Goal: Transaction & Acquisition: Purchase product/service

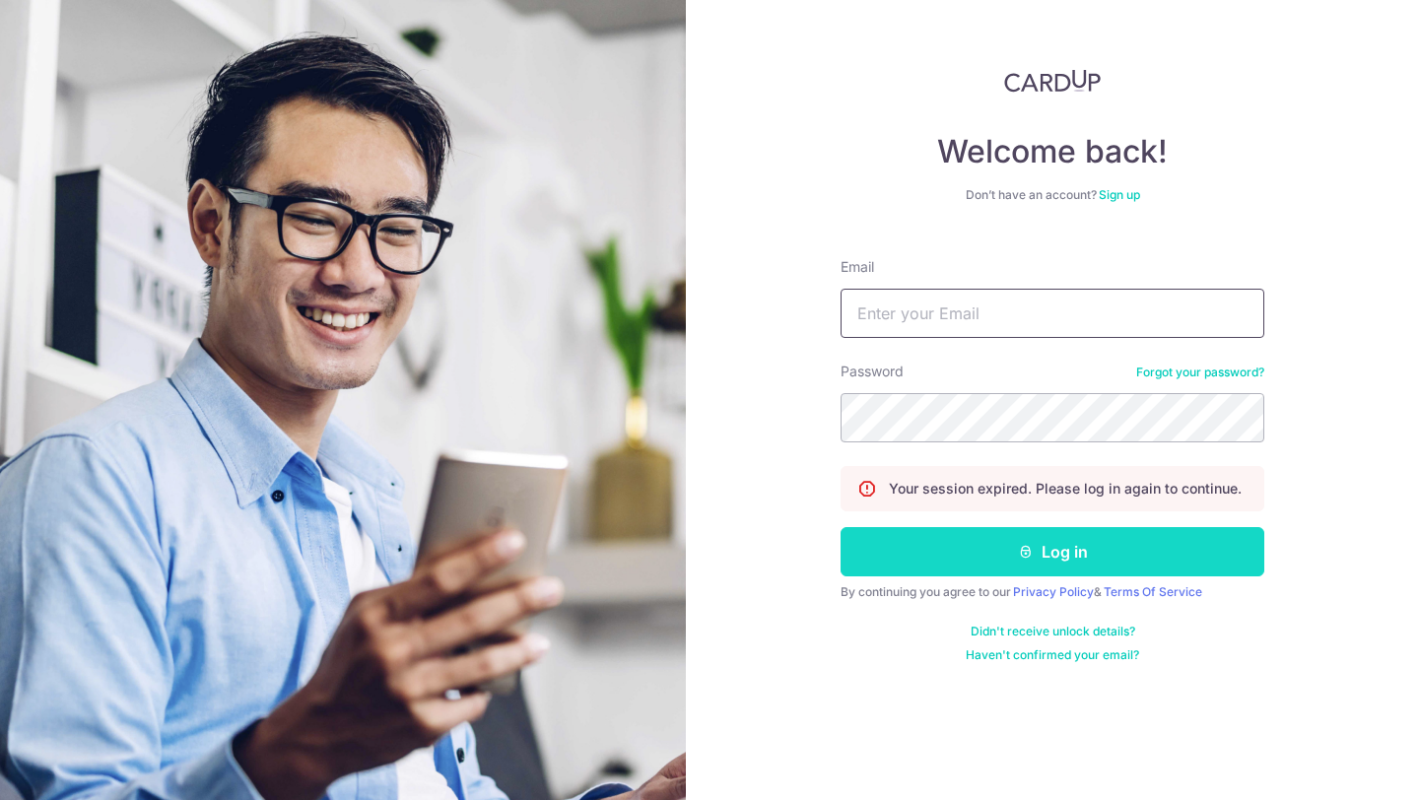
type input "[EMAIL_ADDRESS][DOMAIN_NAME]"
click at [1052, 557] on button "Log in" at bounding box center [1053, 551] width 424 height 49
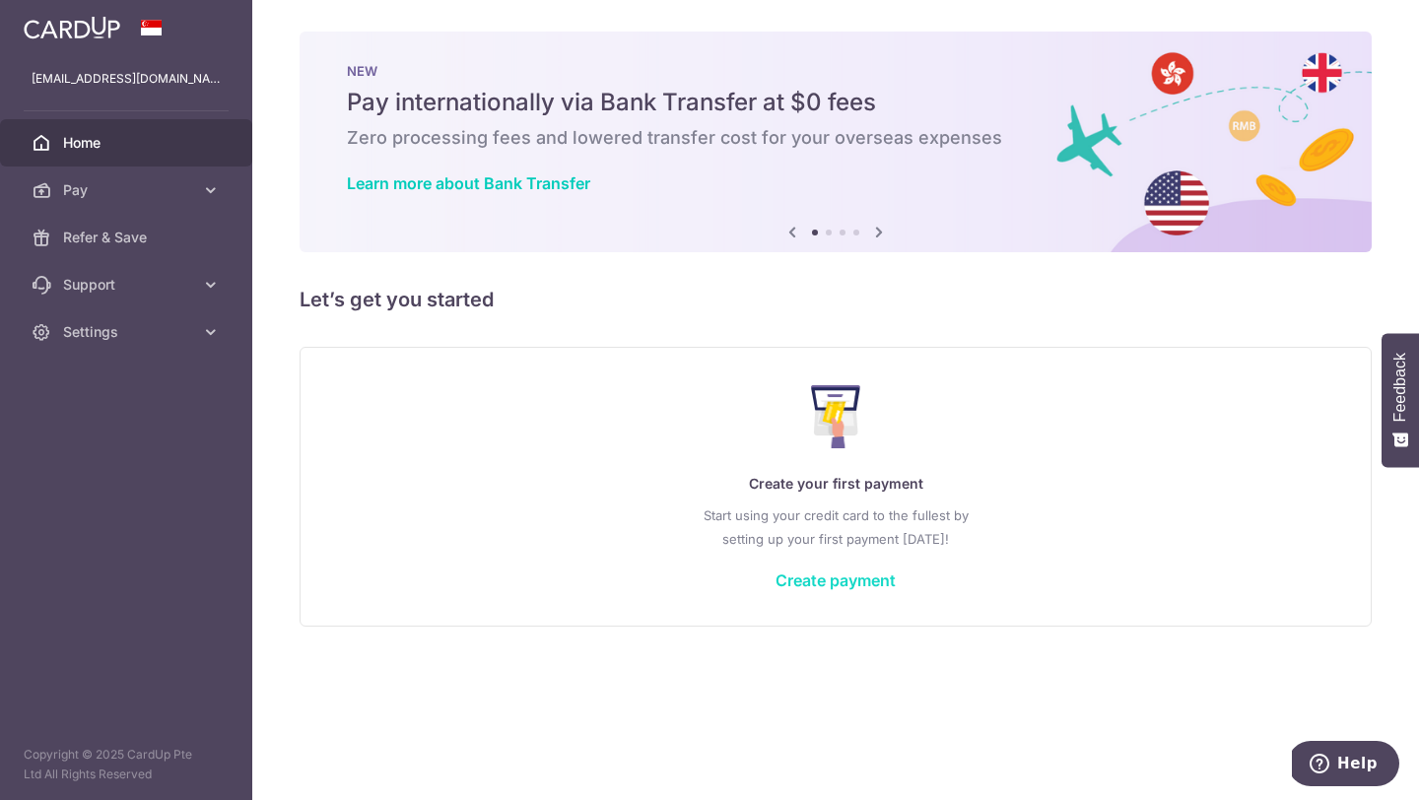
click at [839, 583] on link "Create payment" at bounding box center [836, 581] width 120 height 20
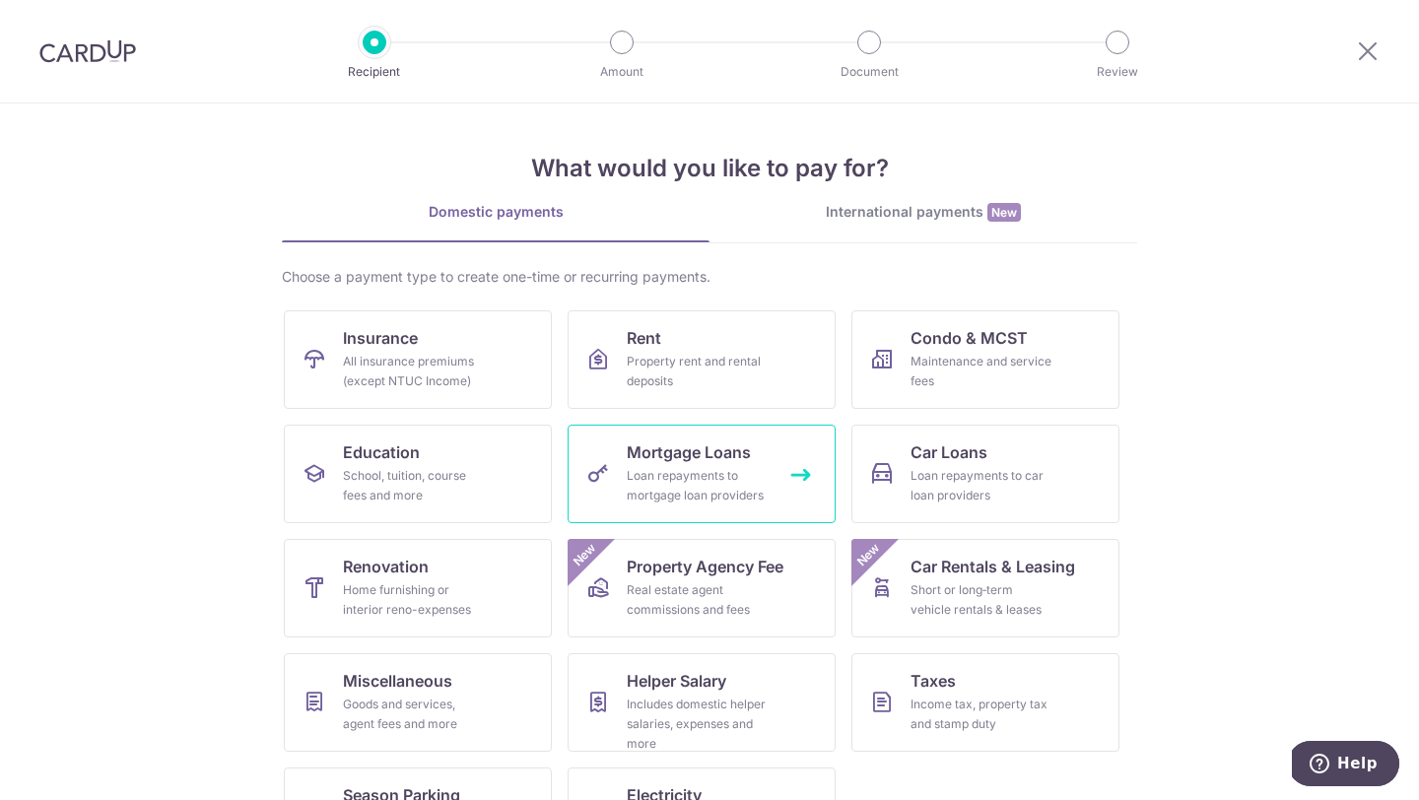
click at [685, 499] on div "Loan repayments to mortgage loan providers" at bounding box center [698, 485] width 142 height 39
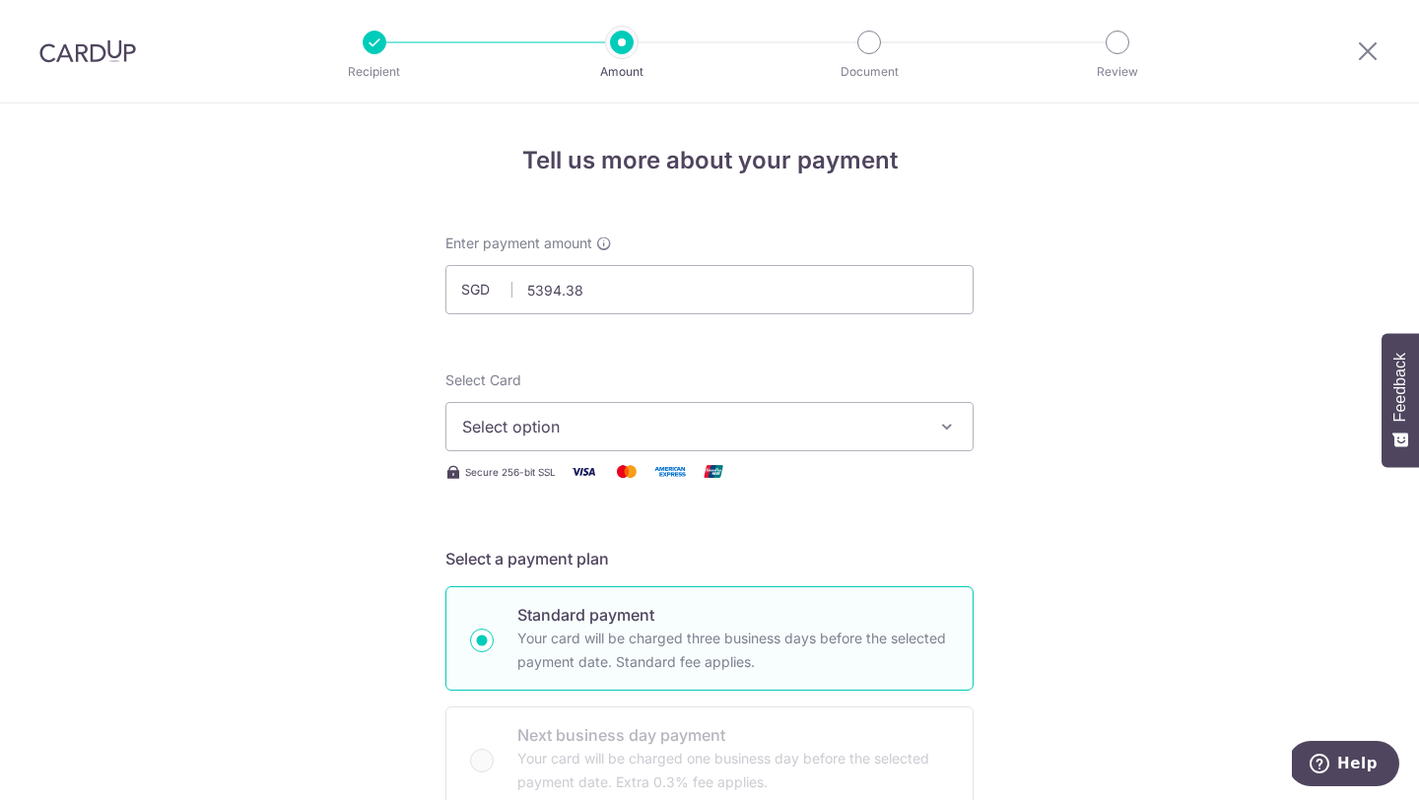
type input "5,394.38"
click at [591, 437] on span "Select option" at bounding box center [691, 427] width 459 height 24
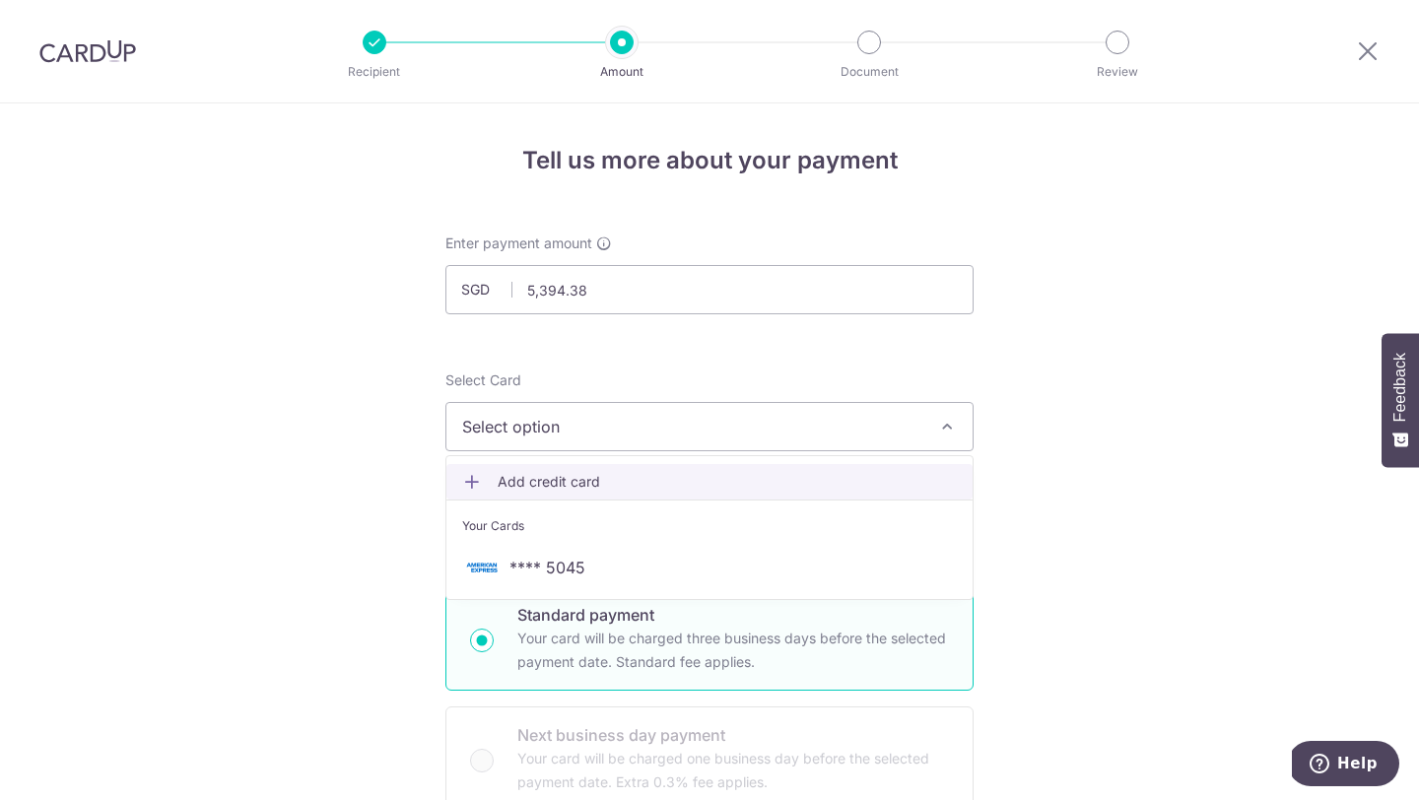
click at [580, 479] on span "Add credit card" at bounding box center [727, 482] width 459 height 20
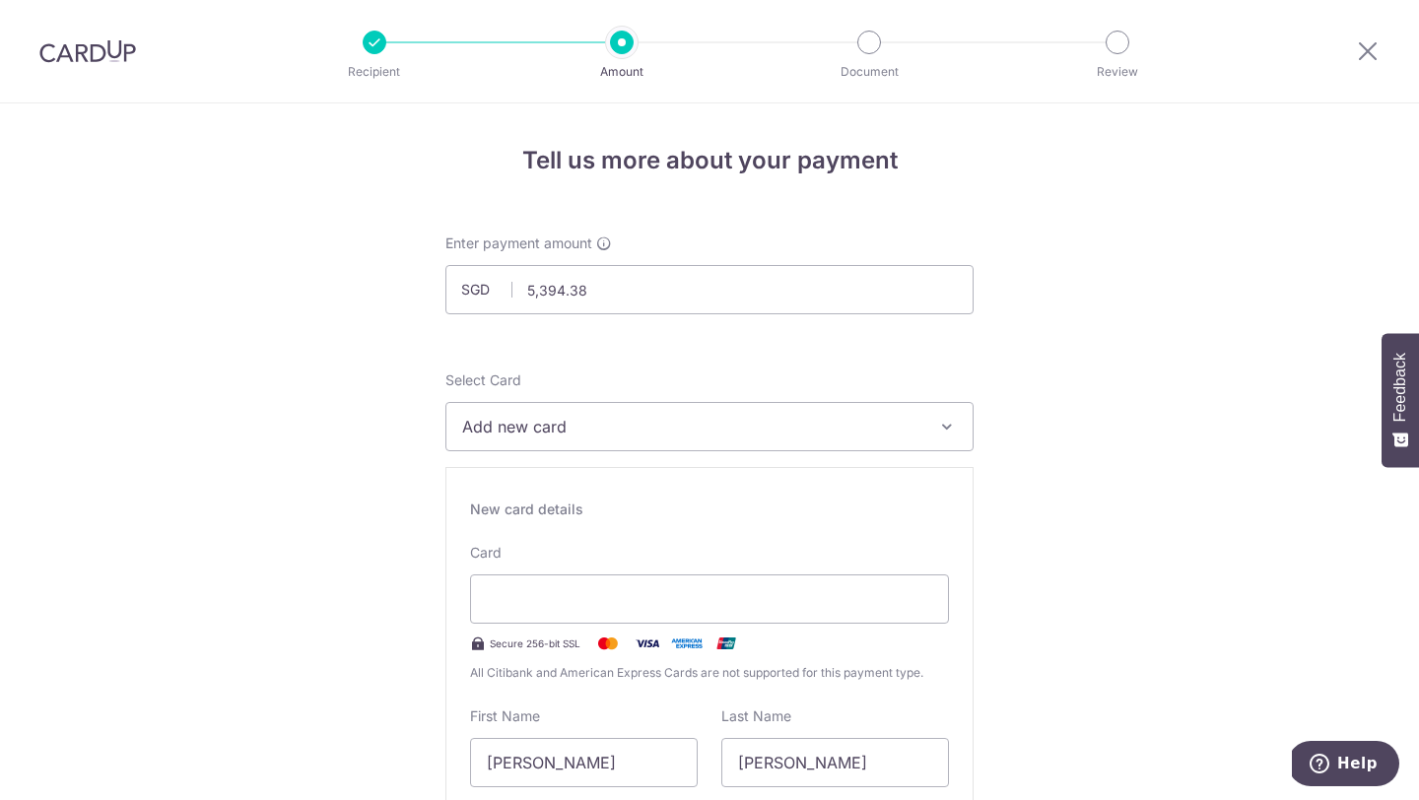
click at [666, 671] on span "All Citibank and American Express Cards are not supported for this payment type." at bounding box center [709, 673] width 479 height 20
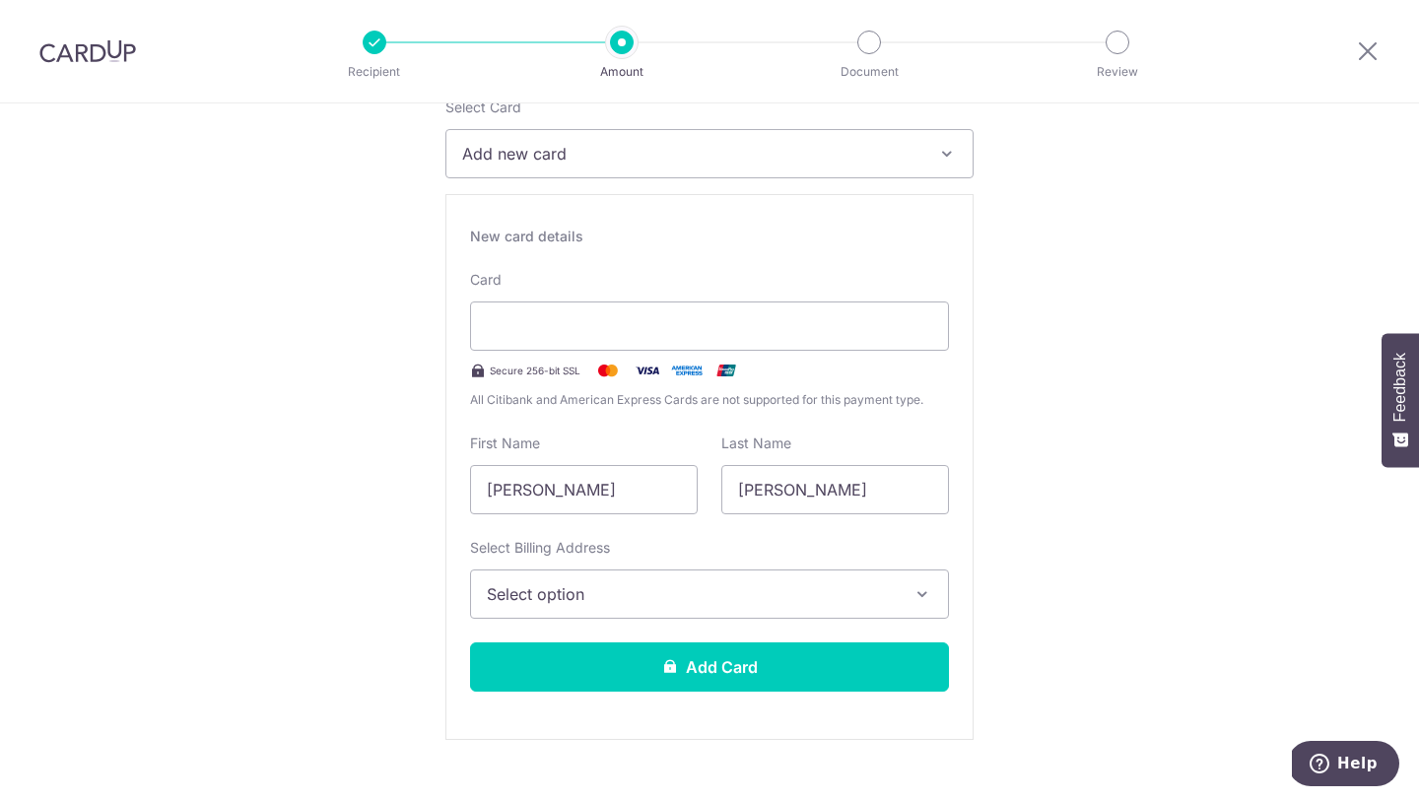
scroll to position [297, 0]
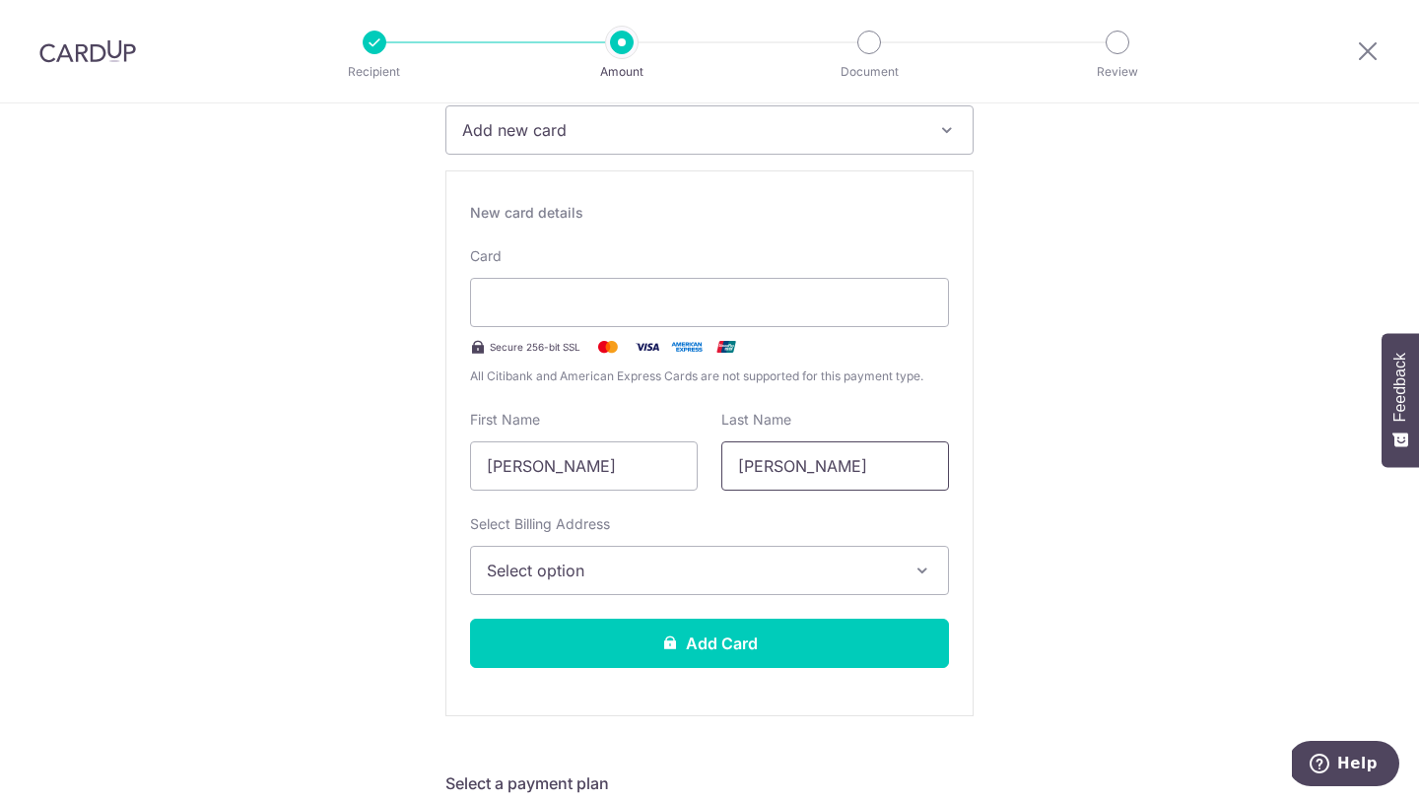
click at [815, 464] on input "Lum Yueting" at bounding box center [835, 466] width 228 height 49
type input "Lum"
click at [754, 567] on span "Select option" at bounding box center [692, 571] width 410 height 24
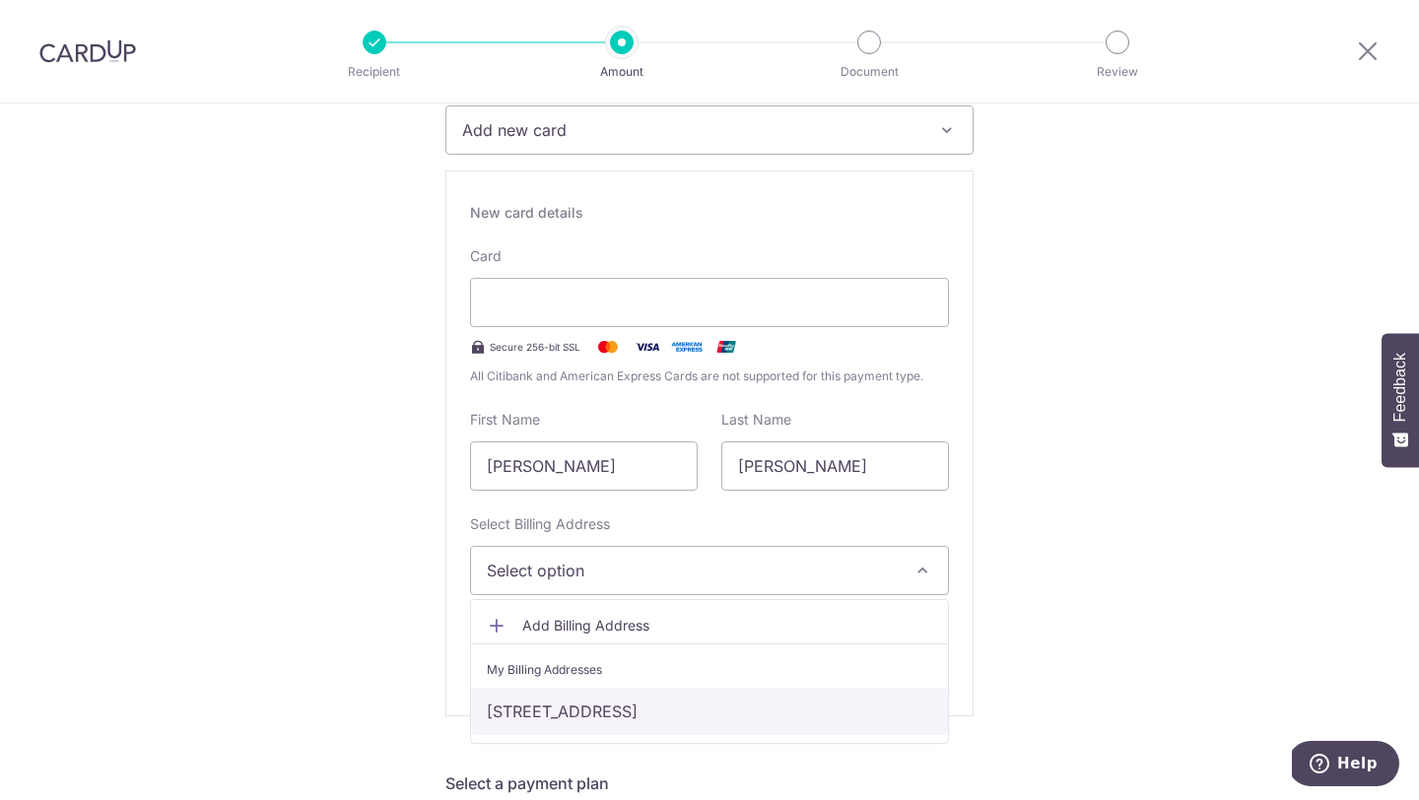
click at [708, 700] on link "8 Rodyk Street #06-03, 8 rodyk, Singapore, Singapore, Singapore-238216" at bounding box center [709, 711] width 477 height 47
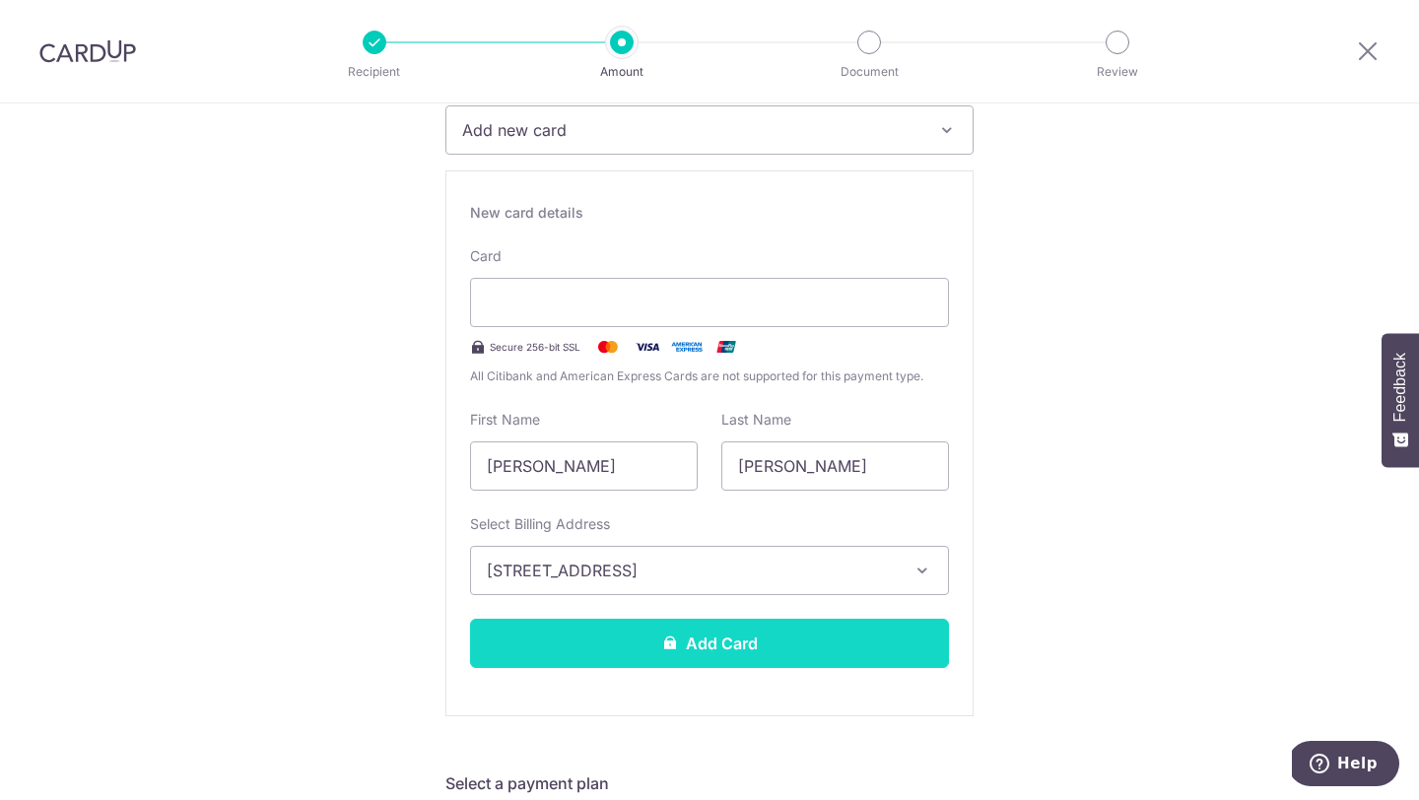
click at [729, 645] on button "Add Card" at bounding box center [709, 643] width 479 height 49
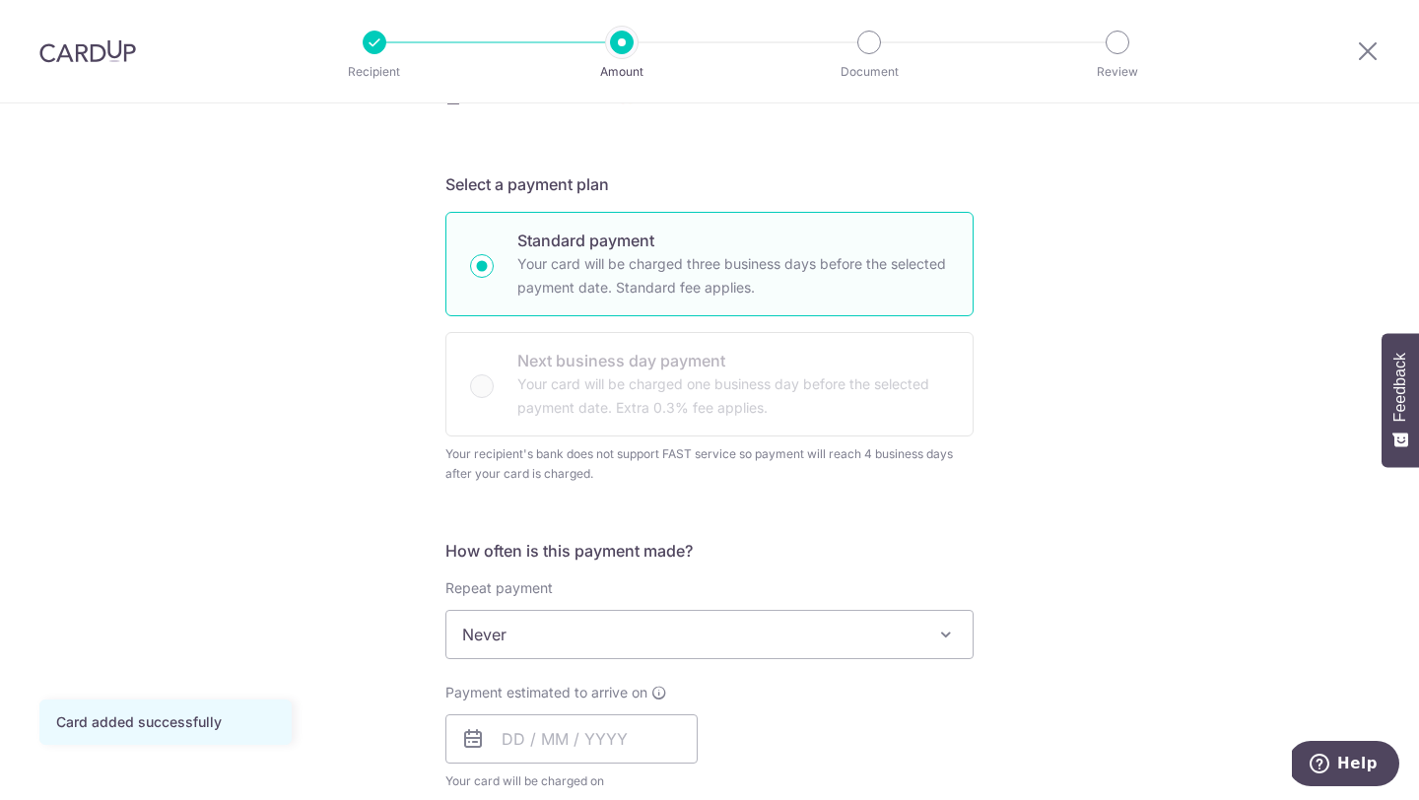
scroll to position [376, 0]
click at [643, 627] on span "Never" at bounding box center [709, 633] width 526 height 47
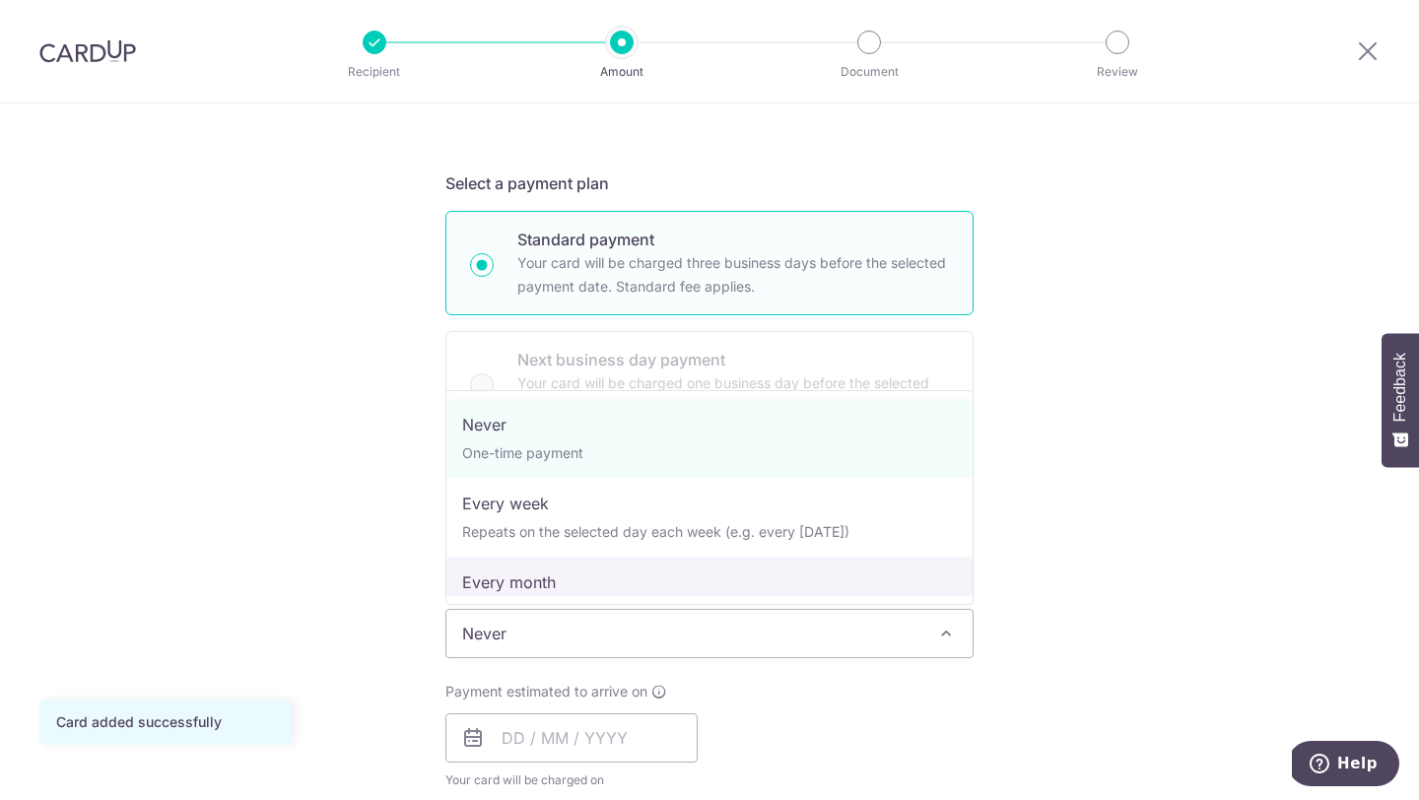
select select "3"
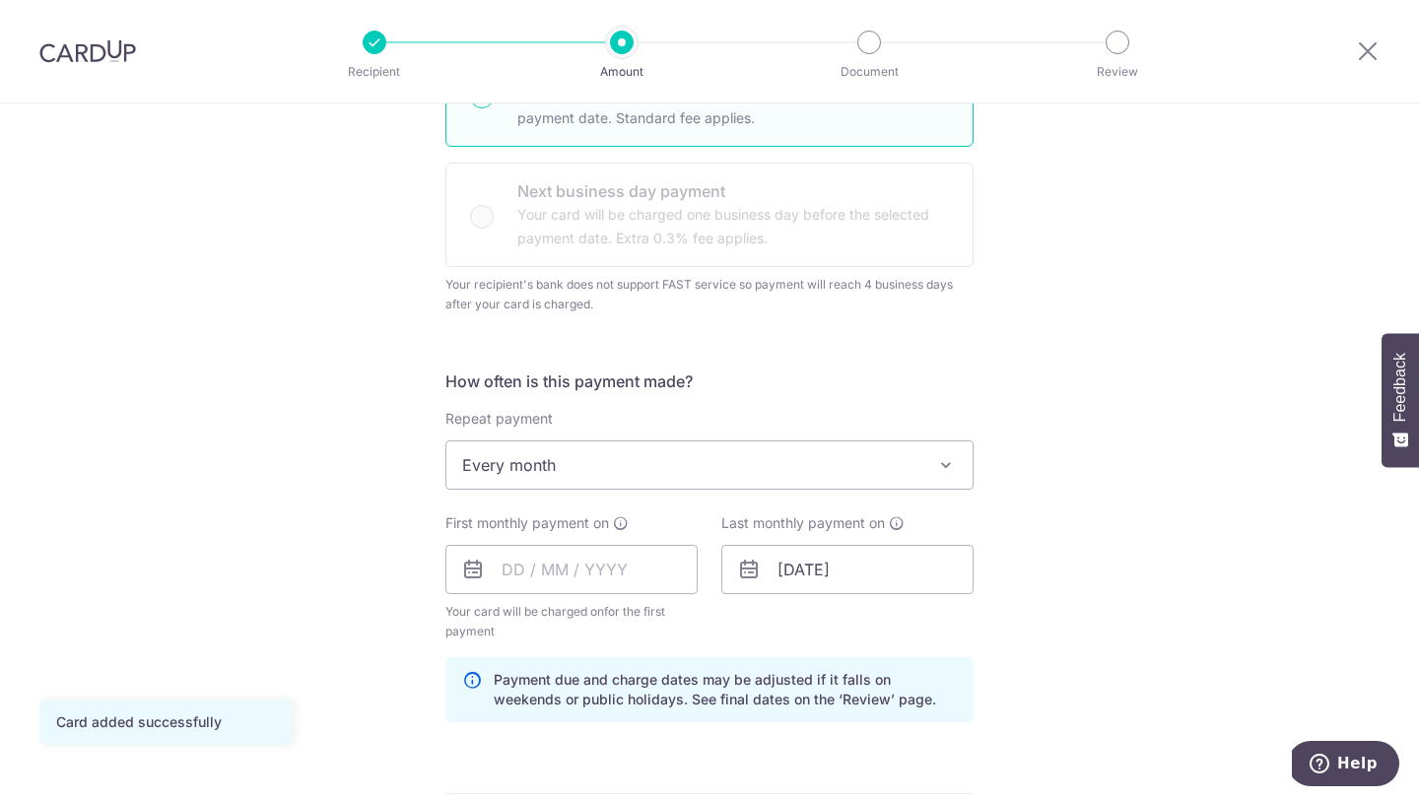
scroll to position [549, 0]
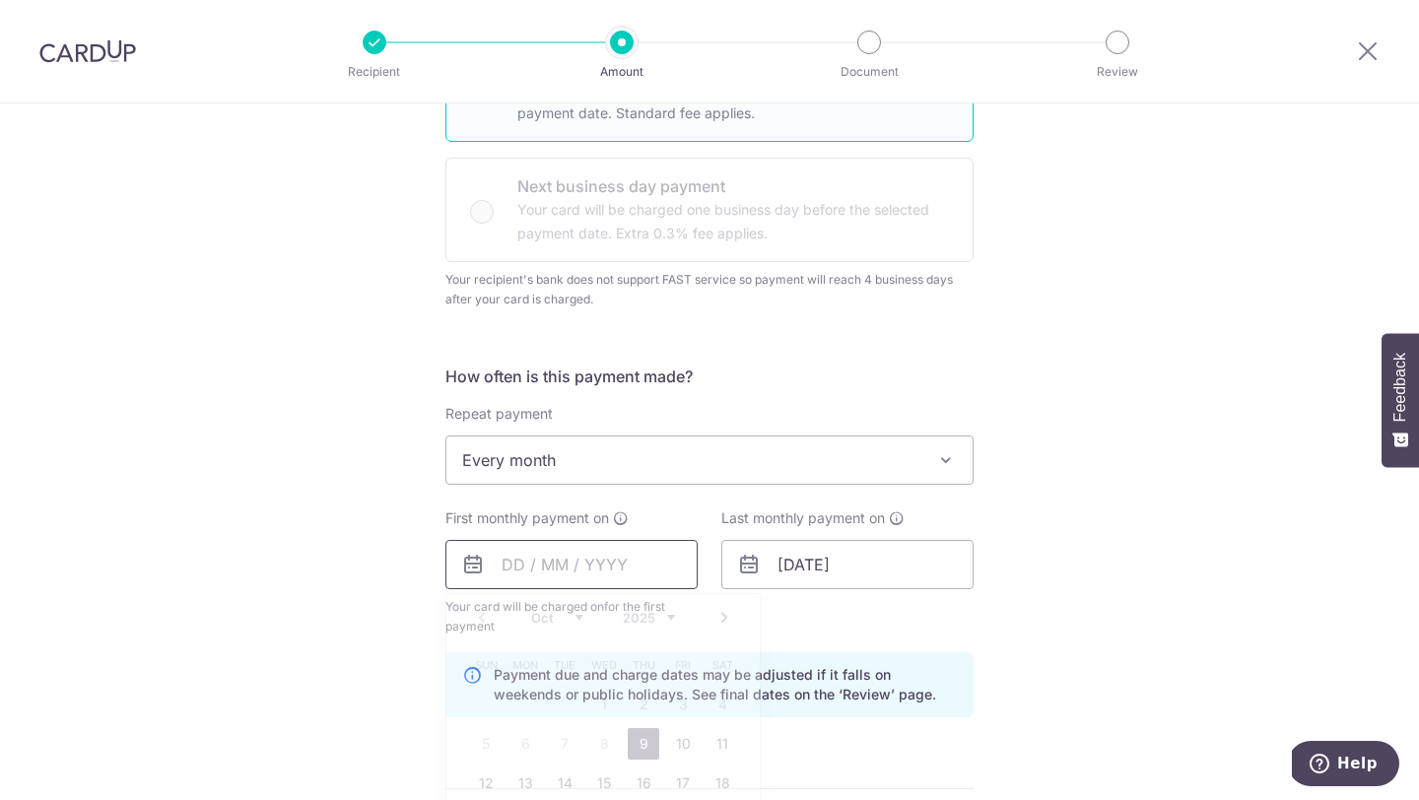
click at [511, 572] on input "text" at bounding box center [572, 564] width 252 height 49
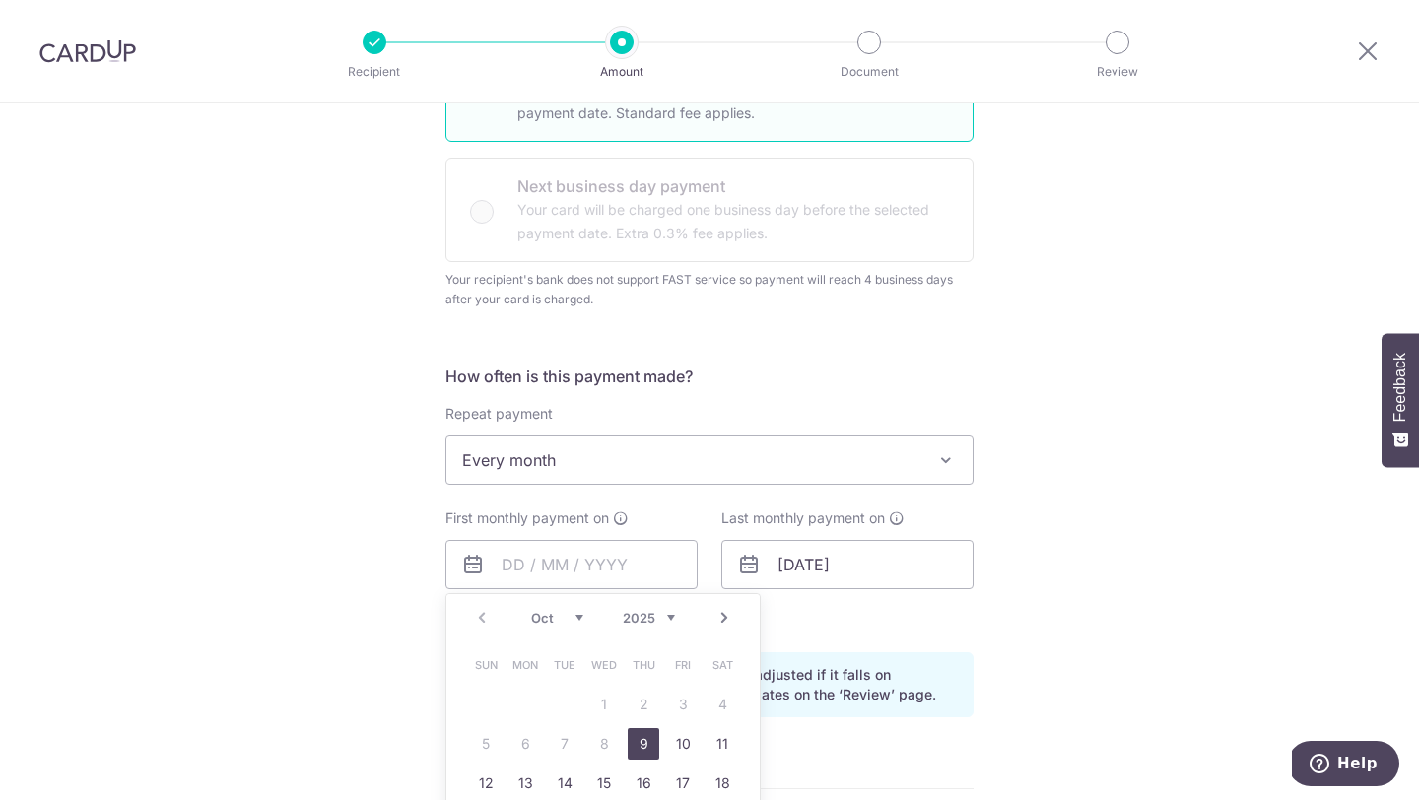
click at [637, 747] on link "9" at bounding box center [644, 744] width 32 height 32
type input "09/10/2025"
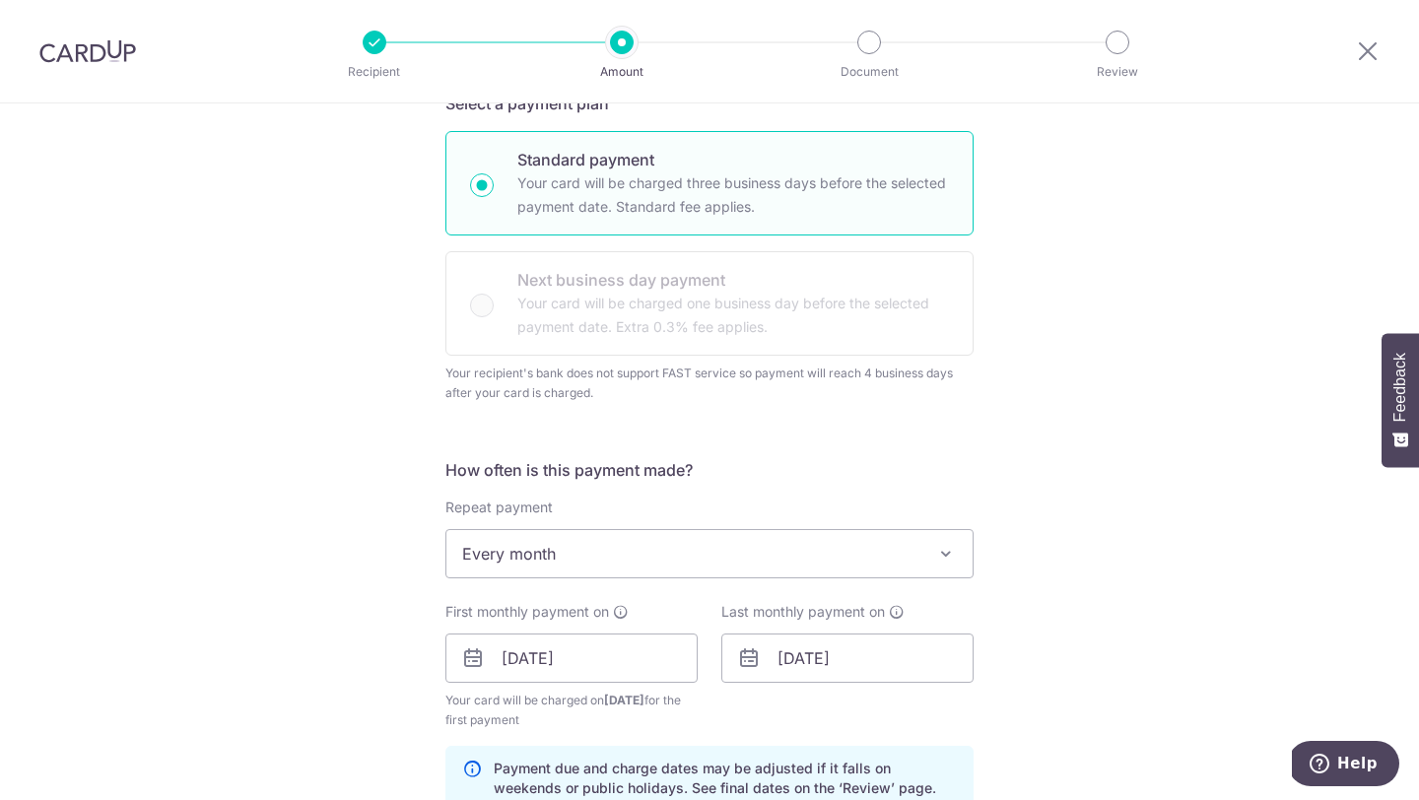
scroll to position [483, 0]
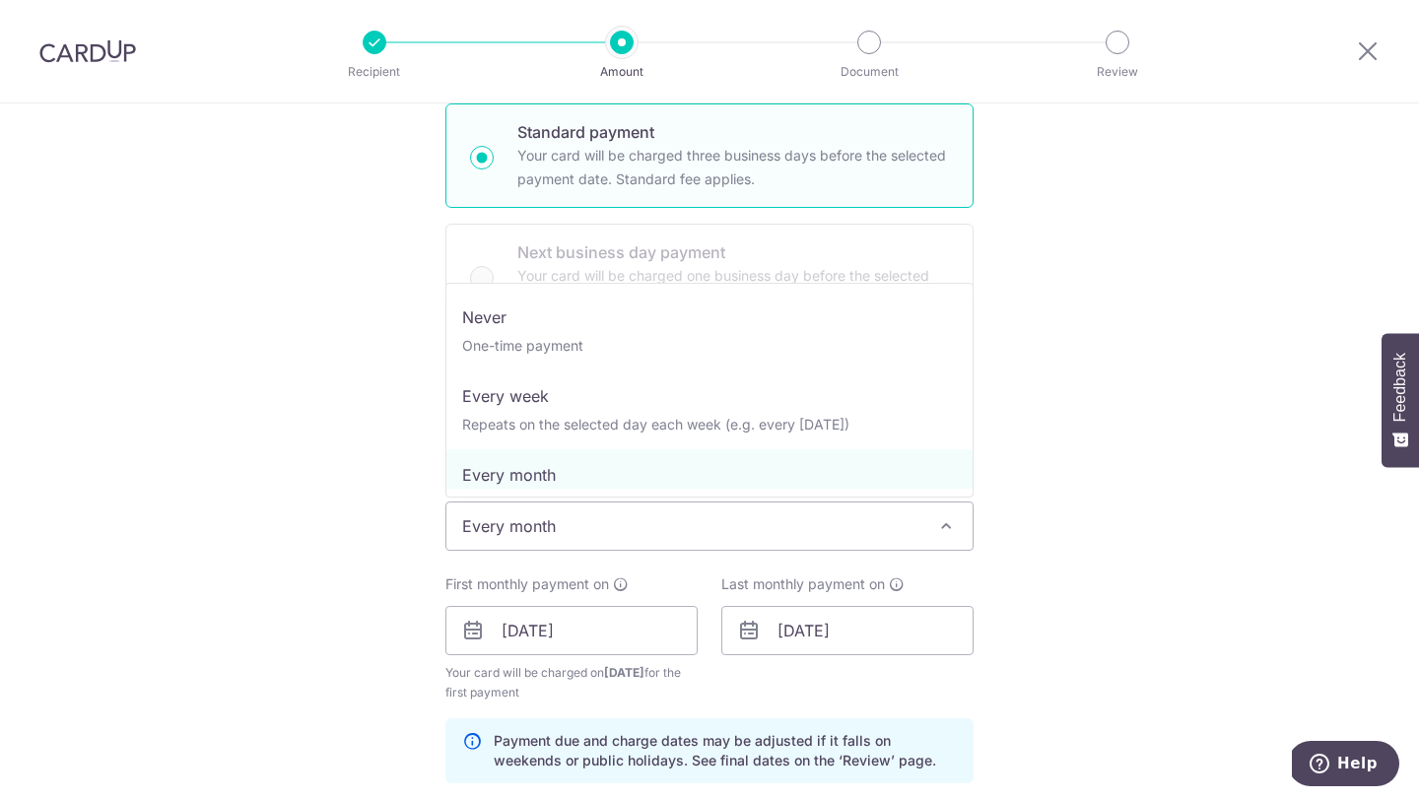
click at [615, 516] on span "Every month" at bounding box center [709, 526] width 526 height 47
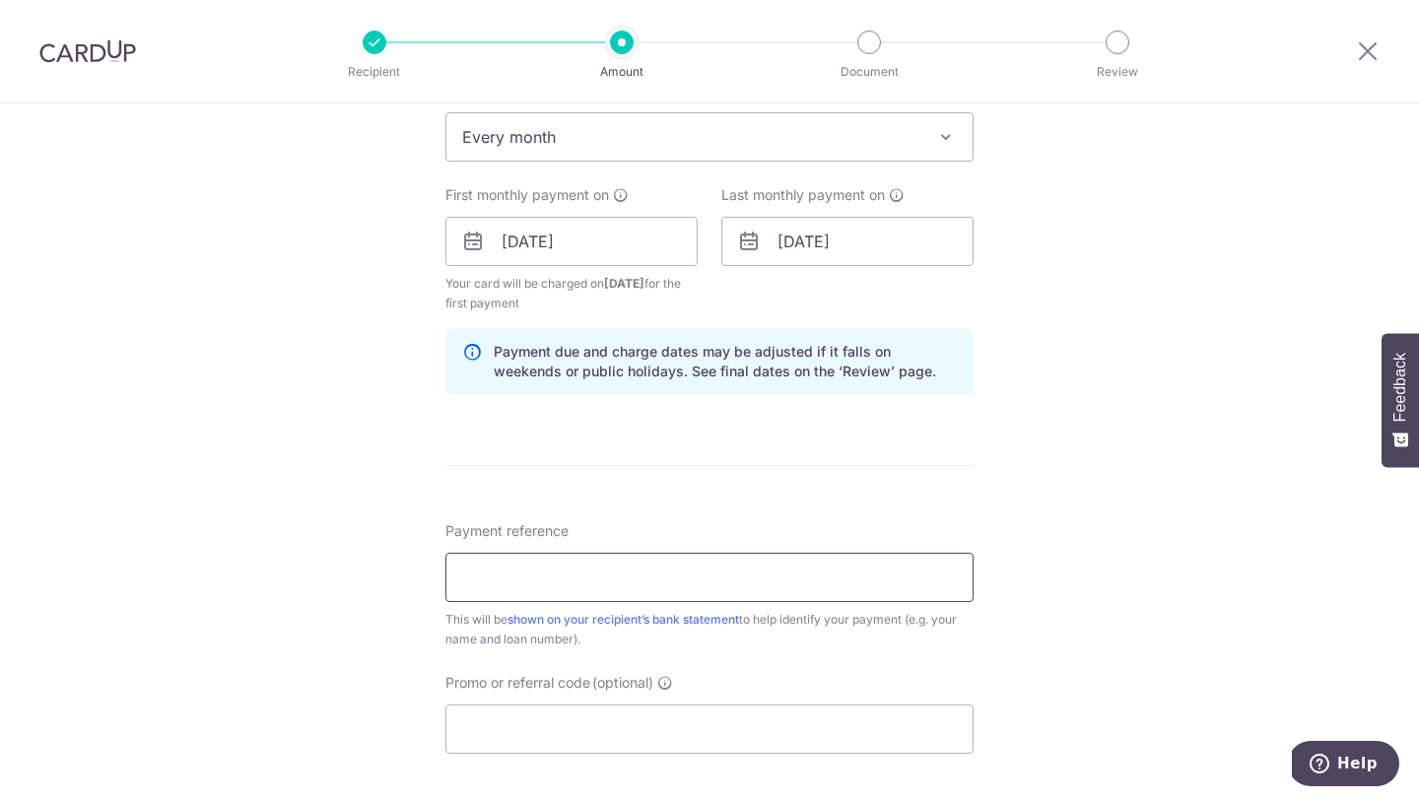
scroll to position [741, 0]
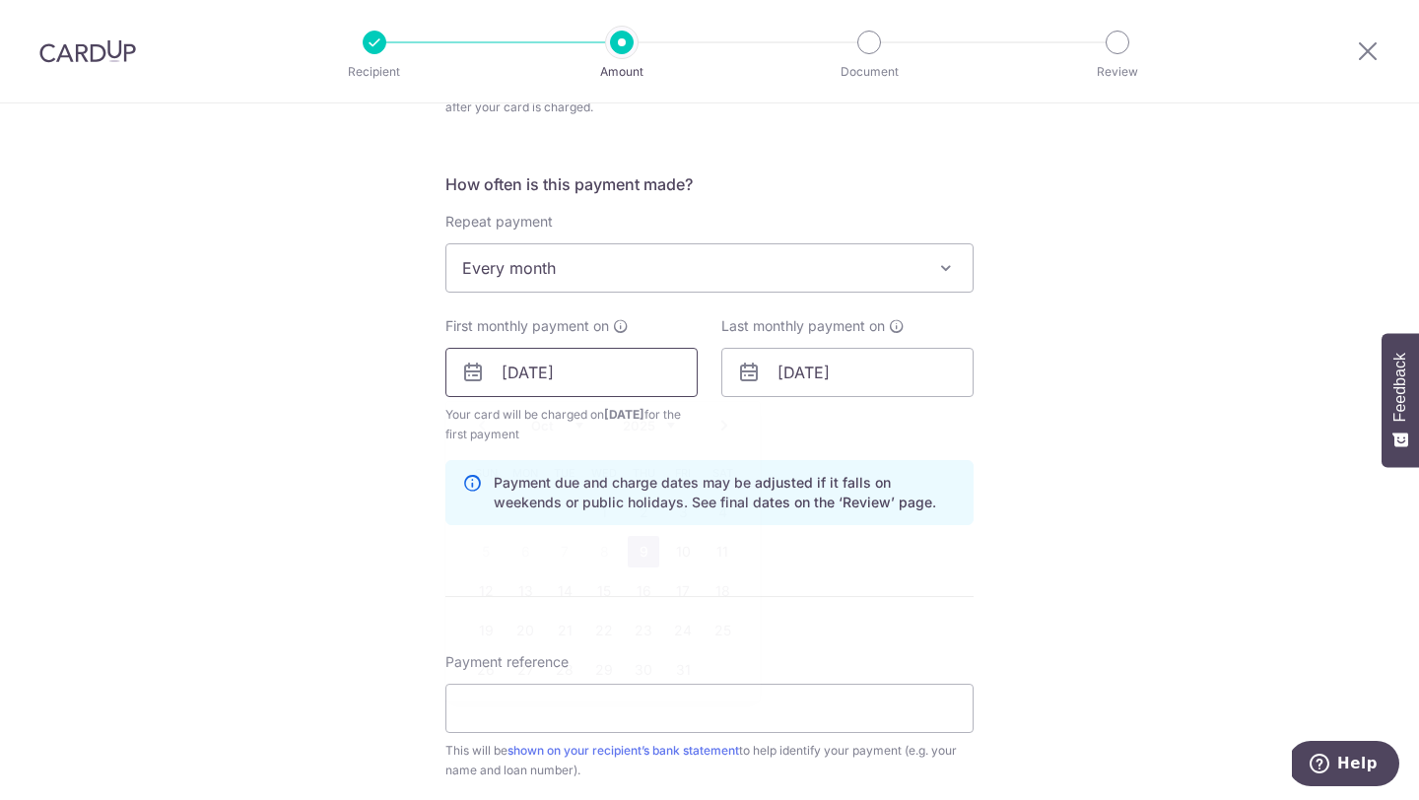
click at [538, 387] on input "[DATE]" at bounding box center [572, 372] width 252 height 49
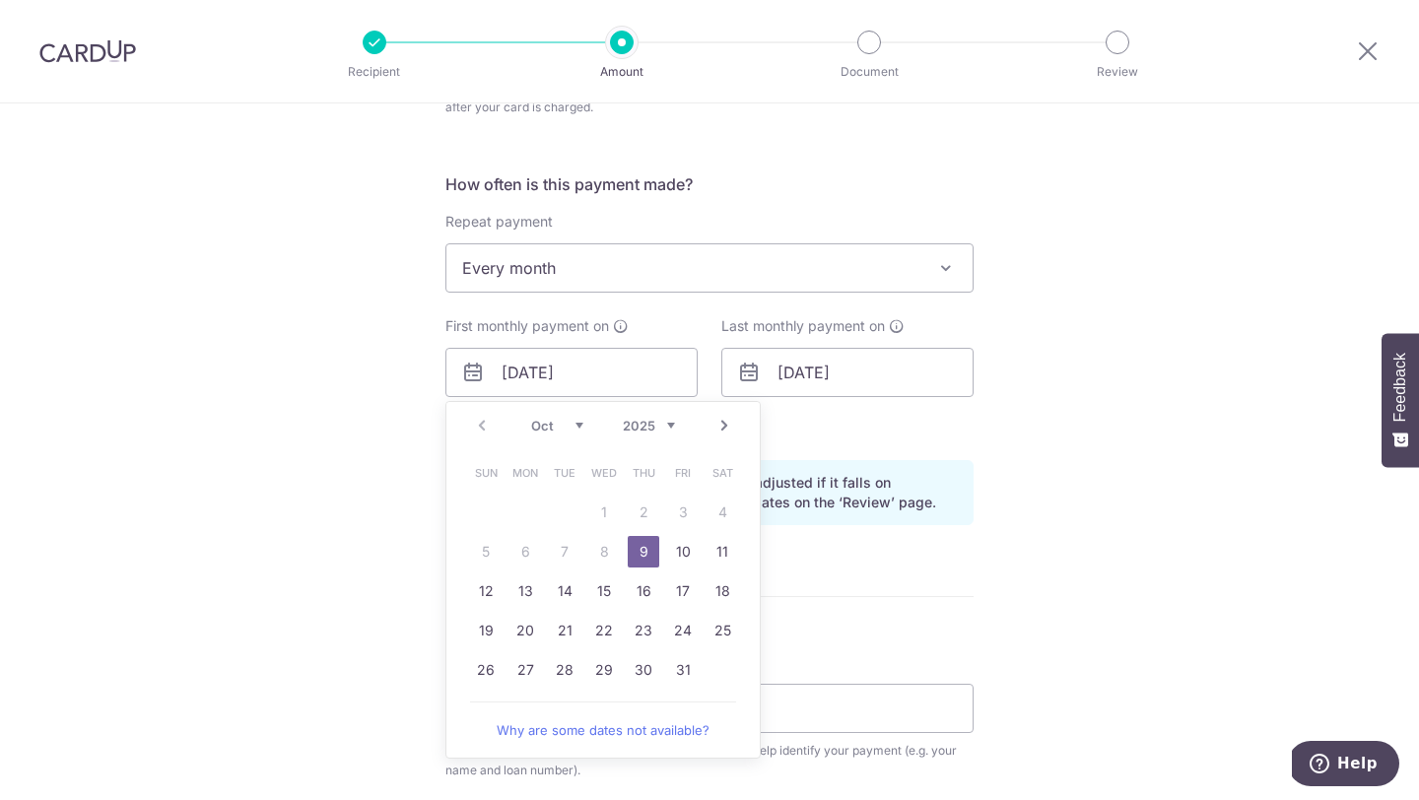
click at [642, 551] on link "9" at bounding box center [644, 552] width 32 height 32
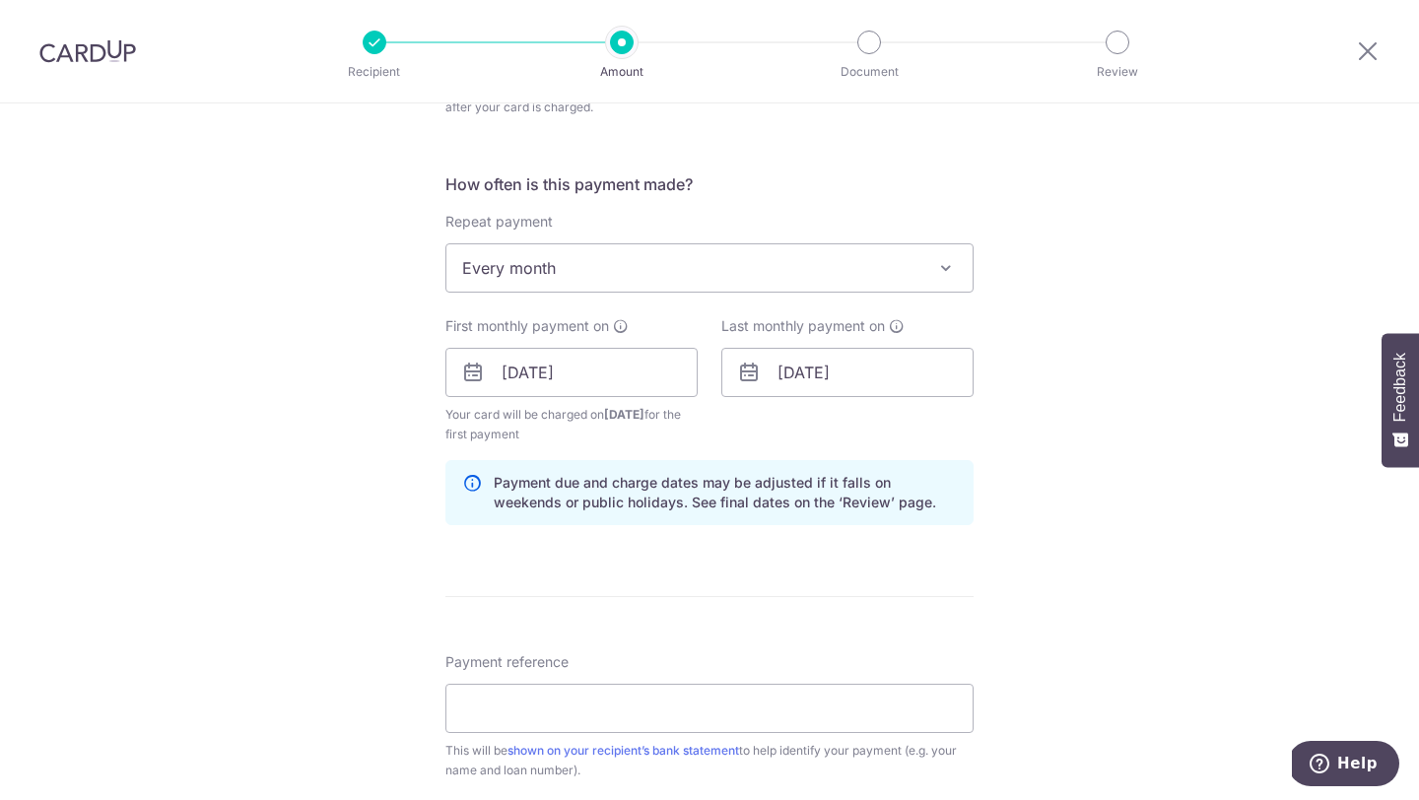
click at [350, 508] on div "Tell us more about your payment Enter payment amount SGD 5,394.38 5394.38 Card …" at bounding box center [709, 327] width 1419 height 1931
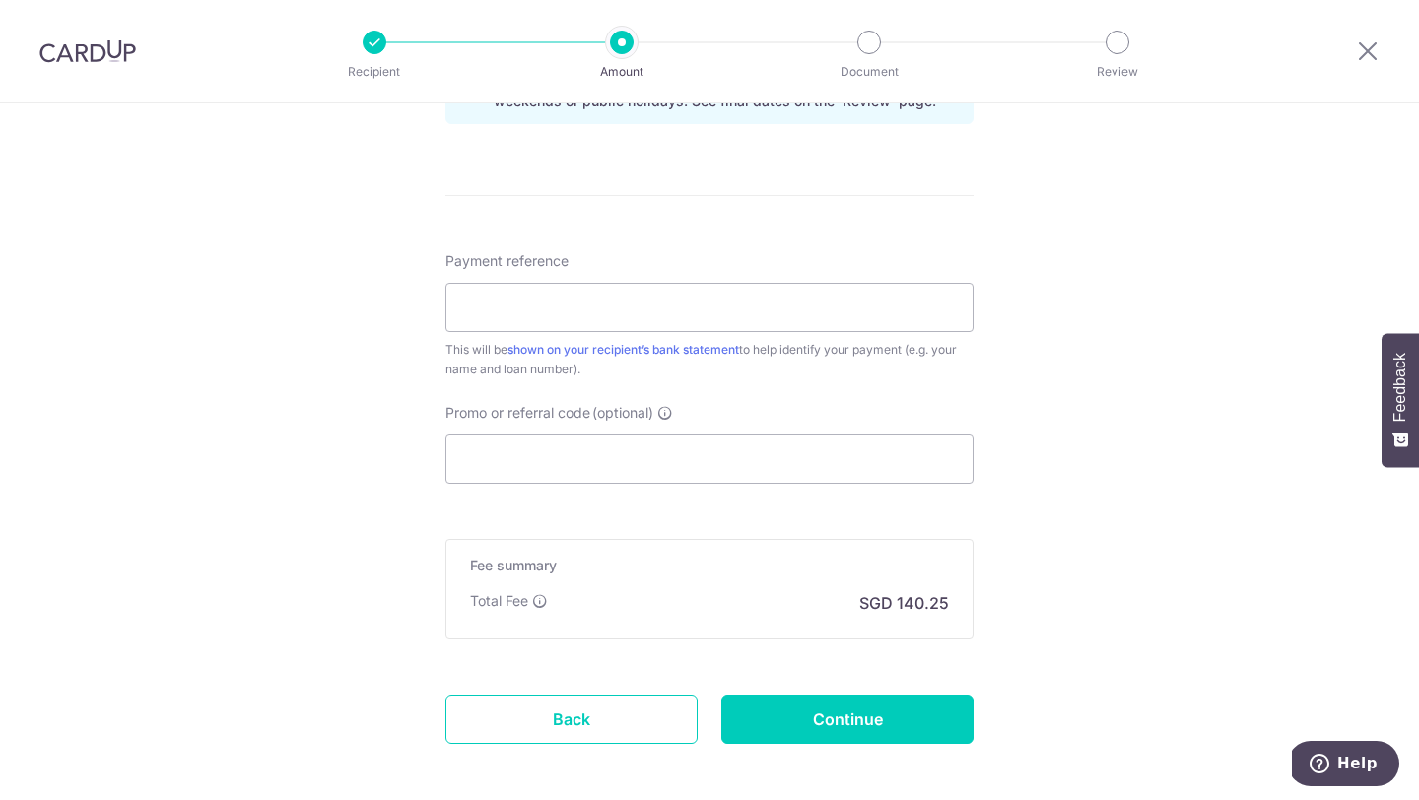
scroll to position [1143, 0]
click at [659, 295] on input "Payment reference" at bounding box center [710, 306] width 528 height 49
type input "Joella Lum 8018832550"
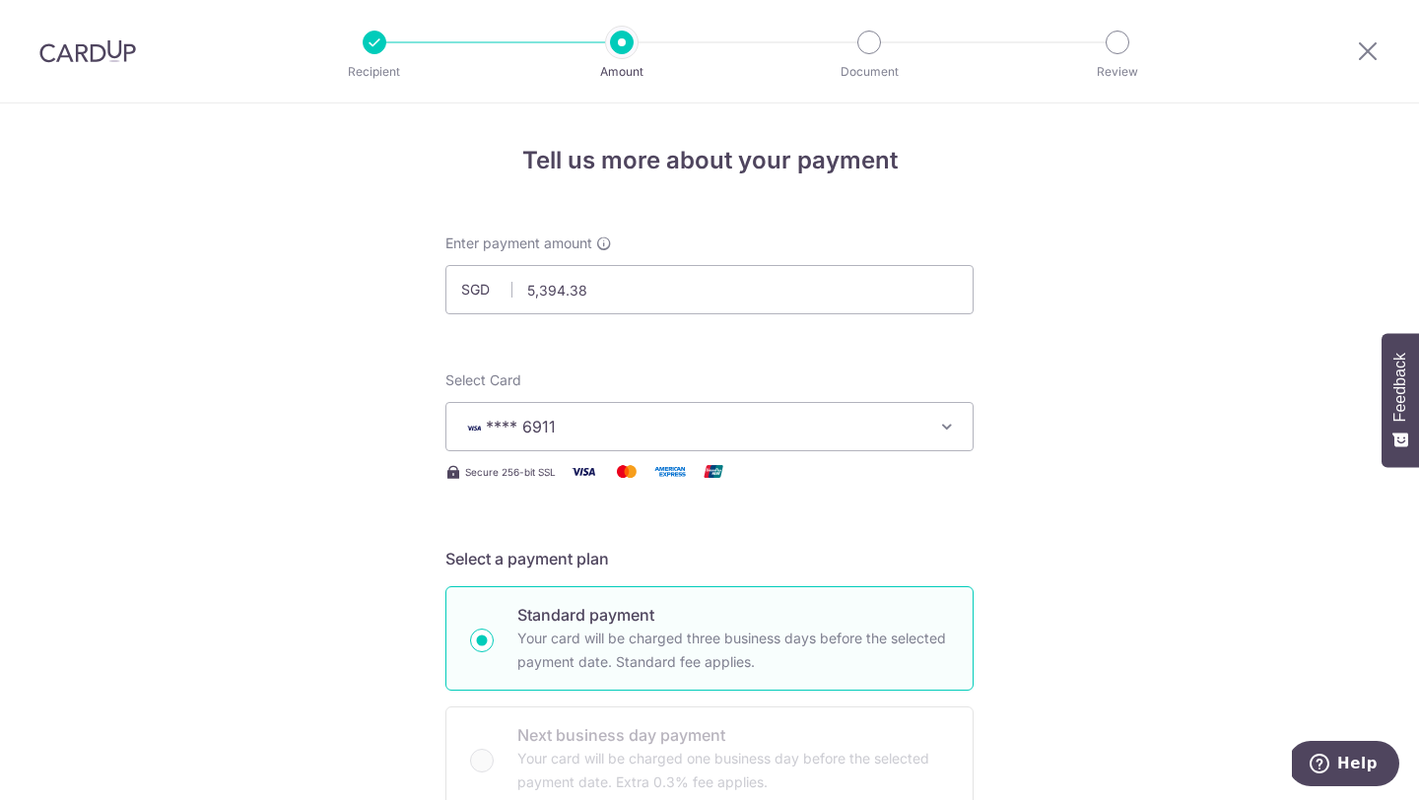
scroll to position [1234, 0]
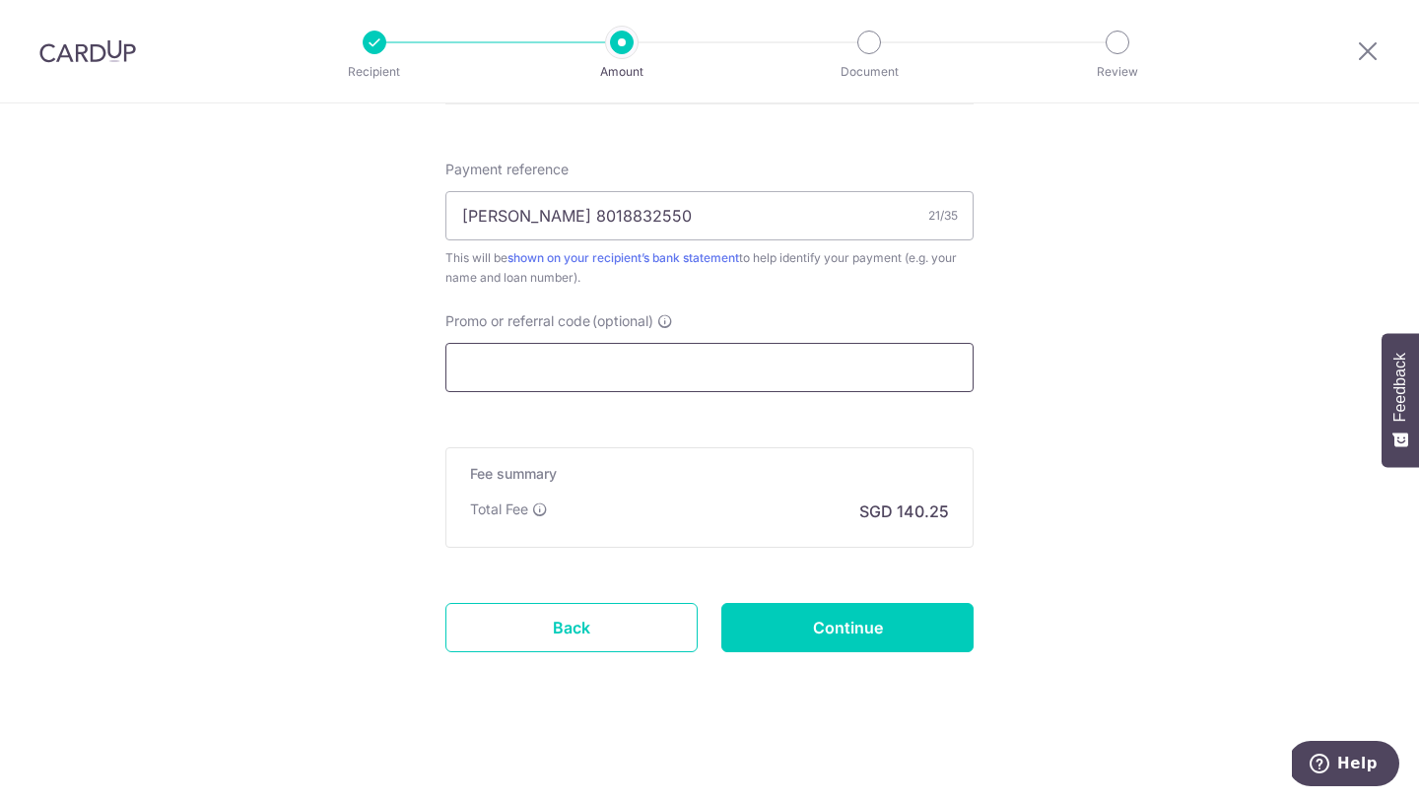
click at [569, 368] on input "Promo or referral code (optional)" at bounding box center [710, 367] width 528 height 49
paste input "REC185"
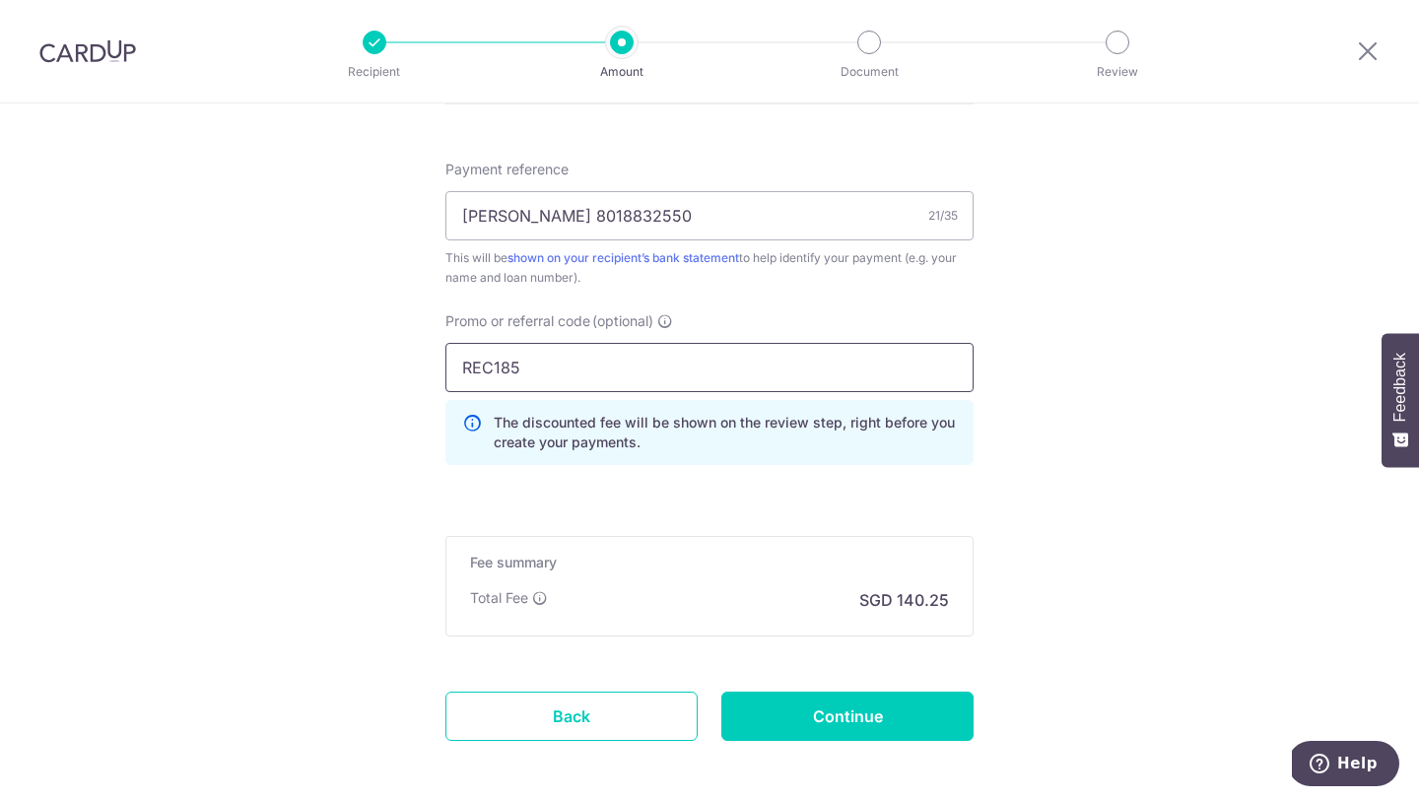
type input "REC185"
click at [859, 722] on input "Continue" at bounding box center [847, 716] width 252 height 49
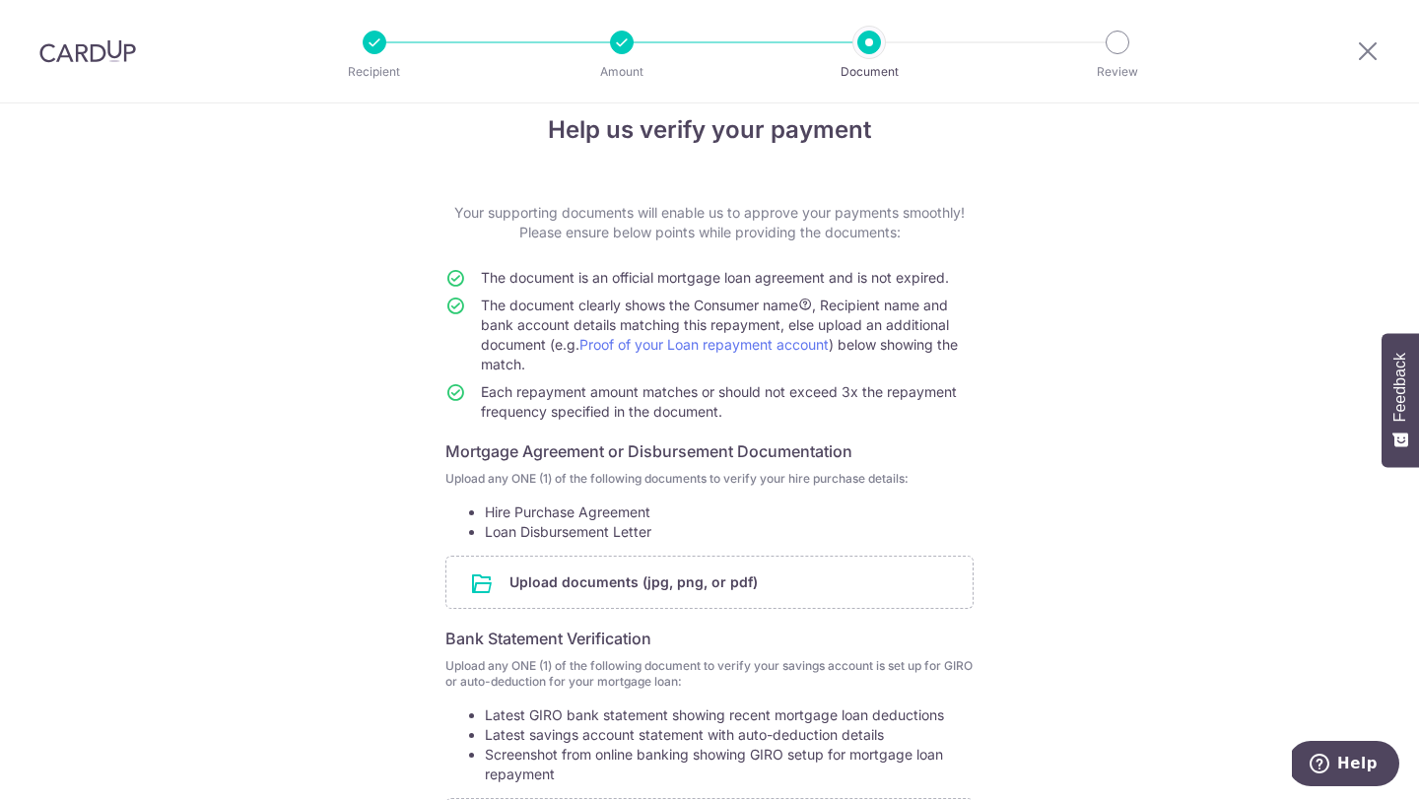
scroll to position [34, 0]
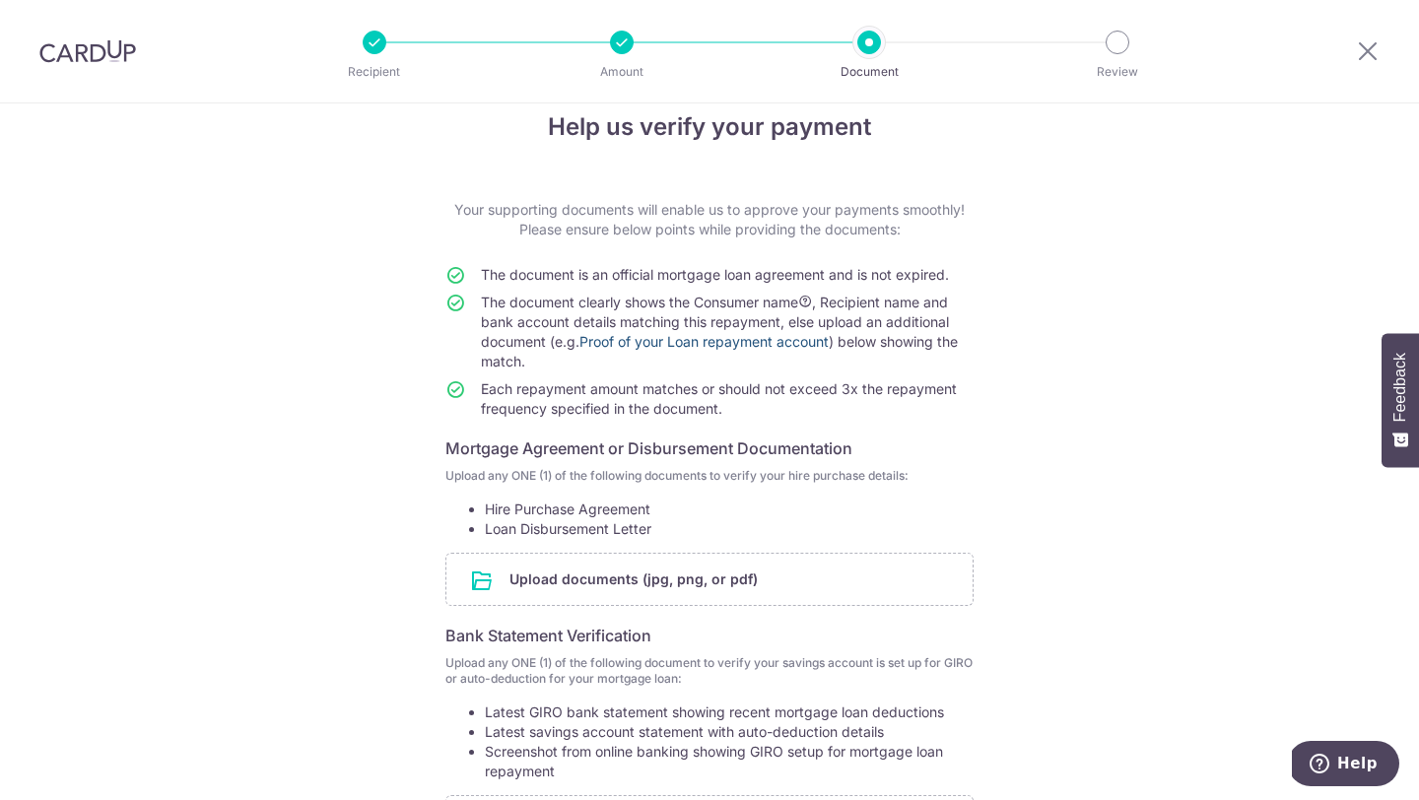
click at [764, 343] on link "Proof of your Loan repayment account" at bounding box center [704, 341] width 249 height 17
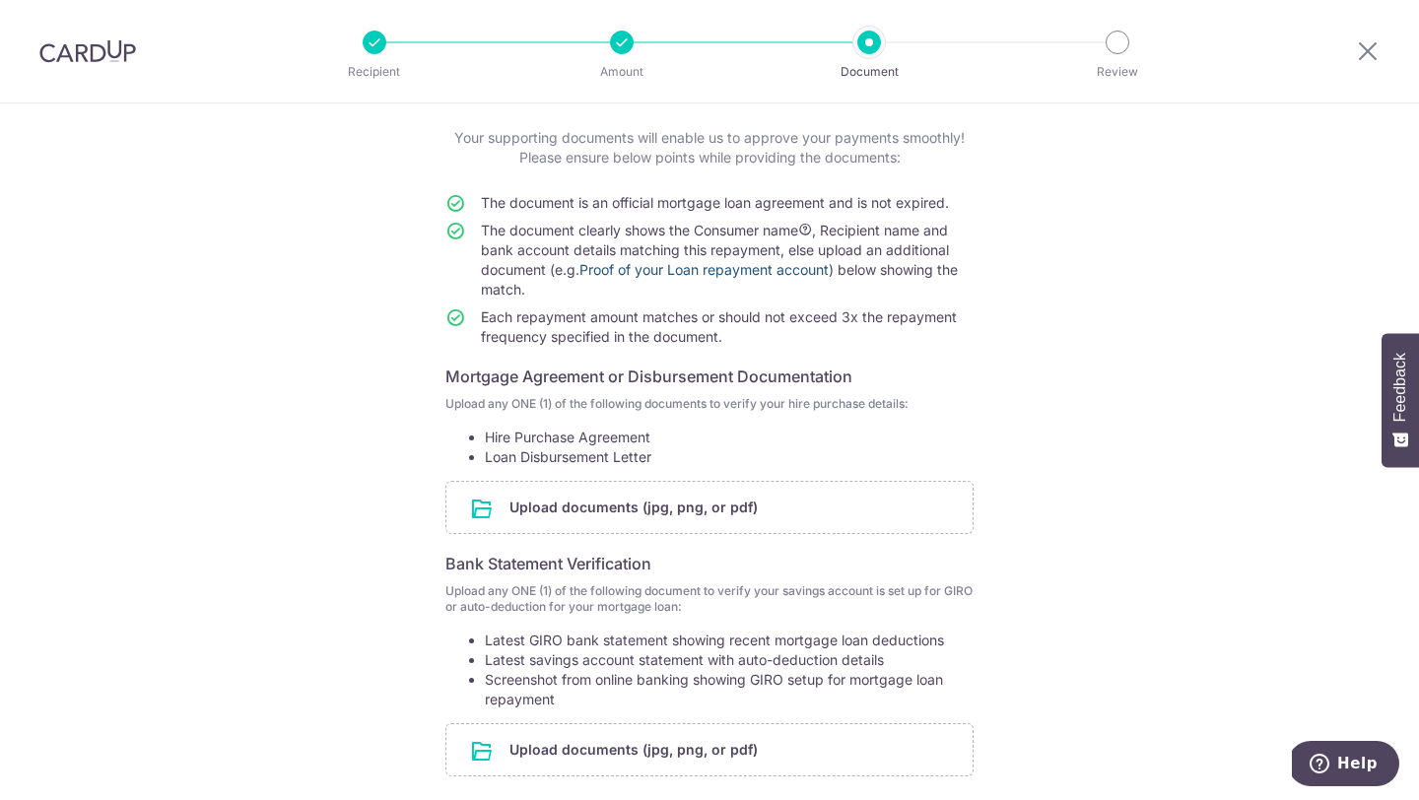
scroll to position [98, 0]
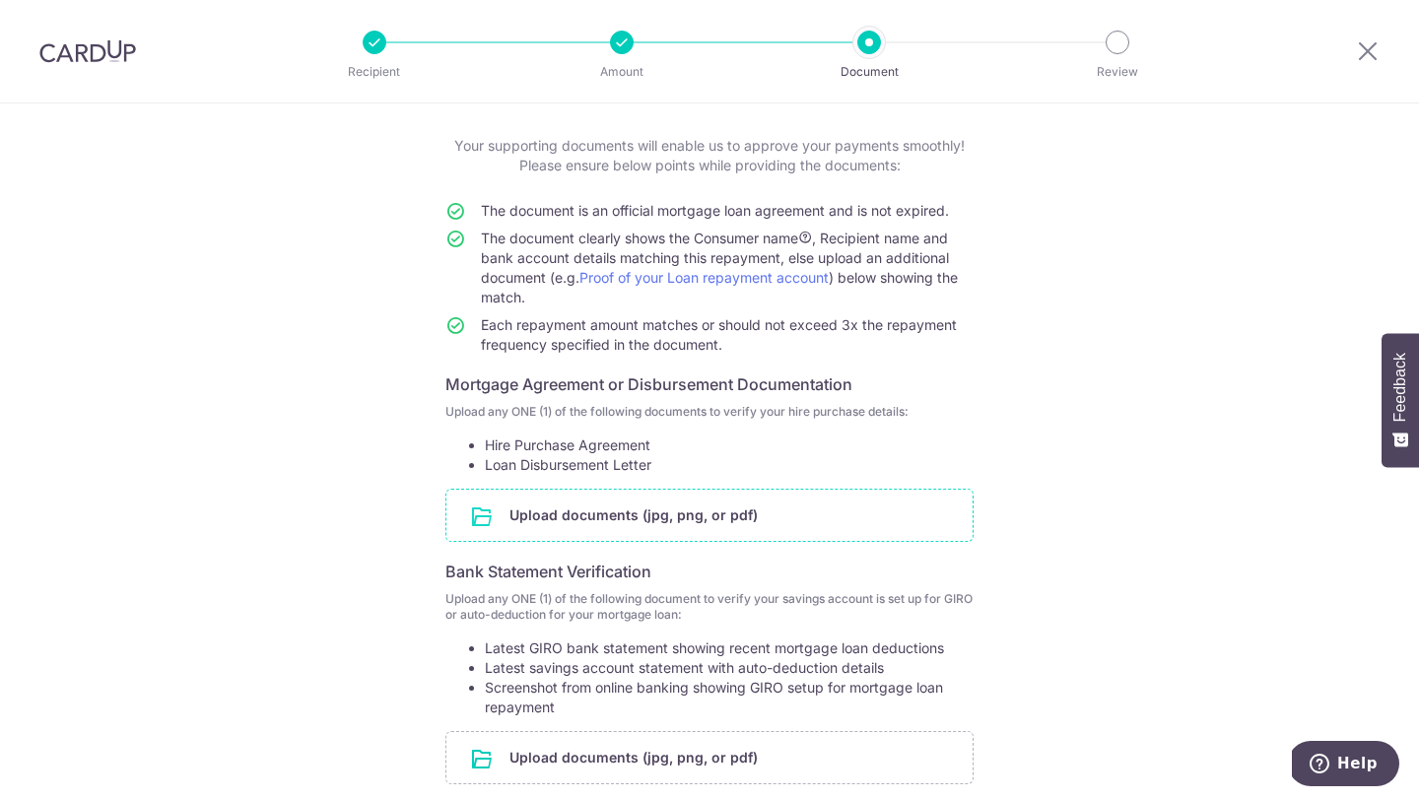
click at [587, 514] on input "file" at bounding box center [709, 515] width 526 height 51
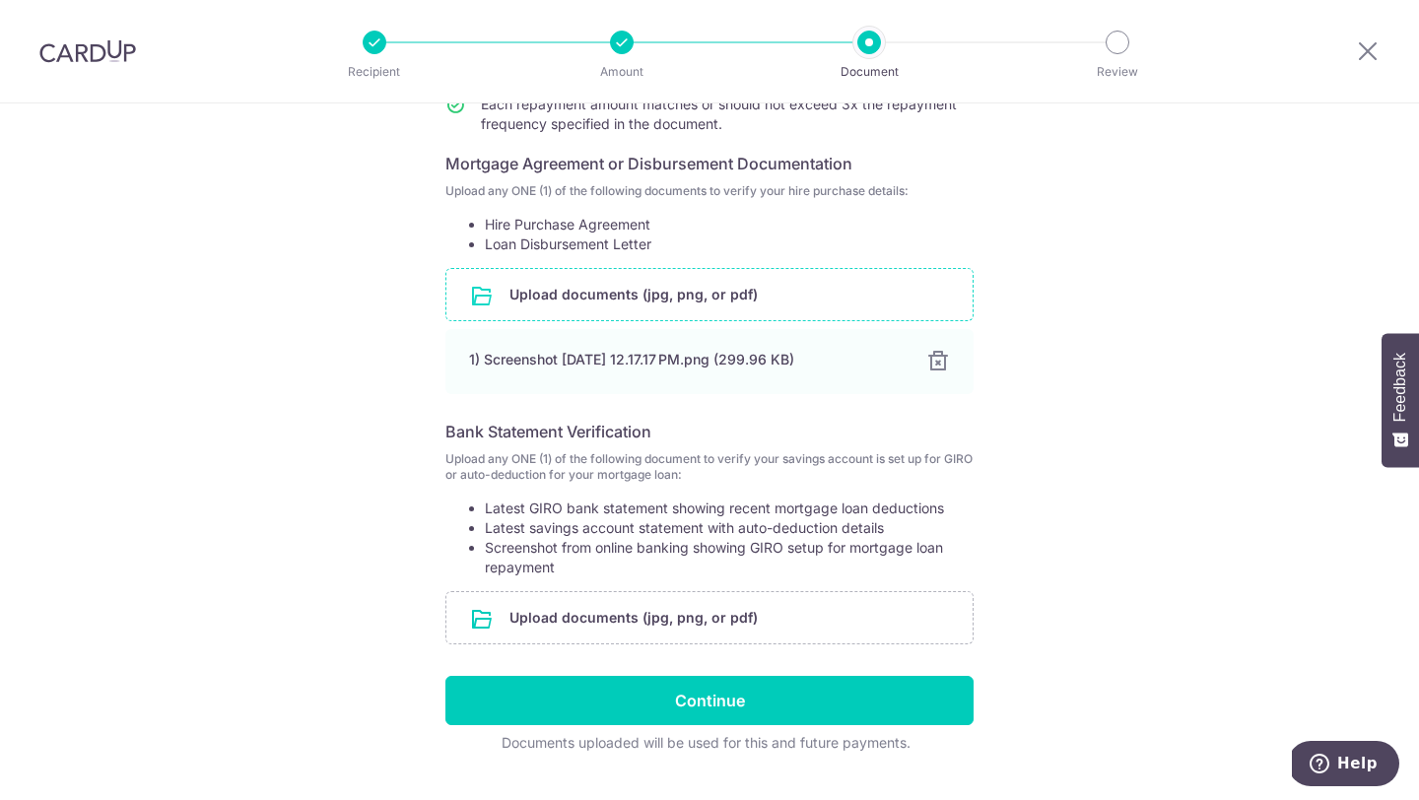
scroll to position [327, 0]
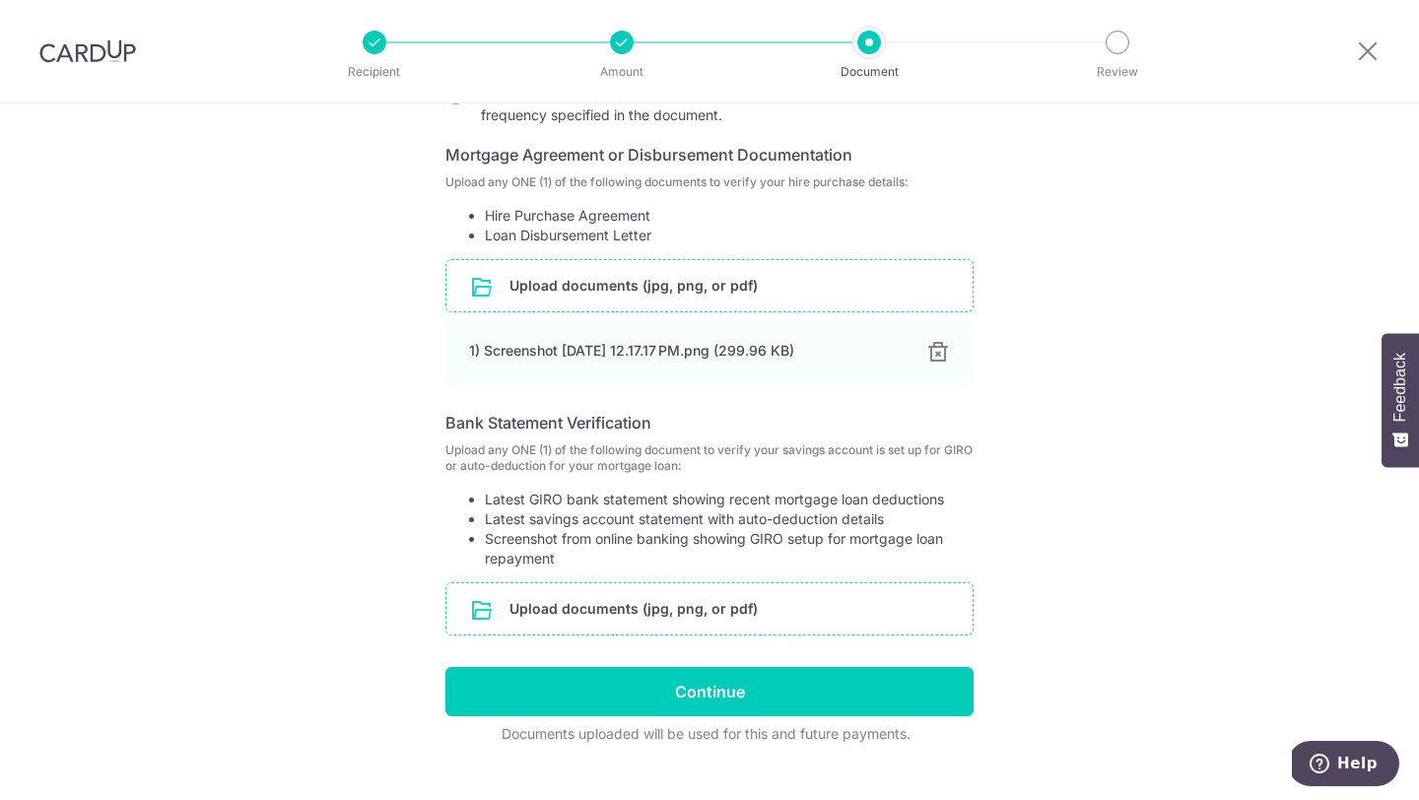
click at [631, 613] on input "file" at bounding box center [709, 609] width 526 height 51
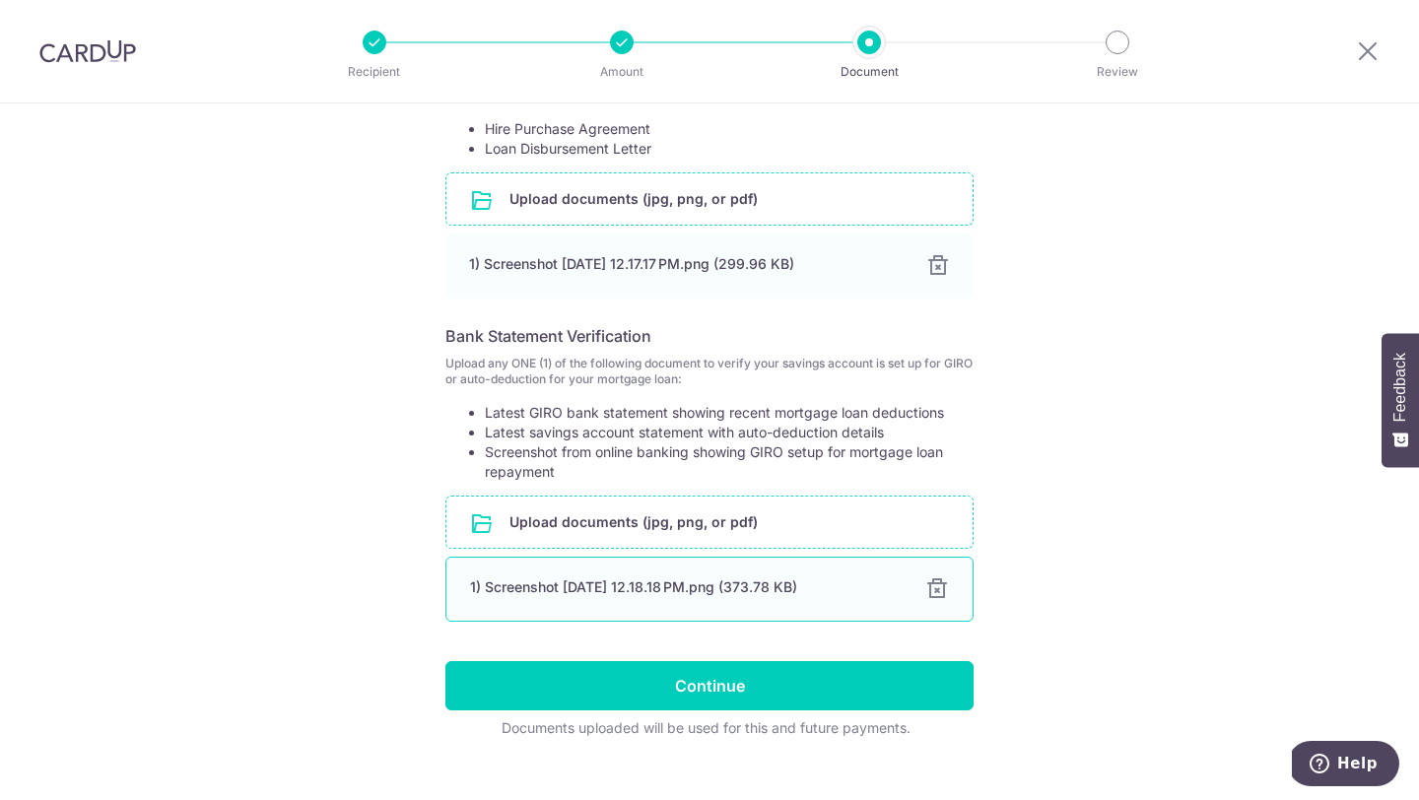
scroll to position [445, 0]
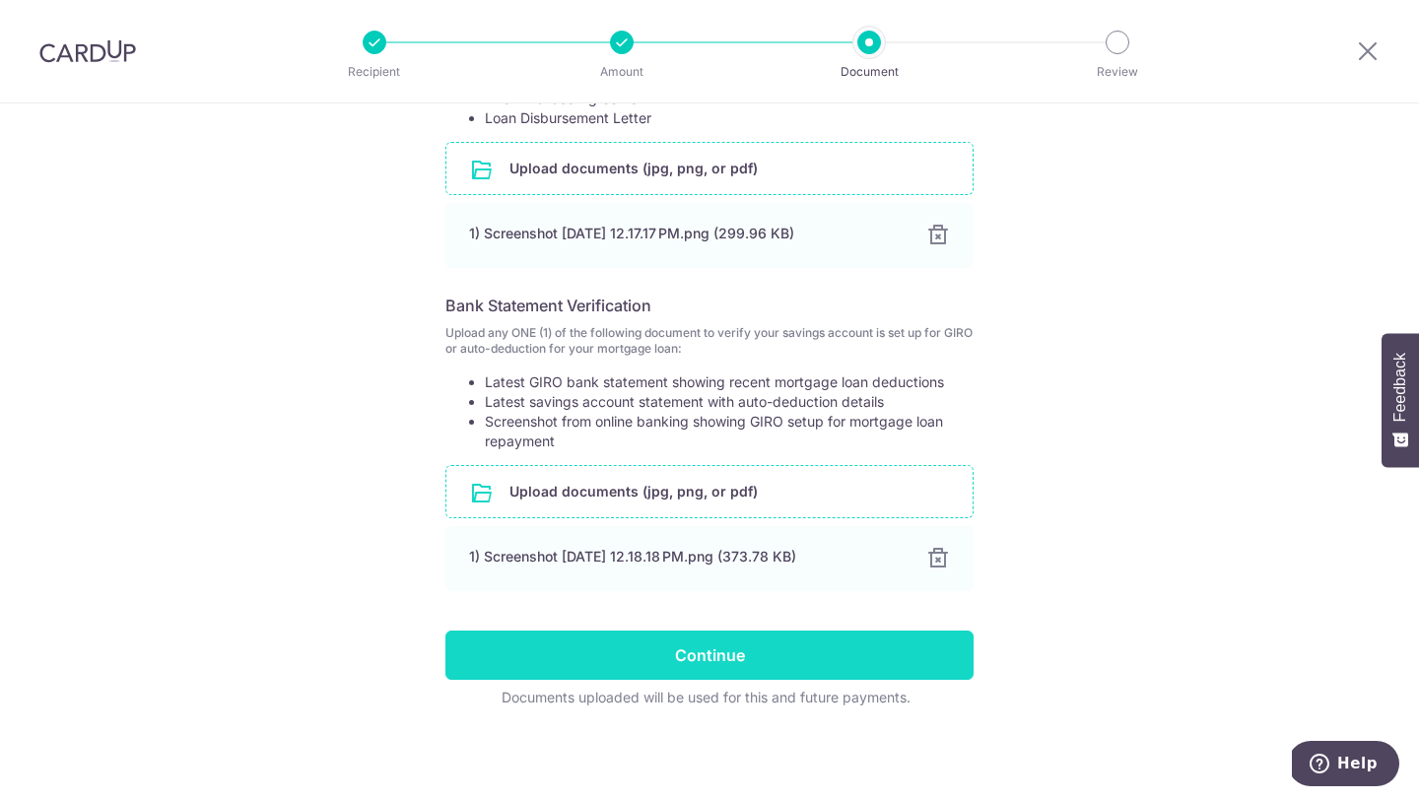
click at [880, 650] on input "Continue" at bounding box center [710, 655] width 528 height 49
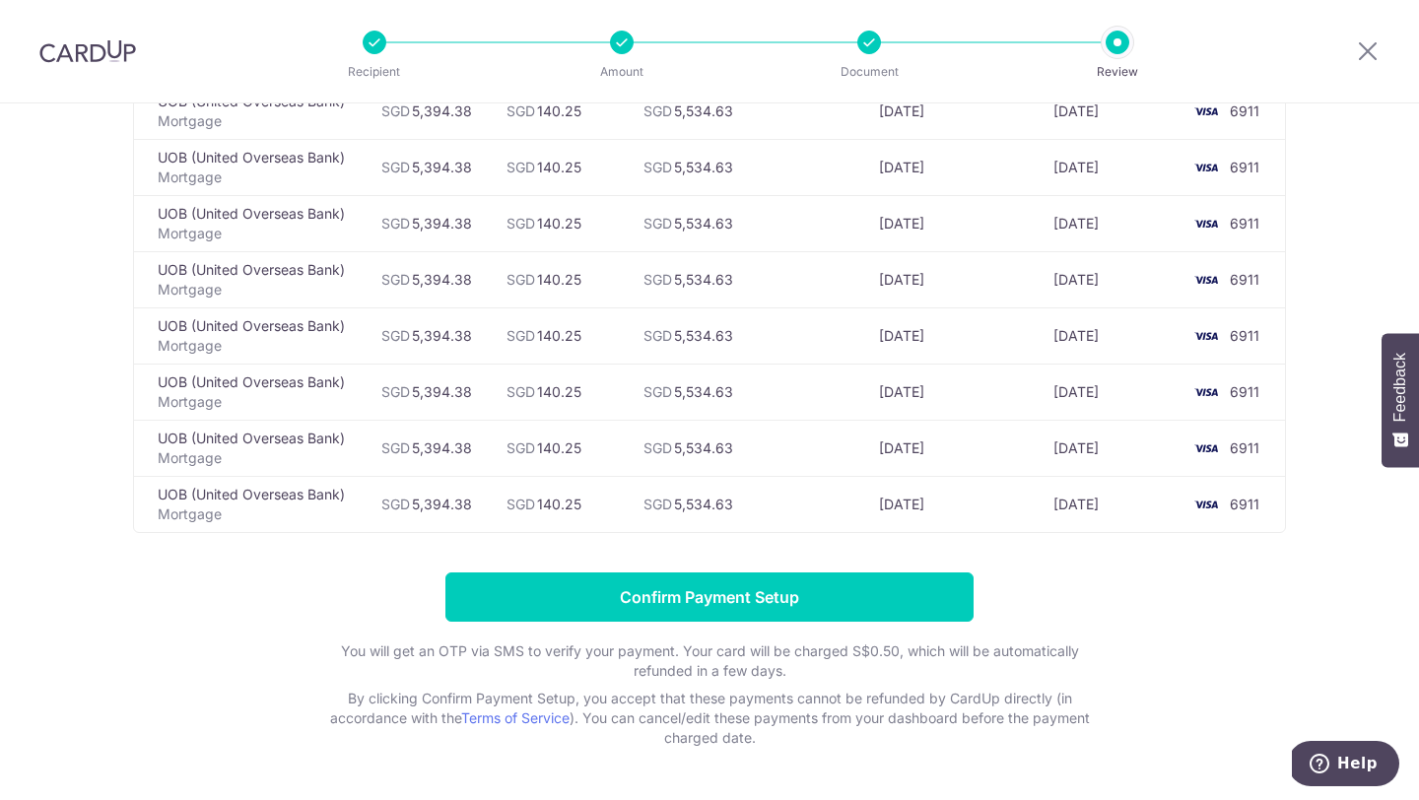
scroll to position [1354, 0]
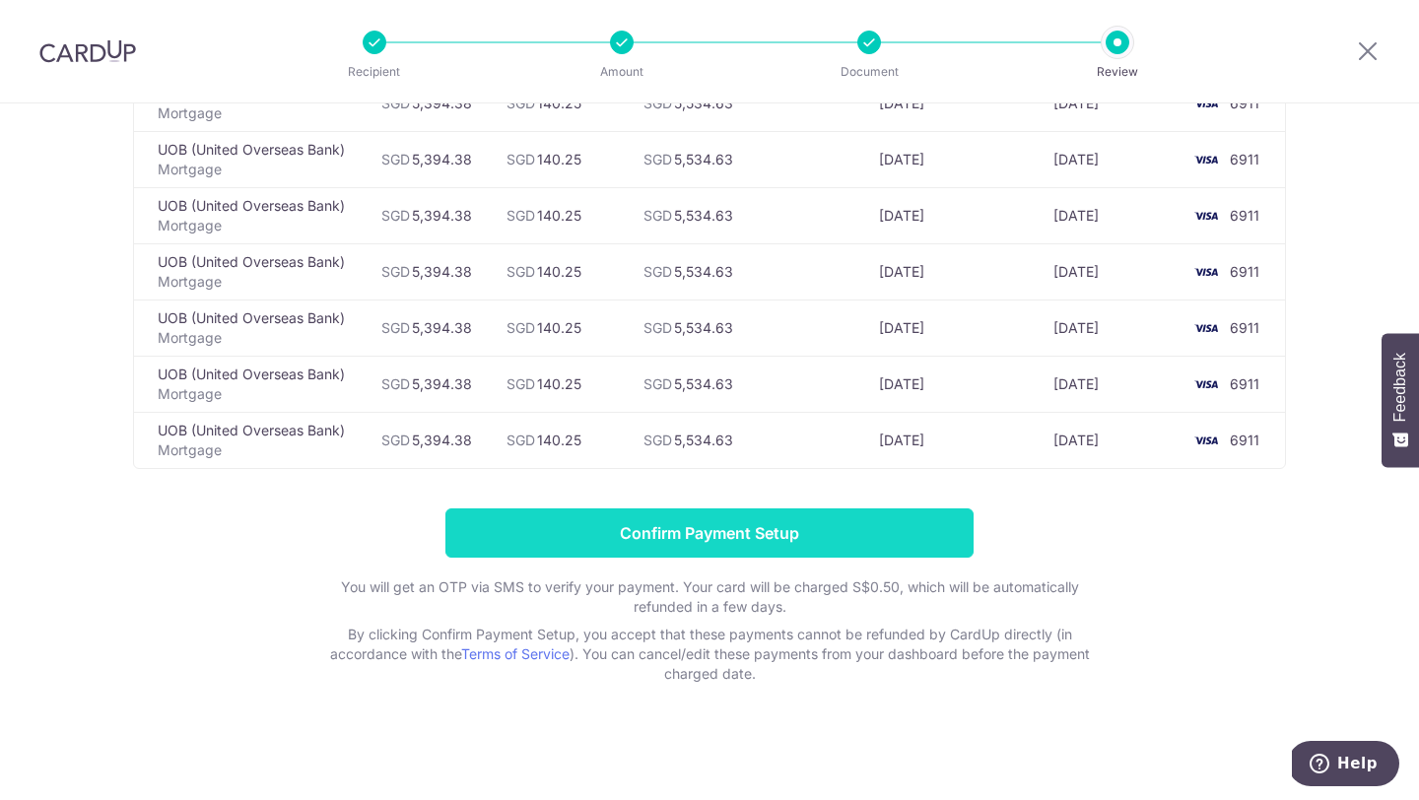
click at [858, 525] on input "Confirm Payment Setup" at bounding box center [710, 533] width 528 height 49
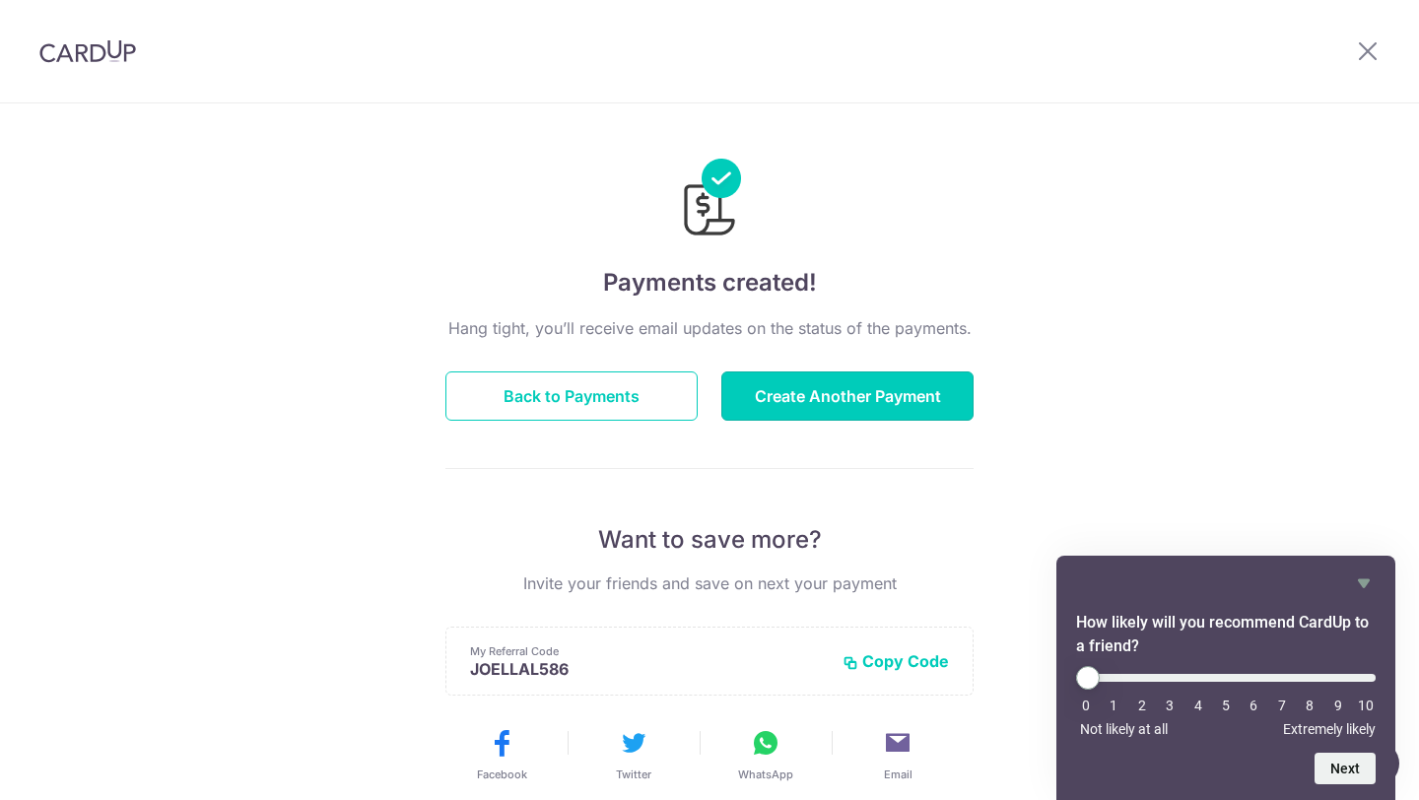
click at [919, 417] on button "Create Another Payment" at bounding box center [847, 396] width 252 height 49
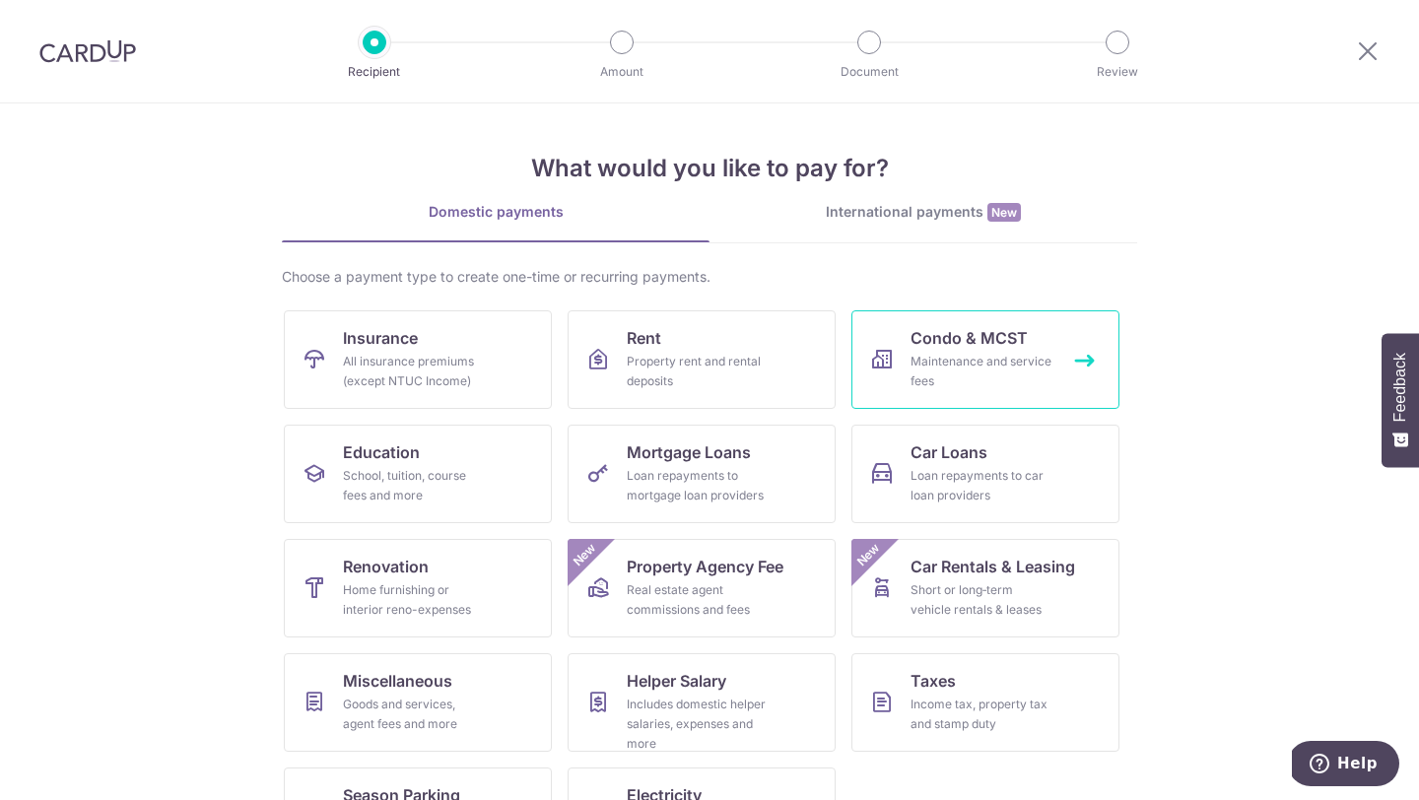
click at [996, 317] on link "Condo & MCST Maintenance and service fees" at bounding box center [986, 359] width 268 height 99
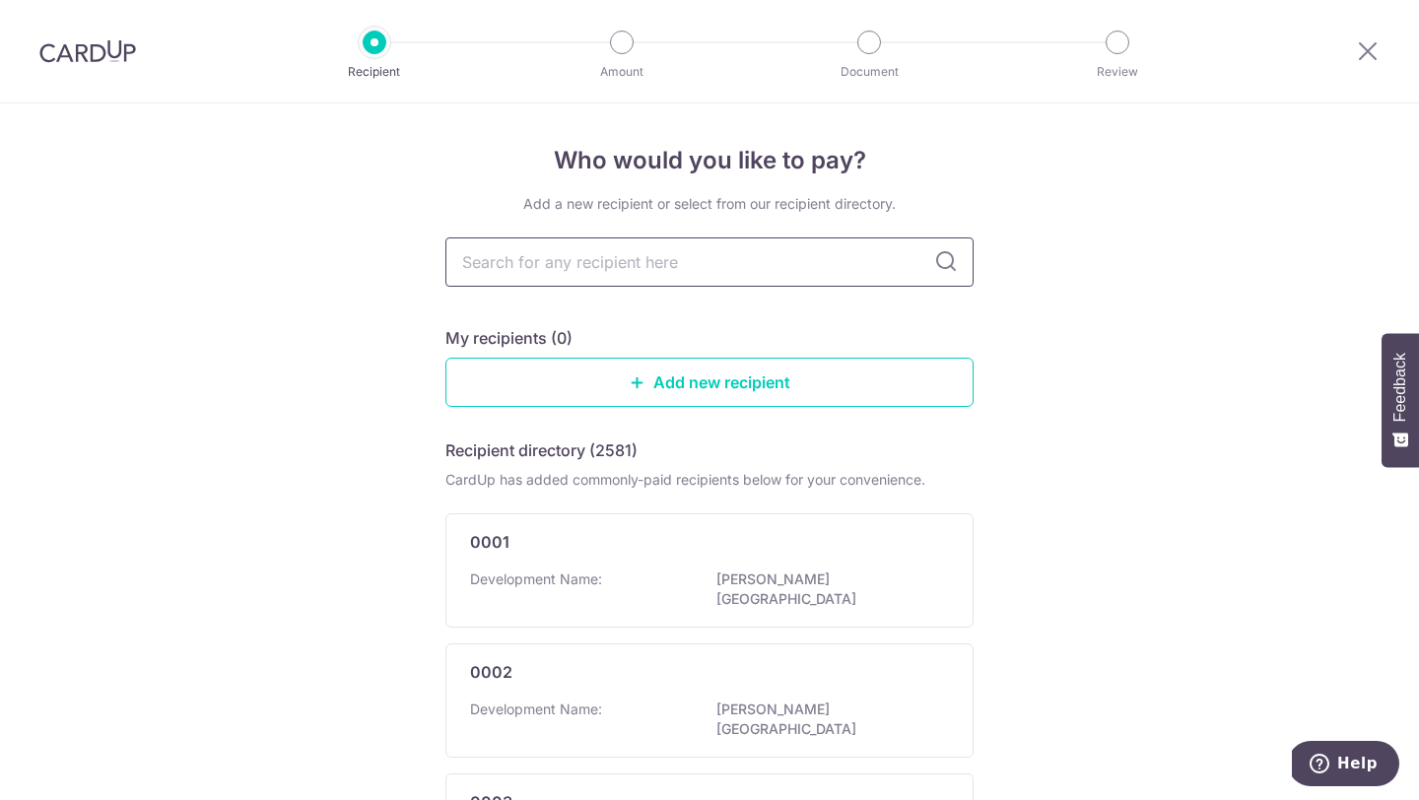
click at [713, 265] on input "text" at bounding box center [710, 262] width 528 height 49
click at [928, 345] on div "My recipients (0)" at bounding box center [710, 338] width 528 height 24
click at [837, 366] on link "Add new recipient" at bounding box center [710, 382] width 528 height 49
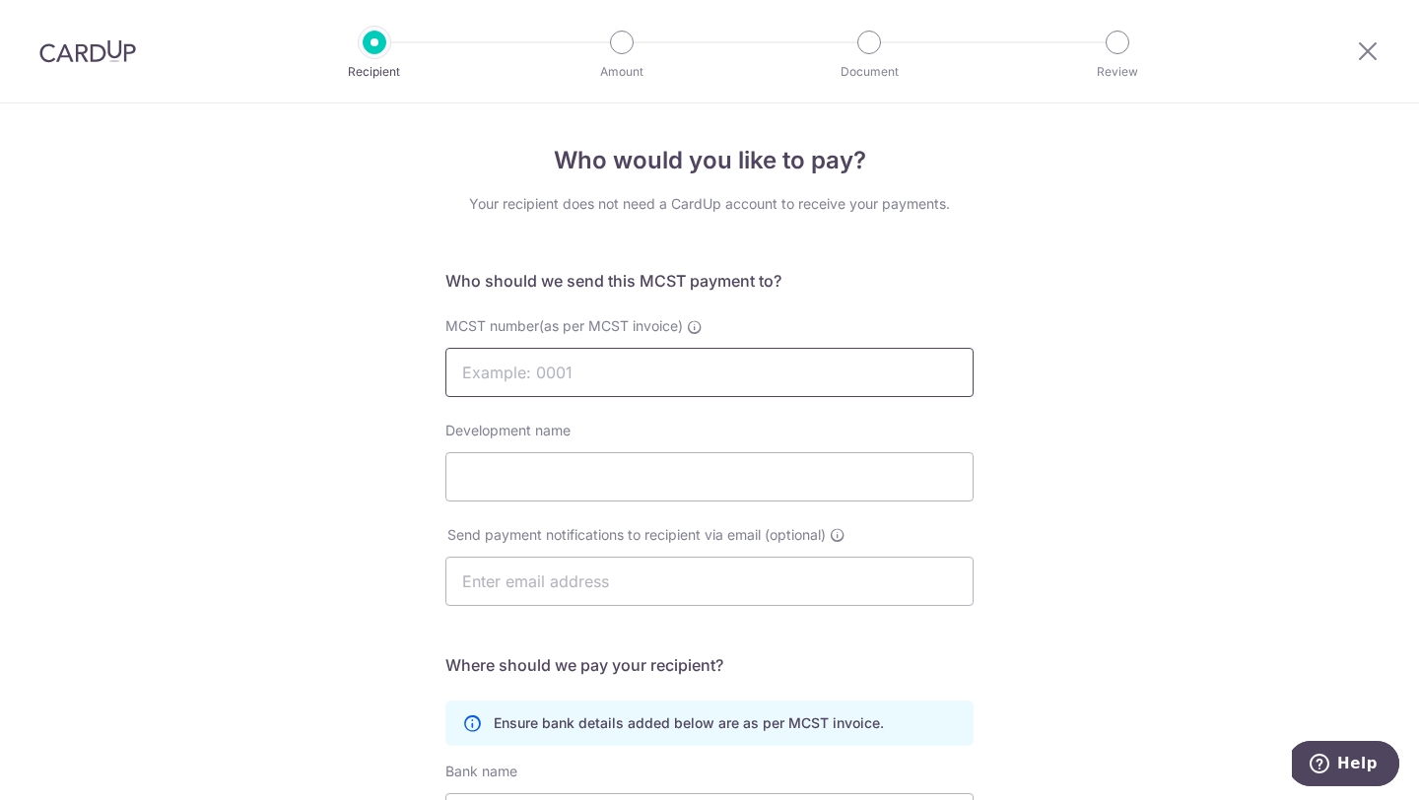
click at [828, 370] on input "MCST number(as per MCST invoice)" at bounding box center [710, 372] width 528 height 49
type input "3792"
click at [746, 446] on div "Development name" at bounding box center [710, 461] width 528 height 81
click at [747, 482] on input "Development name" at bounding box center [710, 476] width 528 height 49
type input "8 Rodyk"
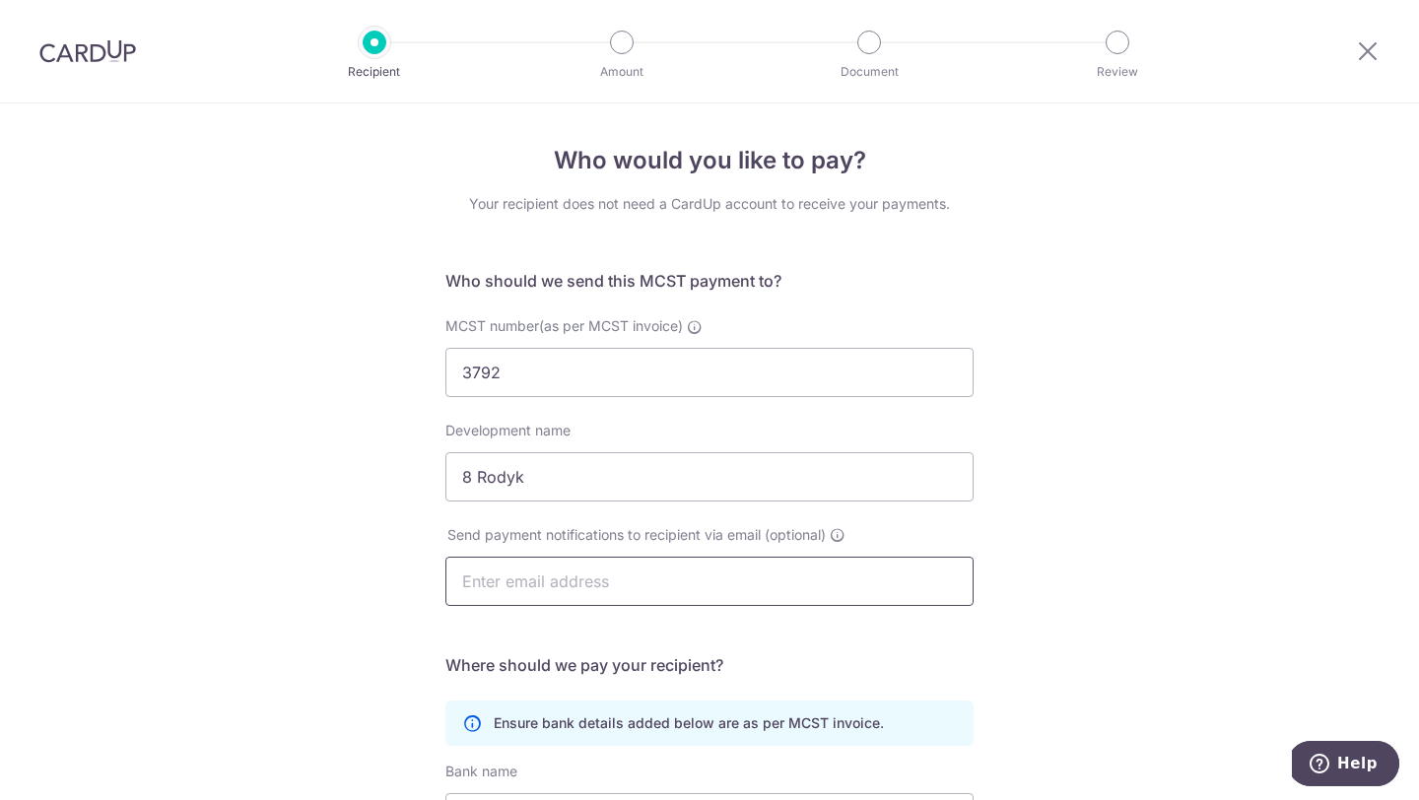
click at [569, 595] on input "text" at bounding box center [710, 581] width 528 height 49
click at [541, 629] on div "Send payment notifications to recipient via email (optional)" at bounding box center [710, 577] width 552 height 104
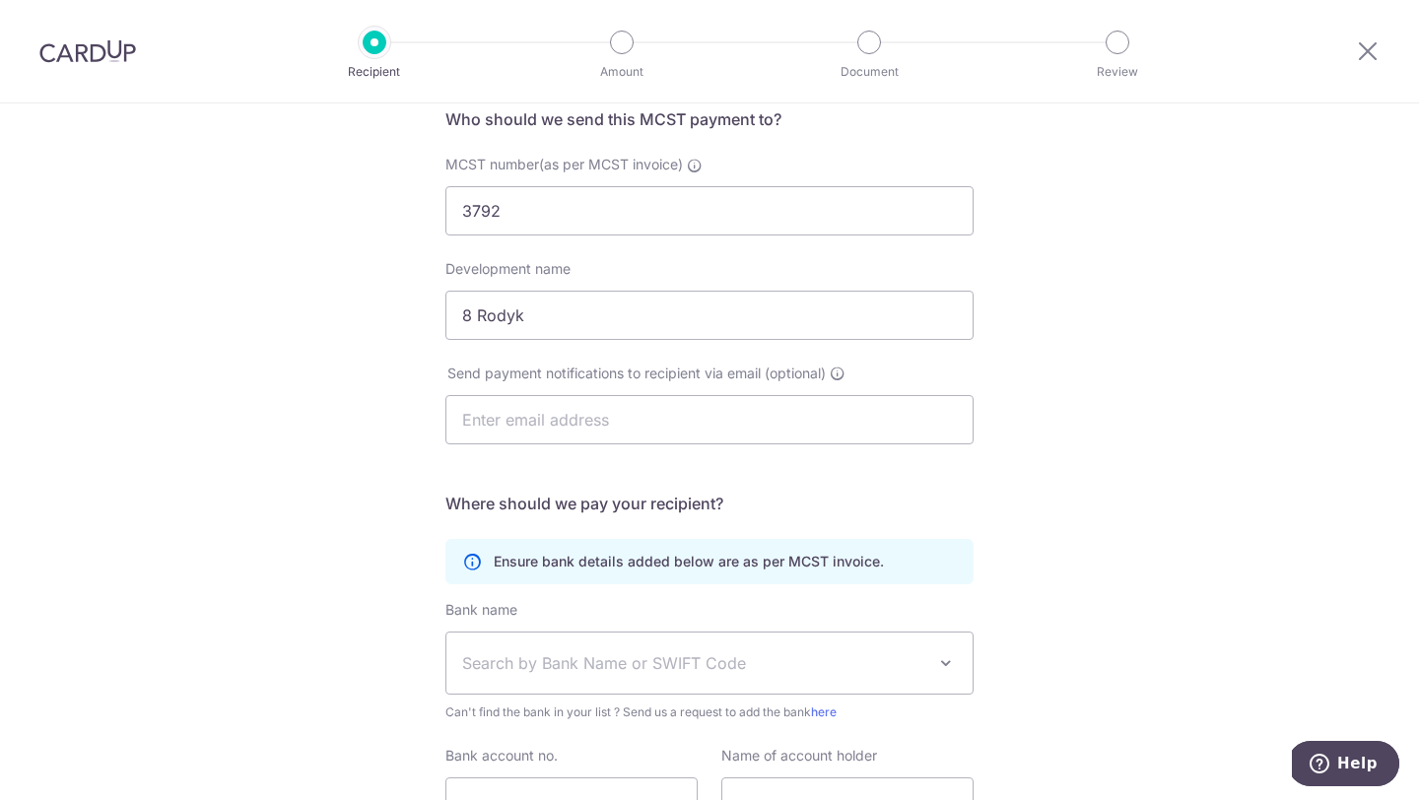
scroll to position [251, 0]
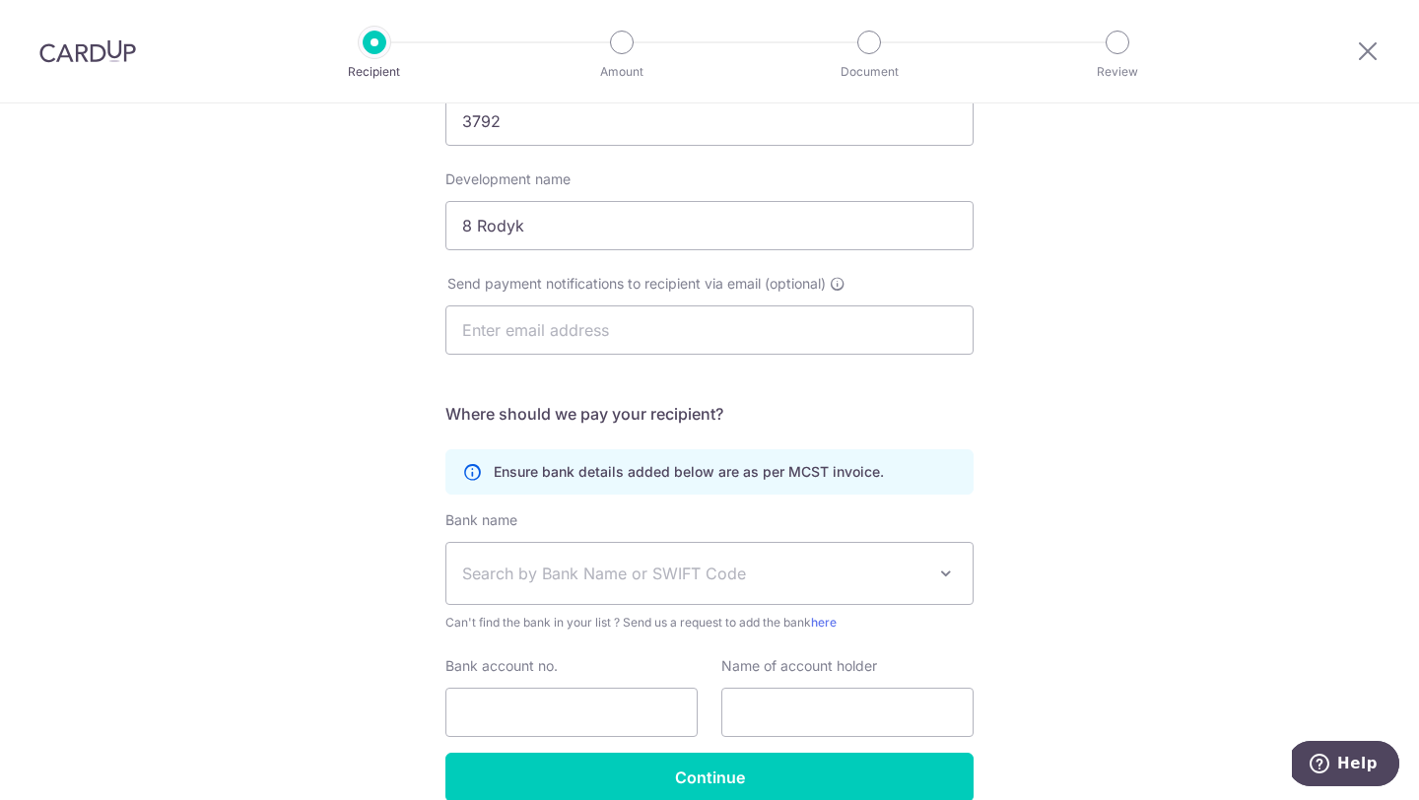
click at [608, 577] on span "Search by Bank Name or SWIFT Code" at bounding box center [693, 574] width 463 height 24
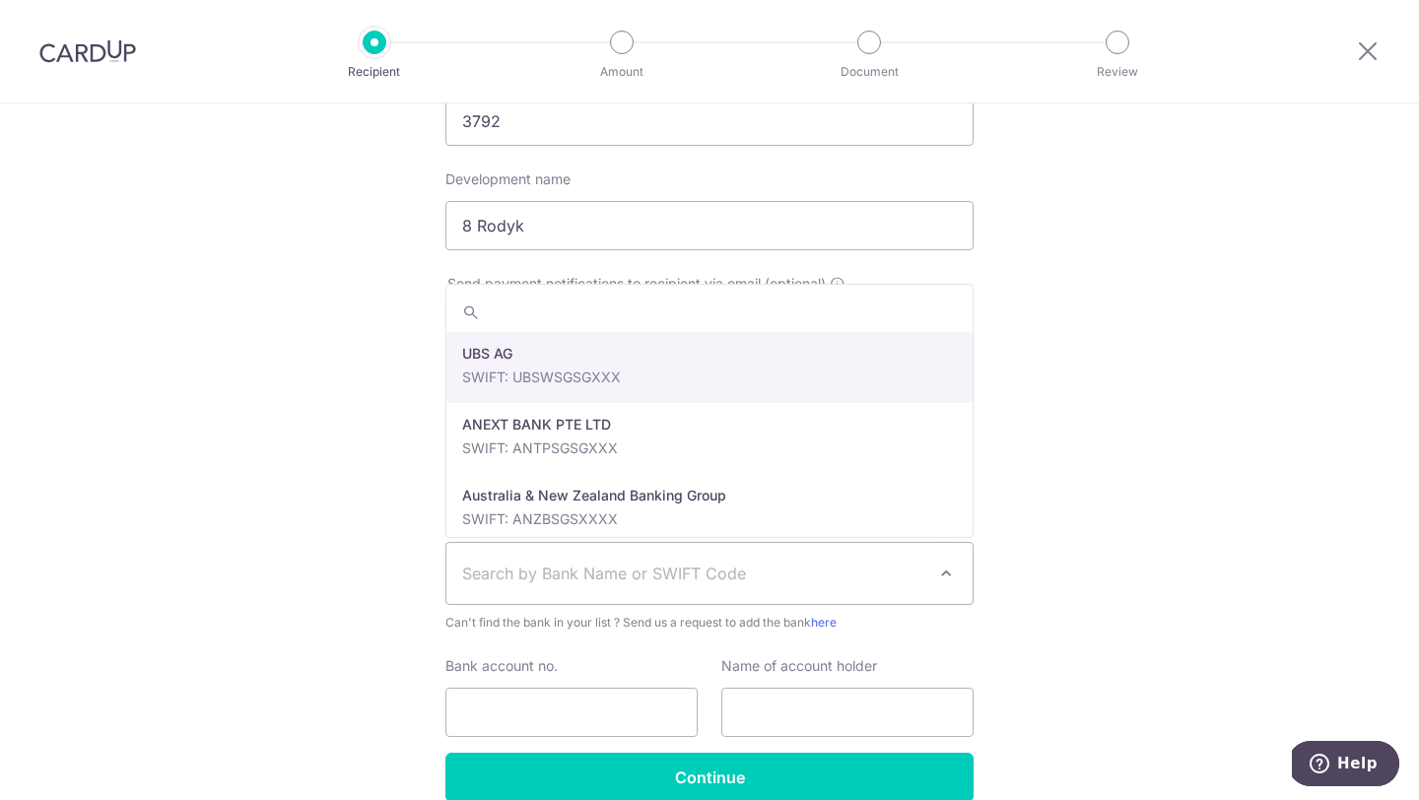
select select "22650"
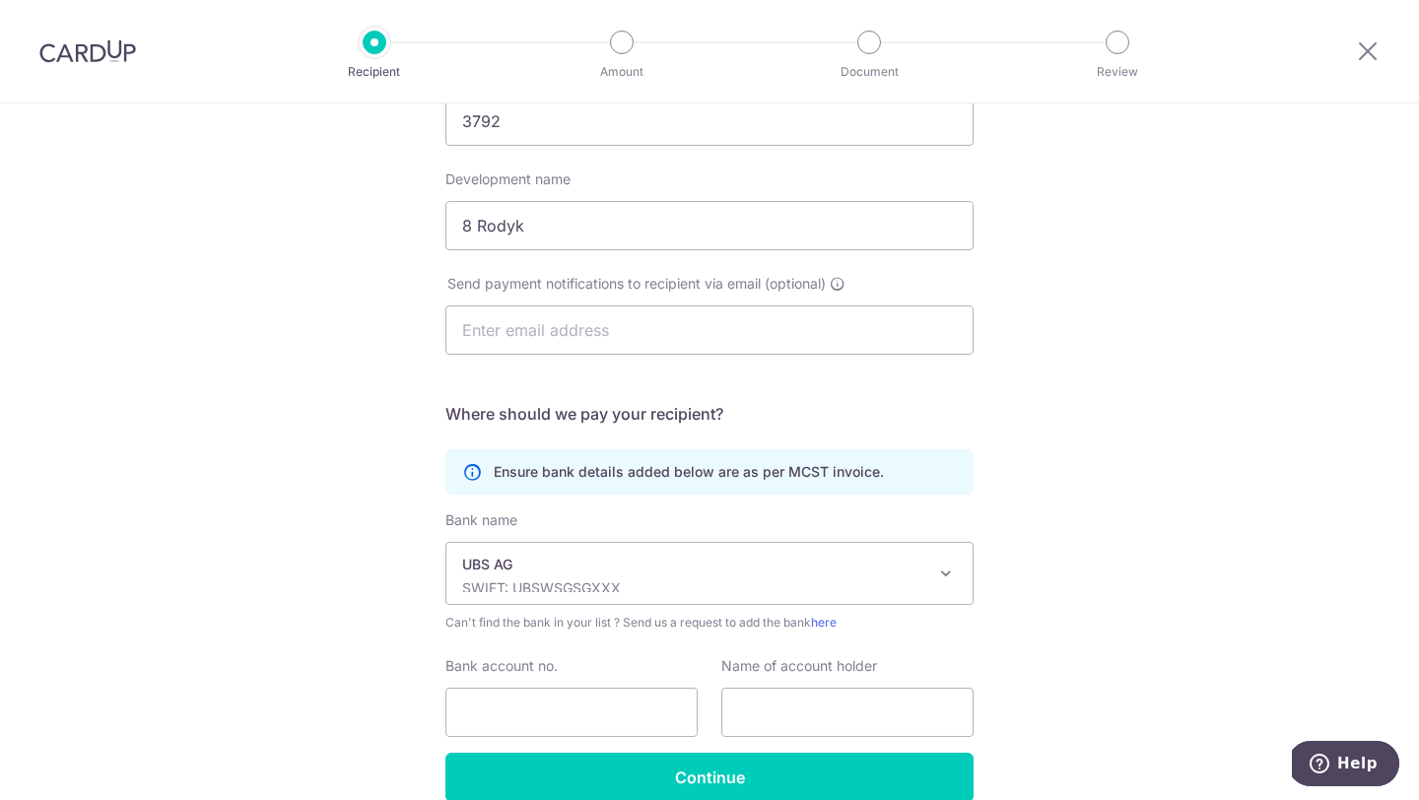
scroll to position [346, 0]
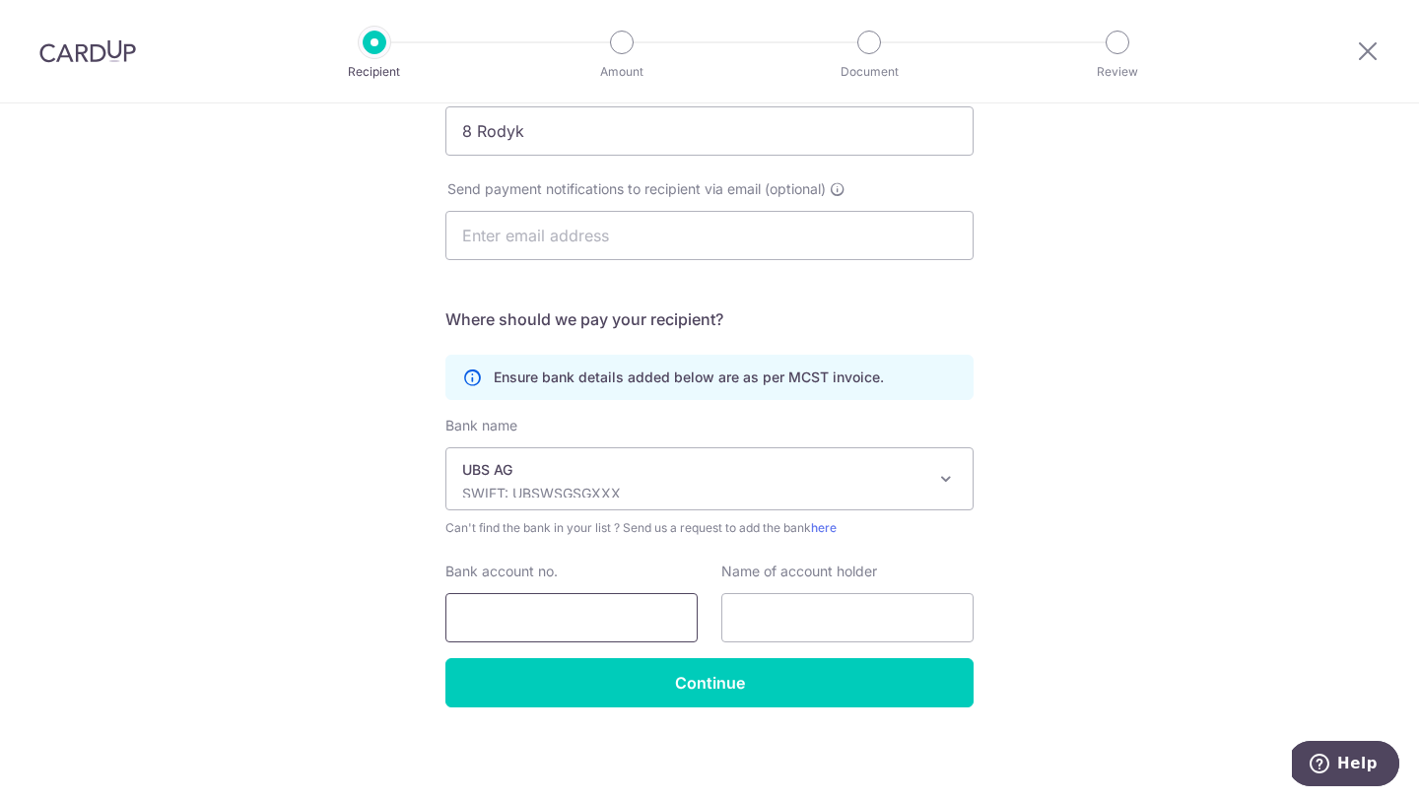
click at [608, 625] on input "Bank account no." at bounding box center [572, 617] width 252 height 49
type input "3"
click at [676, 508] on span "UBS AG SWIFT: UBSWSGSGXXX" at bounding box center [709, 478] width 526 height 61
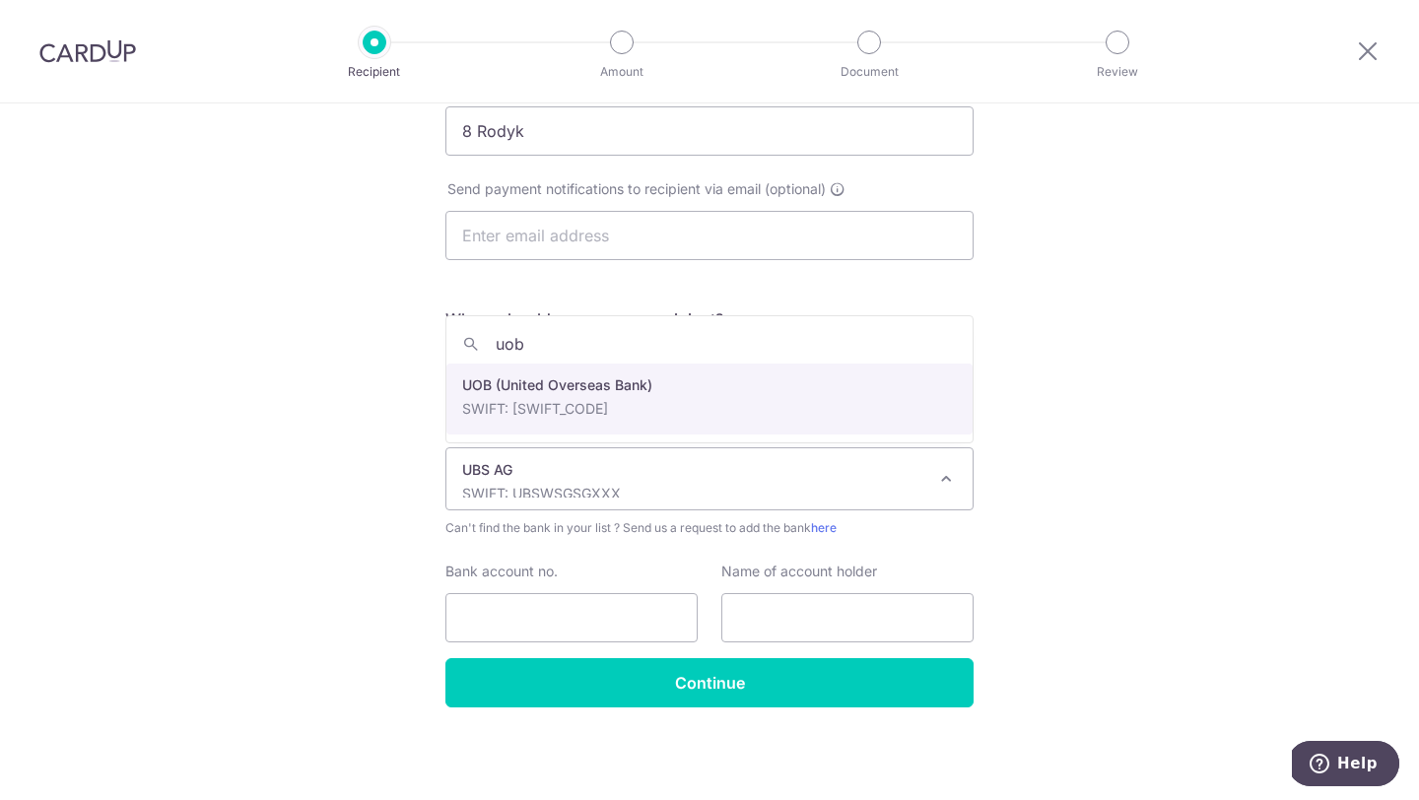
type input "uob"
select select "18"
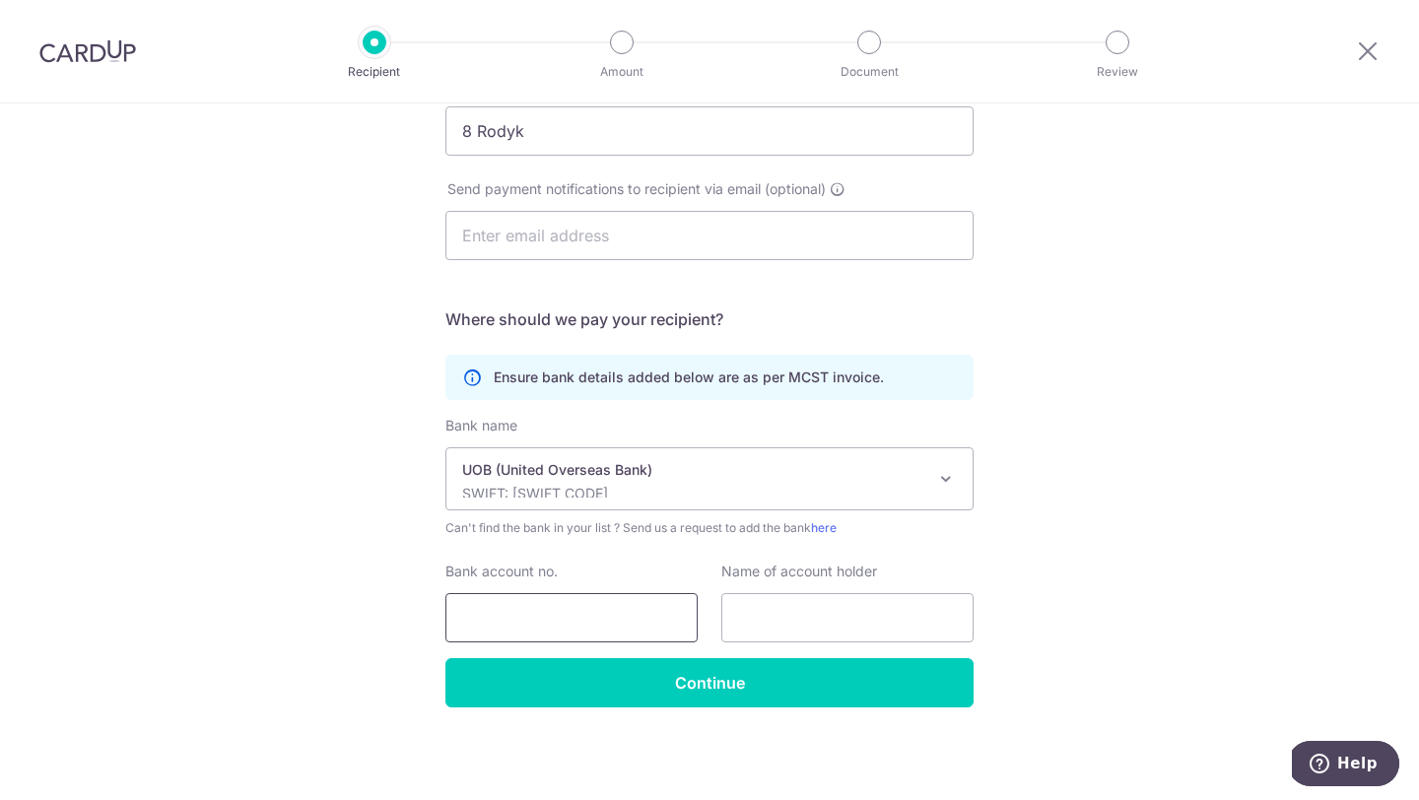
click at [603, 631] on input "Bank account no." at bounding box center [572, 617] width 252 height 49
type input "3553090367"
click at [781, 608] on input "text" at bounding box center [847, 617] width 252 height 49
type input "M"
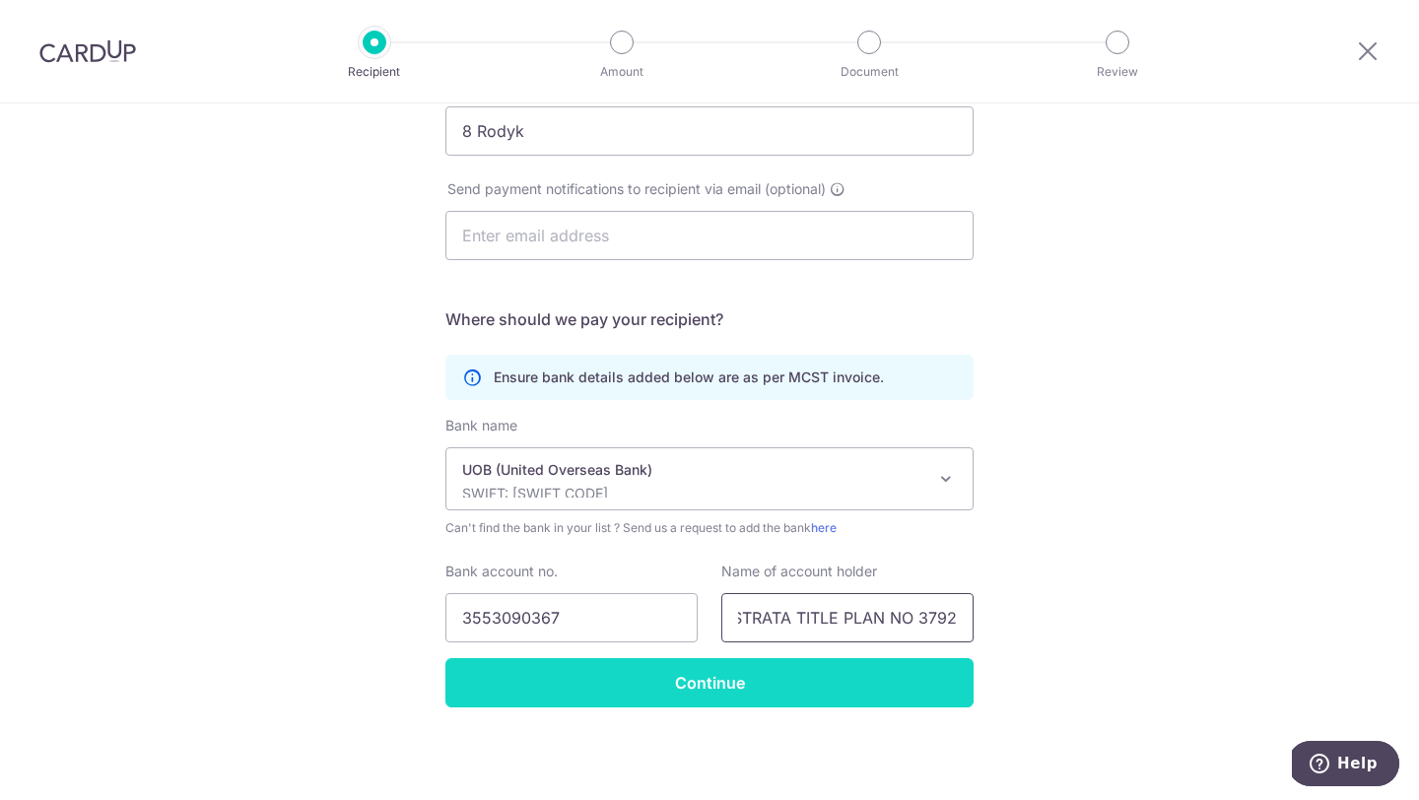
type input "MANAGEMENT CORPORATION- STRATA TITLE PLAN NO 3792"
click at [742, 682] on input "Continue" at bounding box center [710, 682] width 528 height 49
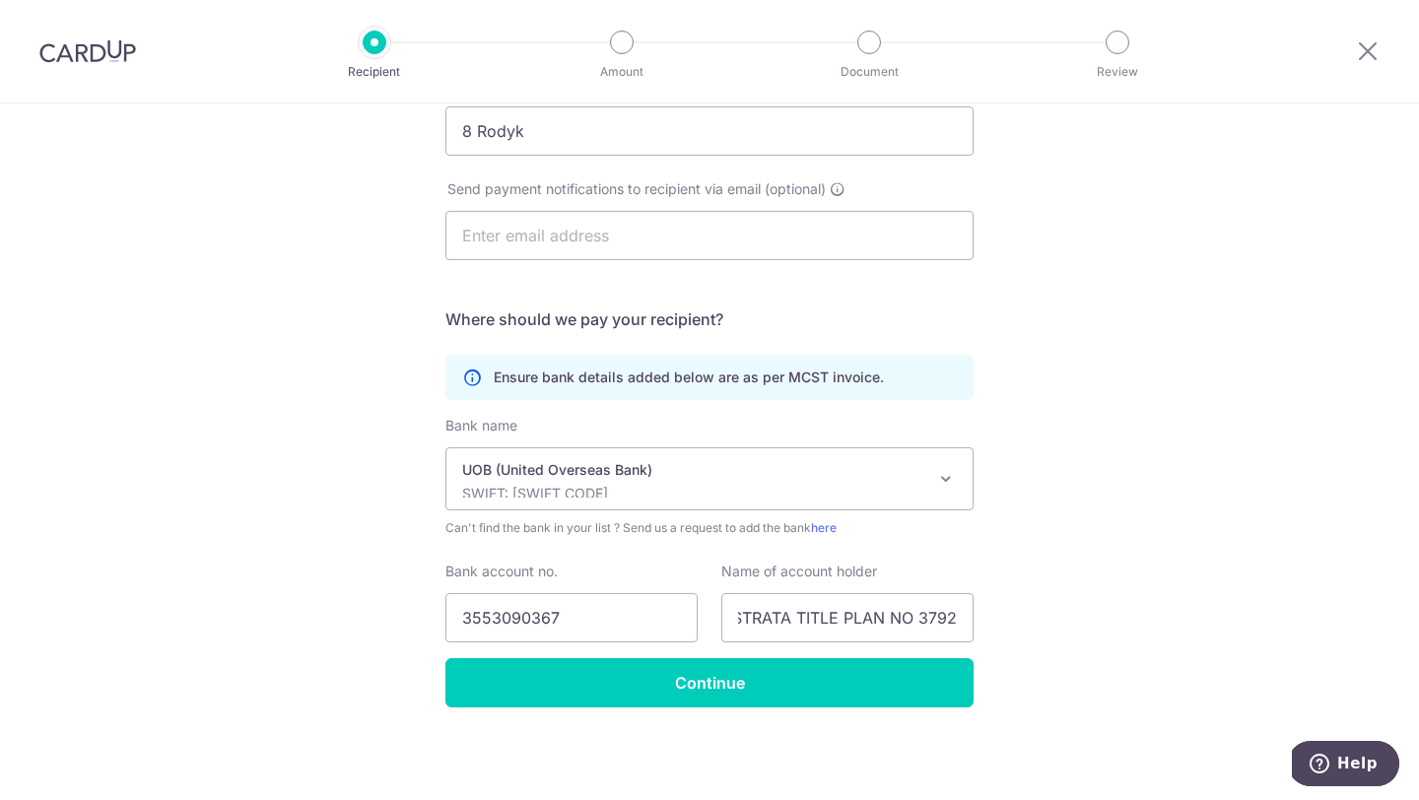
scroll to position [0, 0]
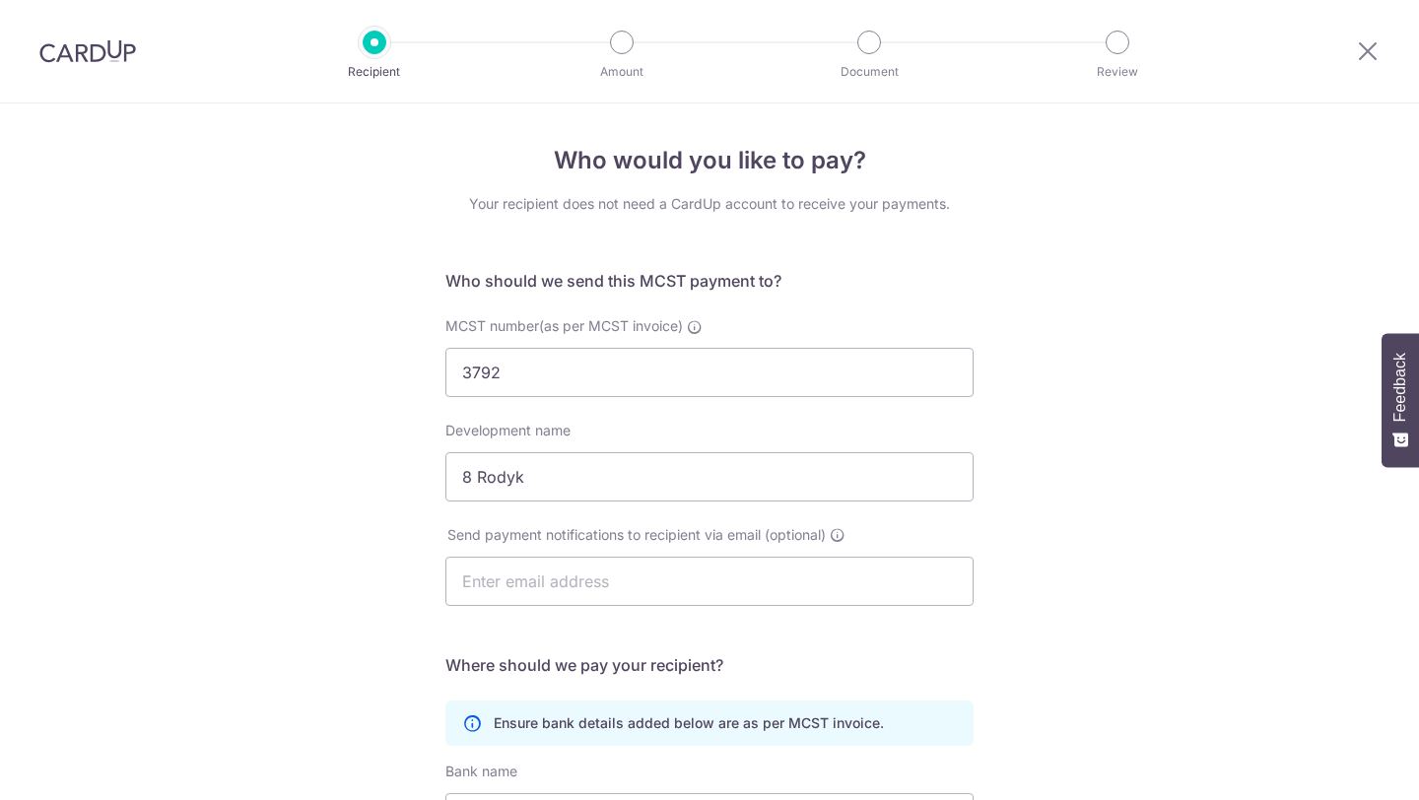
select select "18"
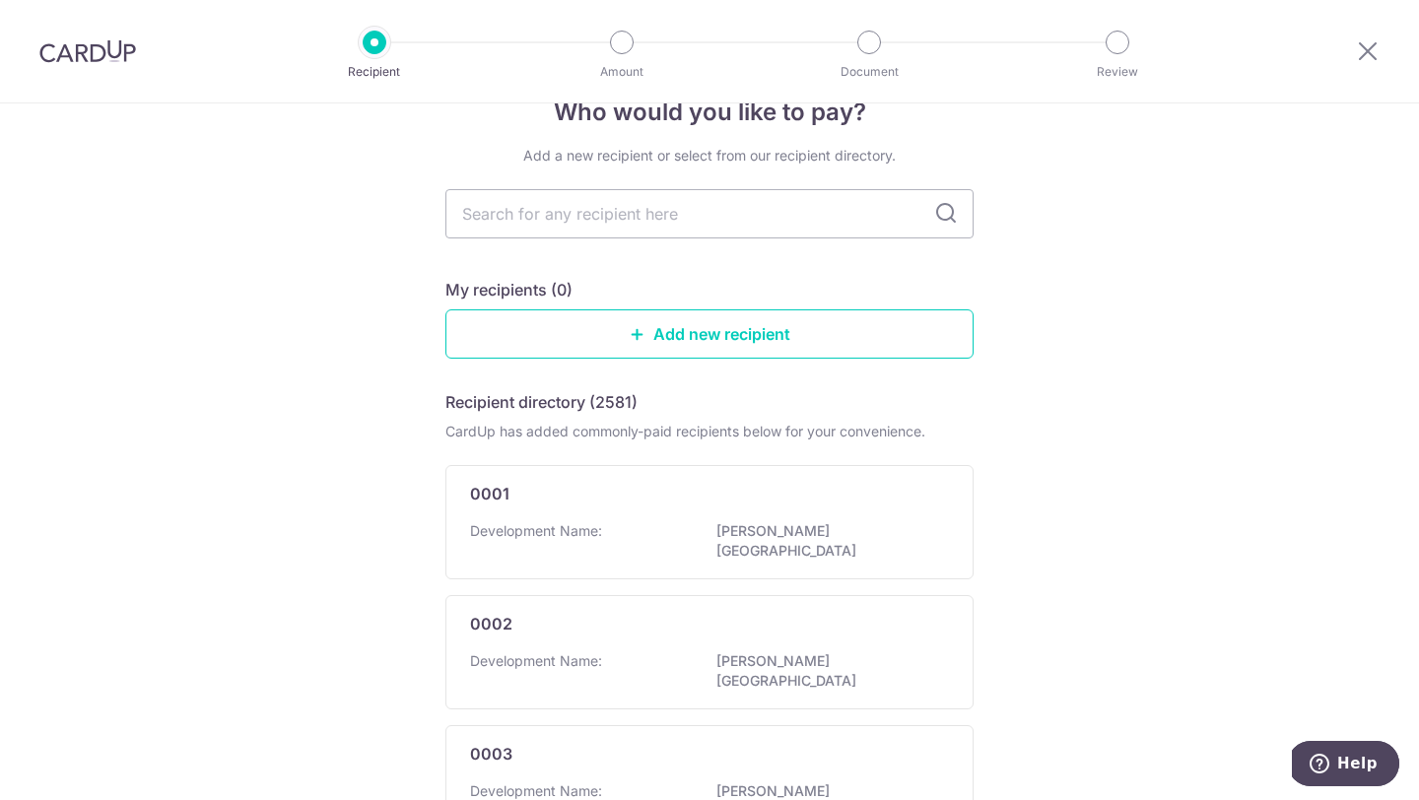
scroll to position [64, 0]
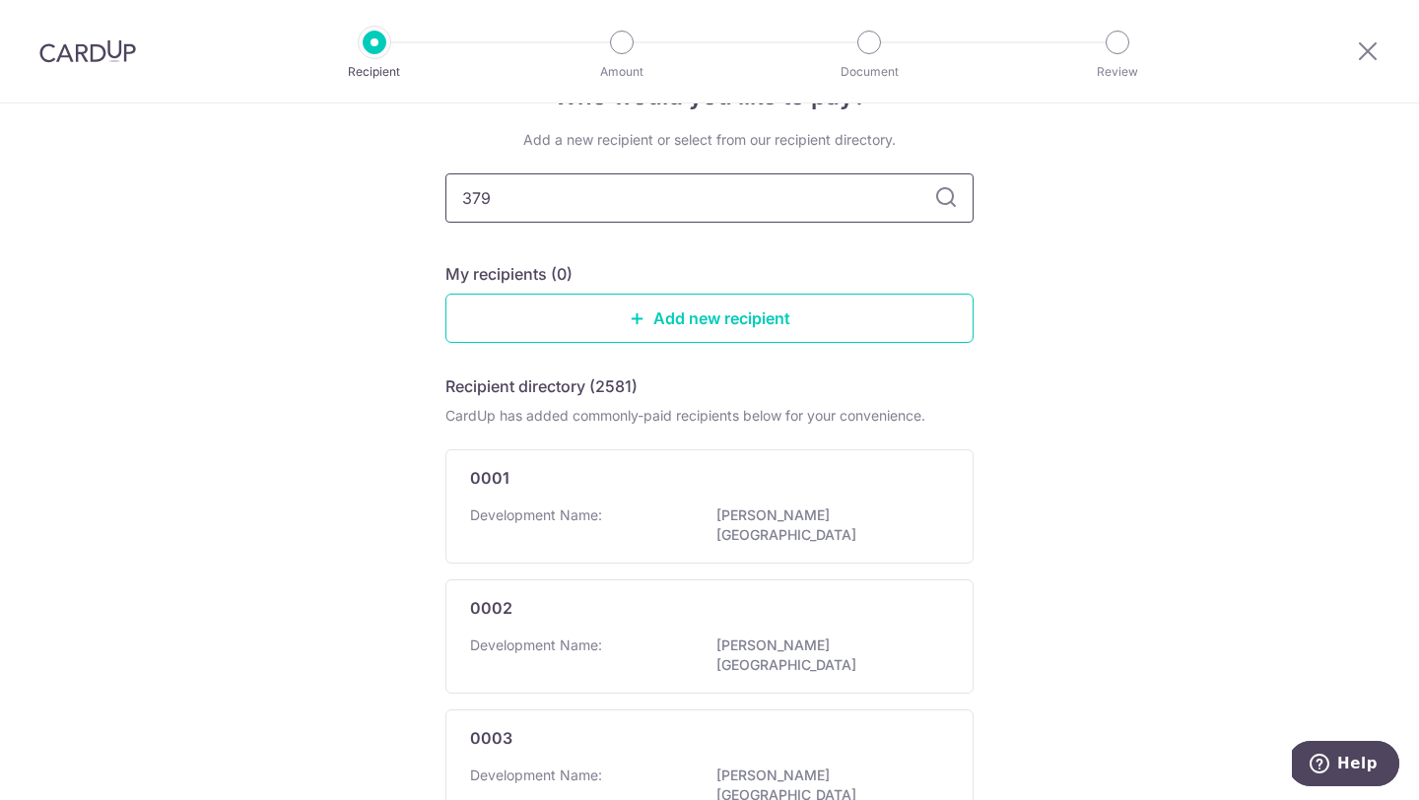
type input "3792"
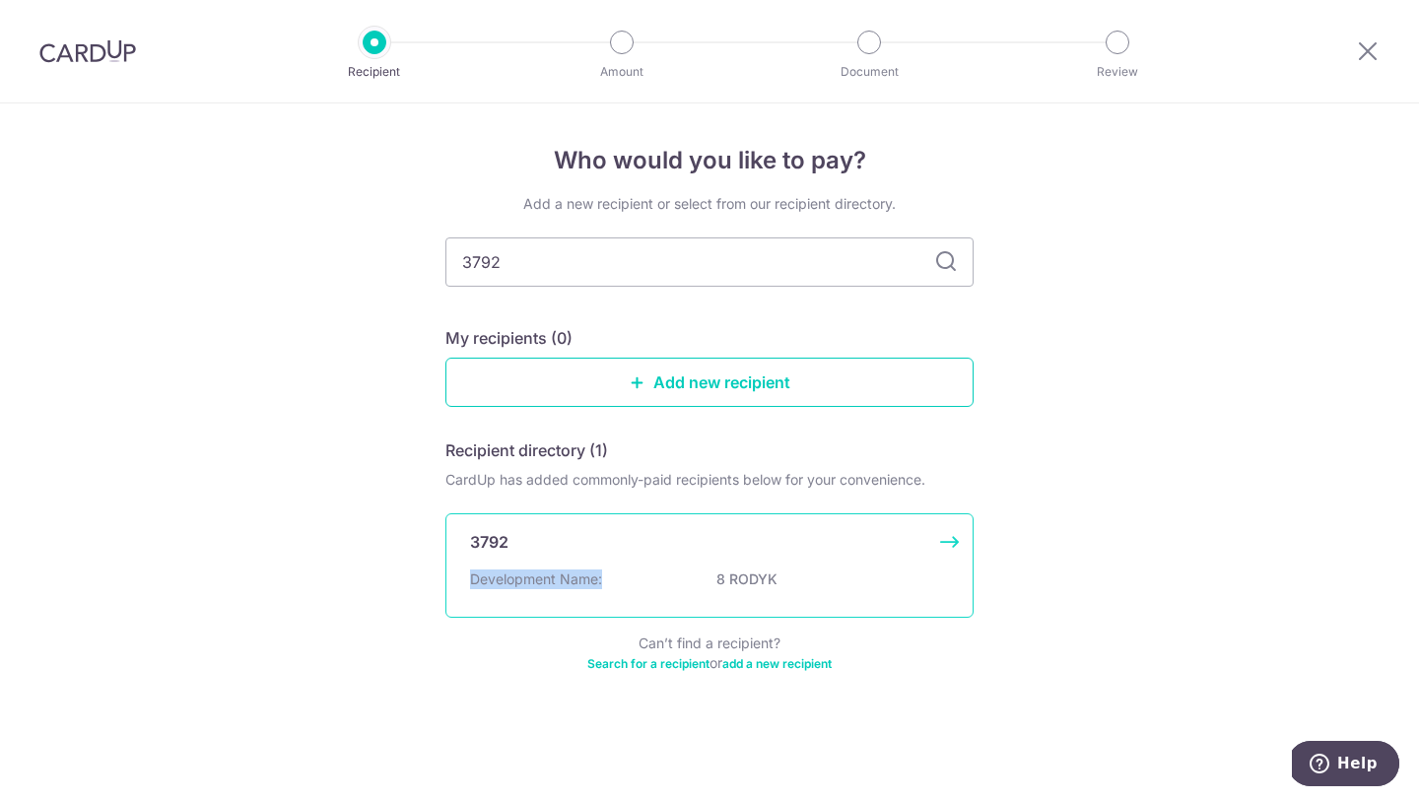
click at [709, 567] on div "3792 Development Name: 8 RODYK" at bounding box center [710, 566] width 528 height 104
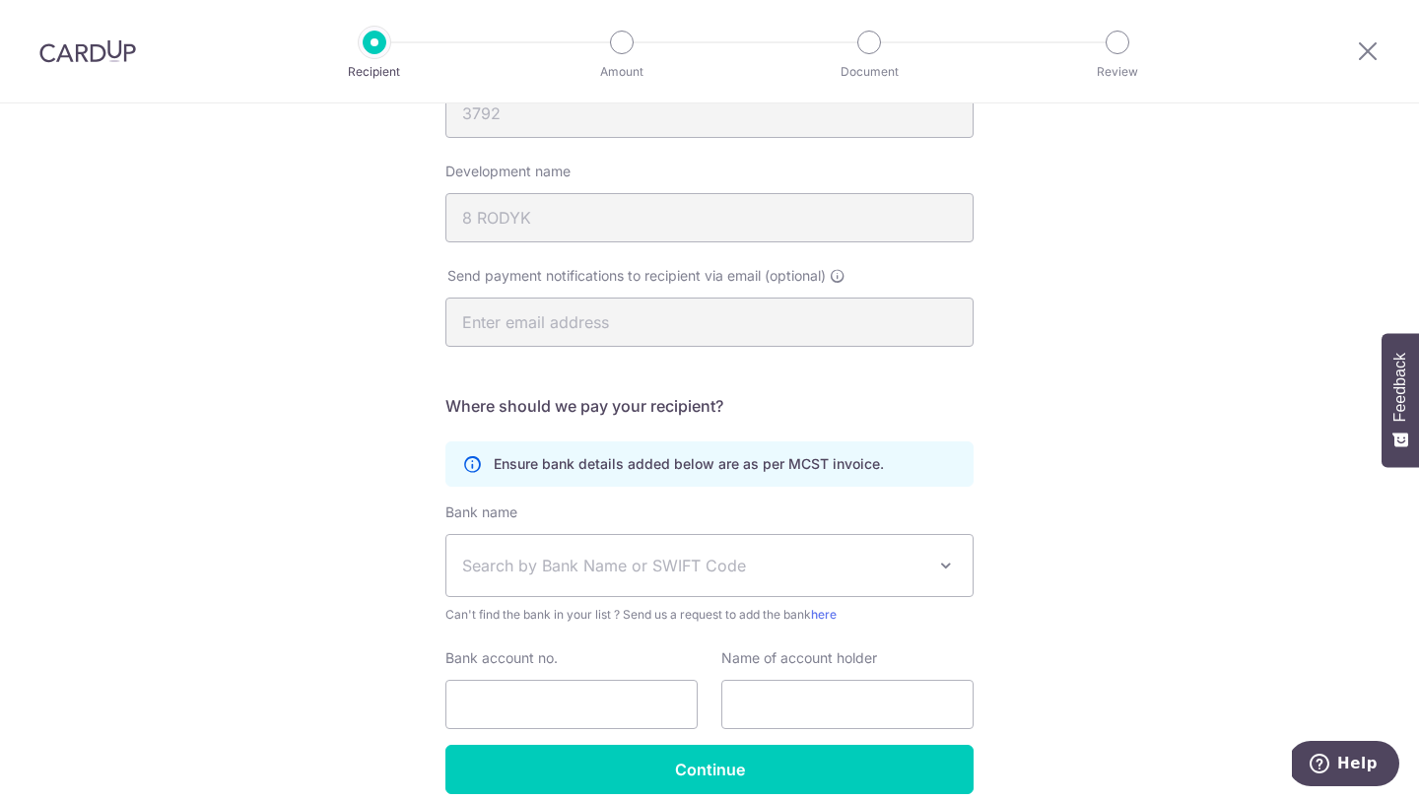
scroll to position [346, 0]
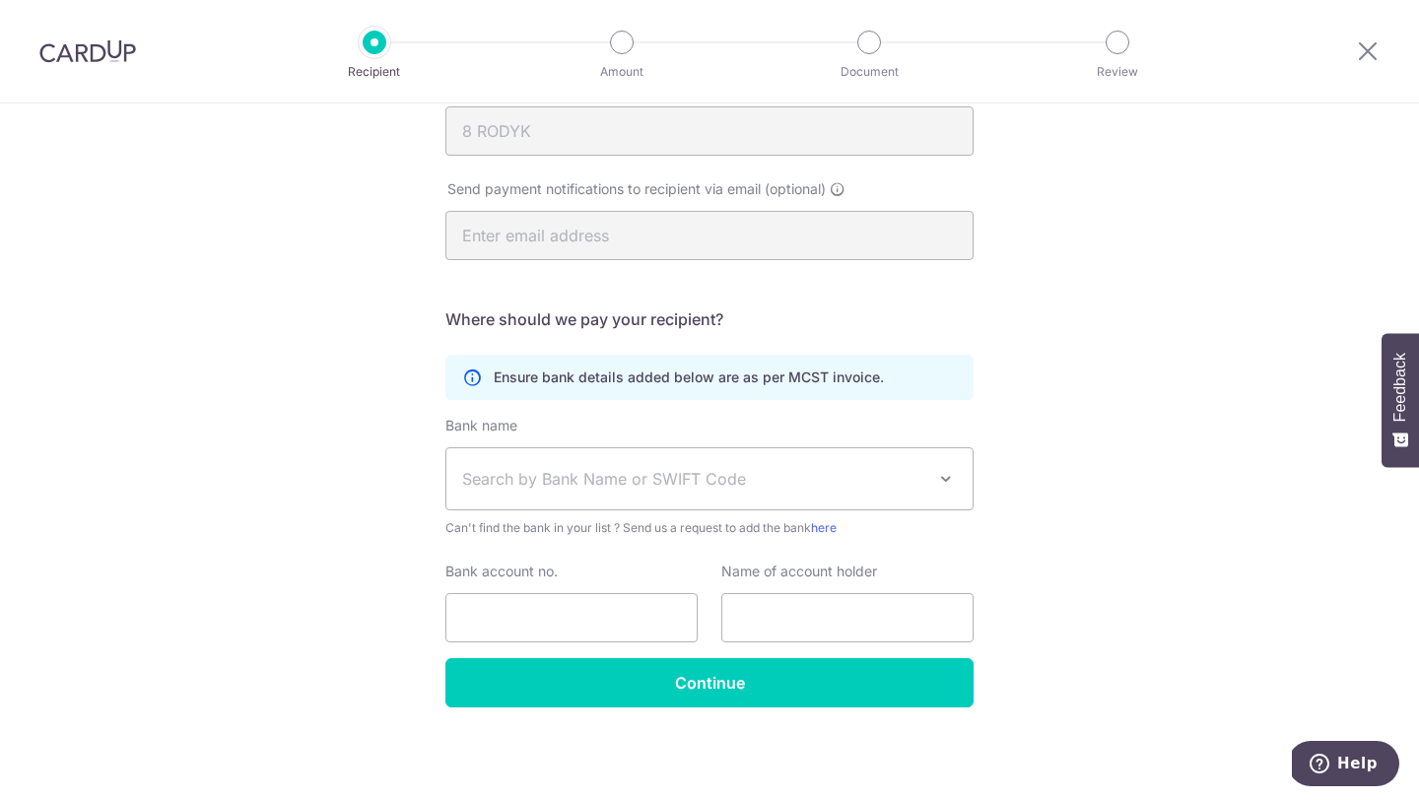
click at [702, 469] on span "Search by Bank Name or SWIFT Code" at bounding box center [693, 479] width 463 height 24
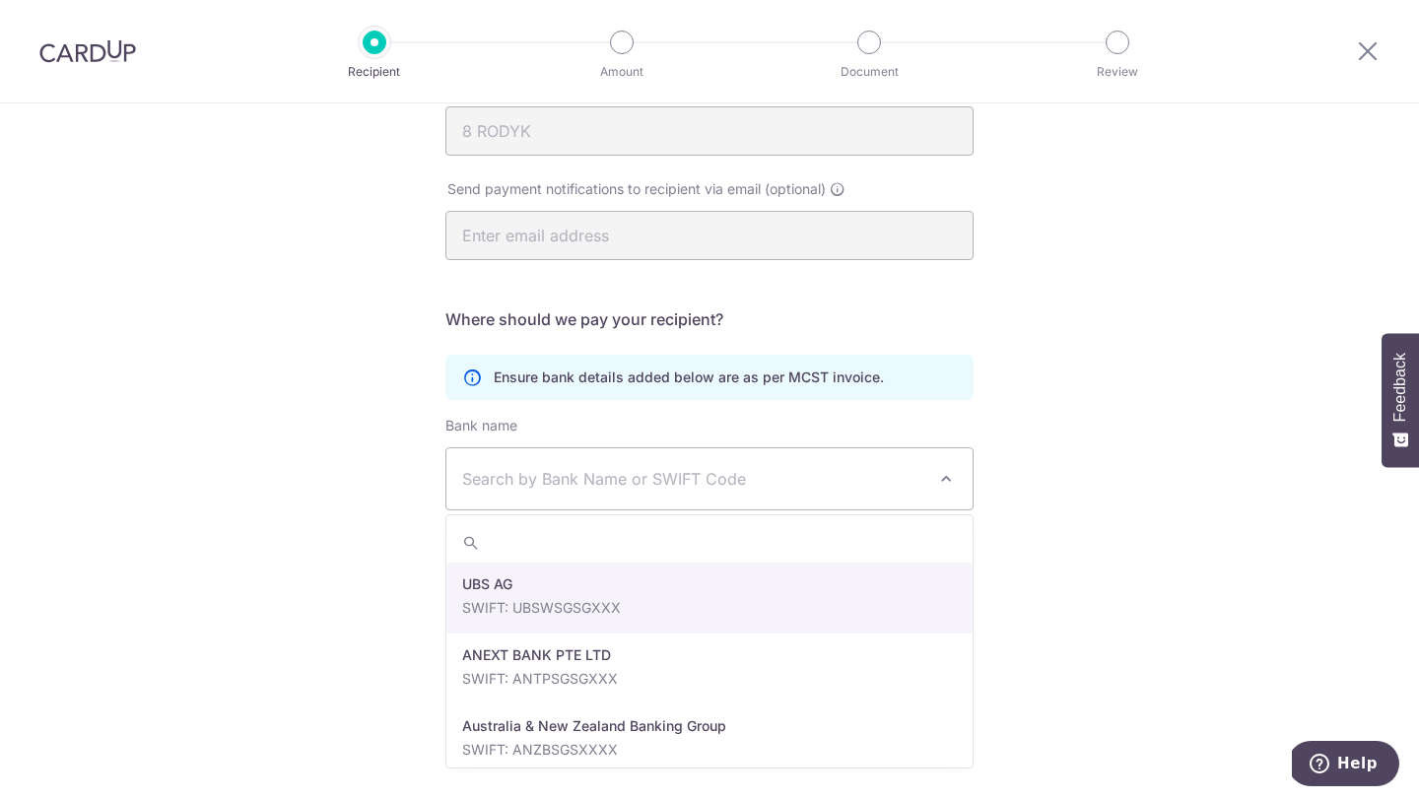
select select "22650"
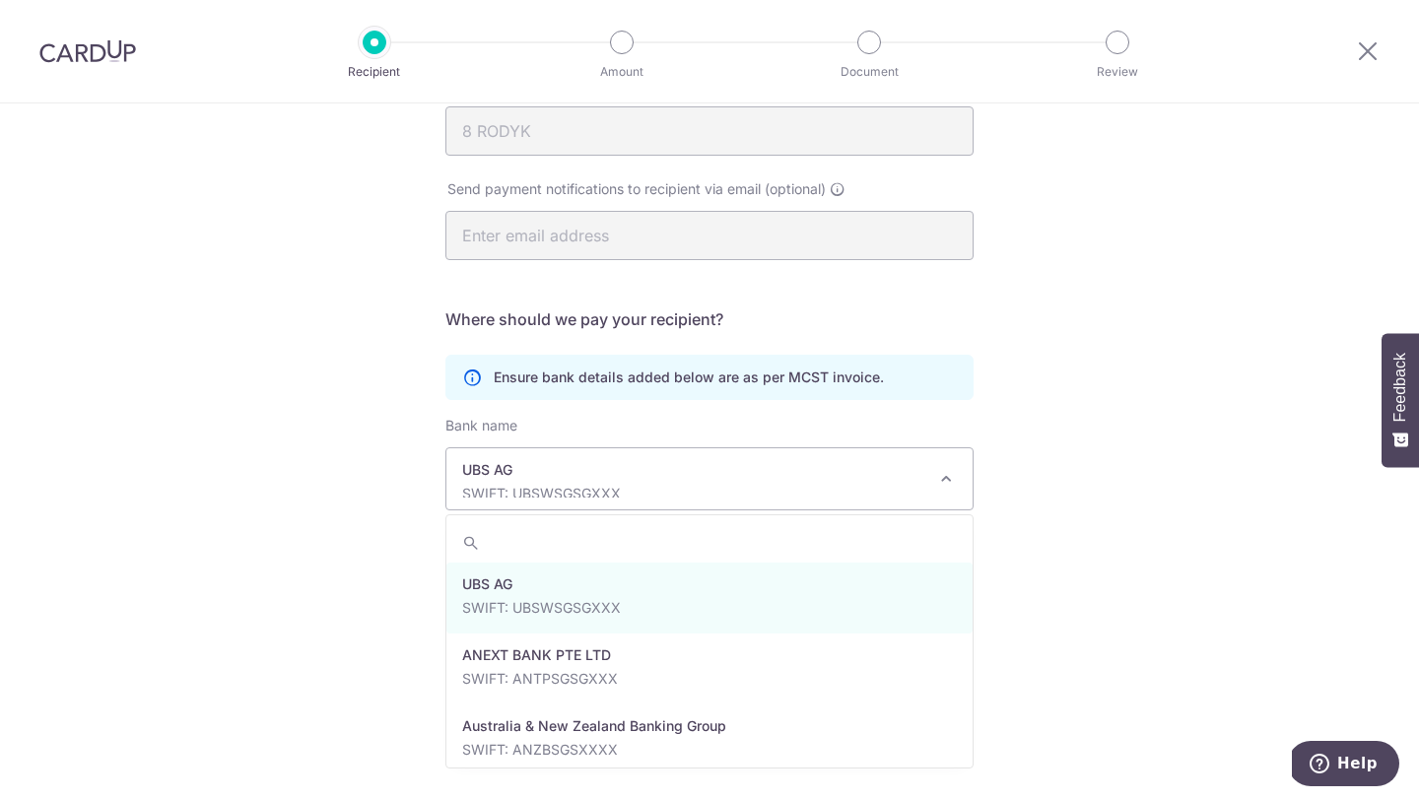
click at [645, 474] on p "UBS AG" at bounding box center [693, 470] width 463 height 20
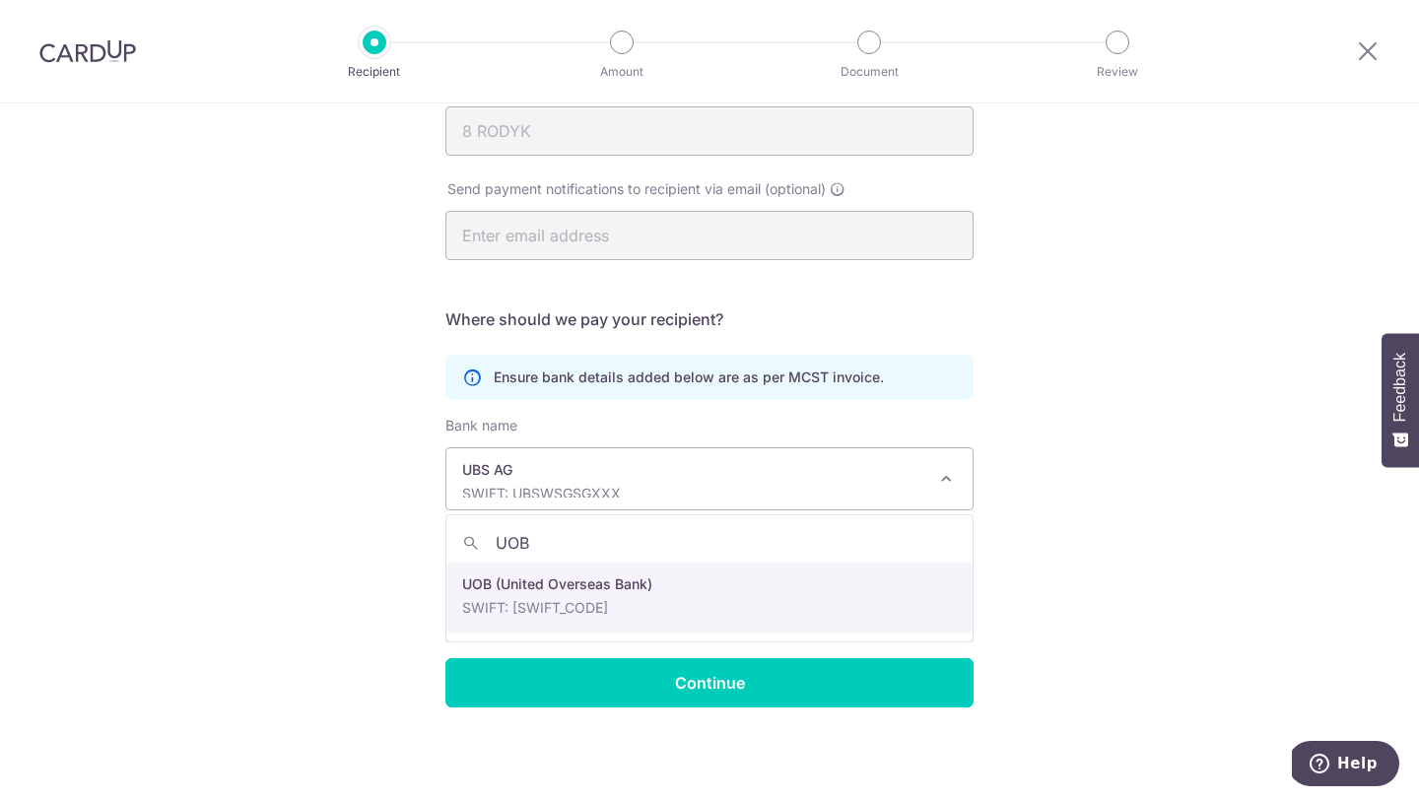
type input "UOB"
select select "18"
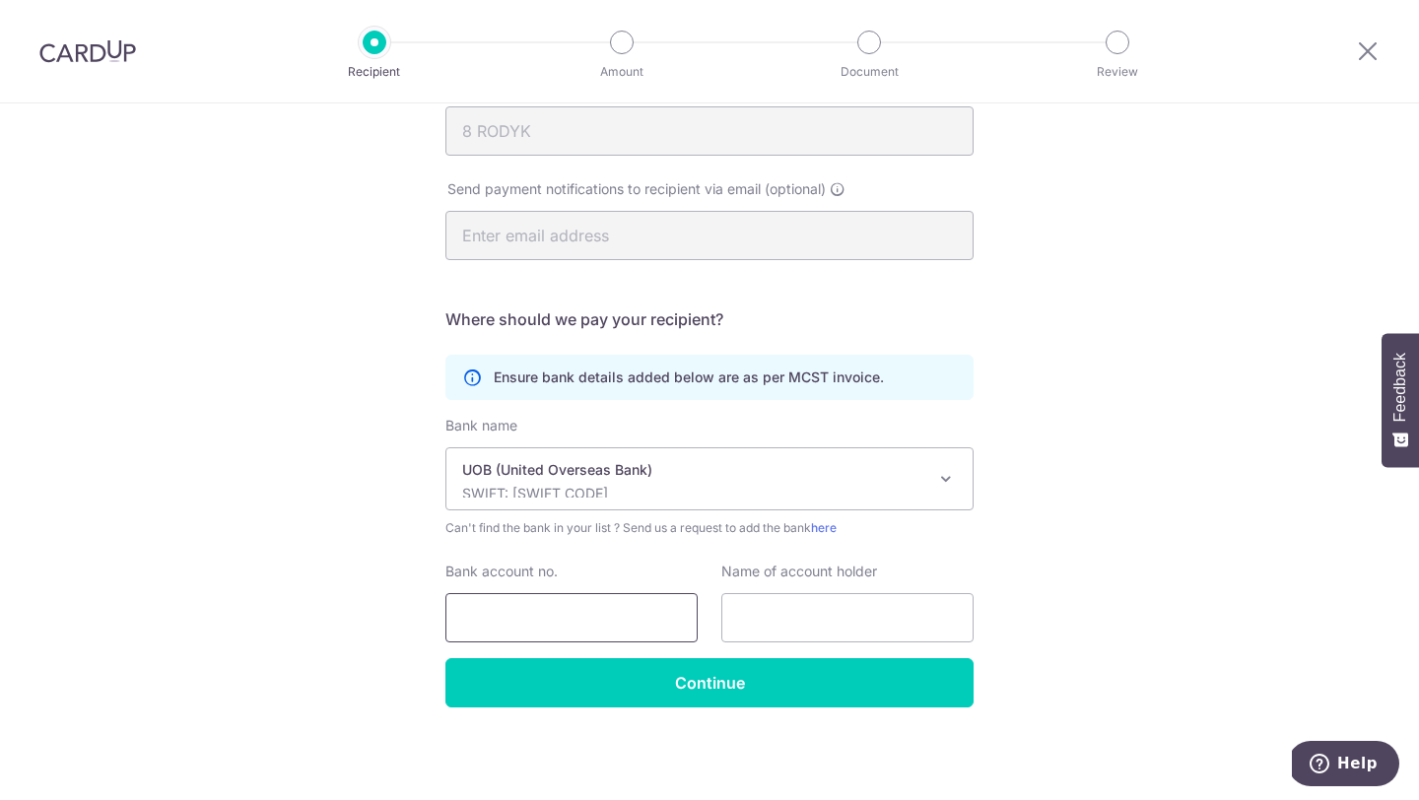
click at [606, 616] on input "Bank account no." at bounding box center [572, 617] width 252 height 49
type input "3553090367"
click at [837, 602] on input "text" at bounding box center [847, 617] width 252 height 49
type input "MANAGEMENT CORPORATION- STRATA TITLE PLAN NO 3792"
click at [905, 625] on input "MANAGEMENT CORPORATION- STRATA TITLE PLAN NO 3792" at bounding box center [847, 617] width 252 height 49
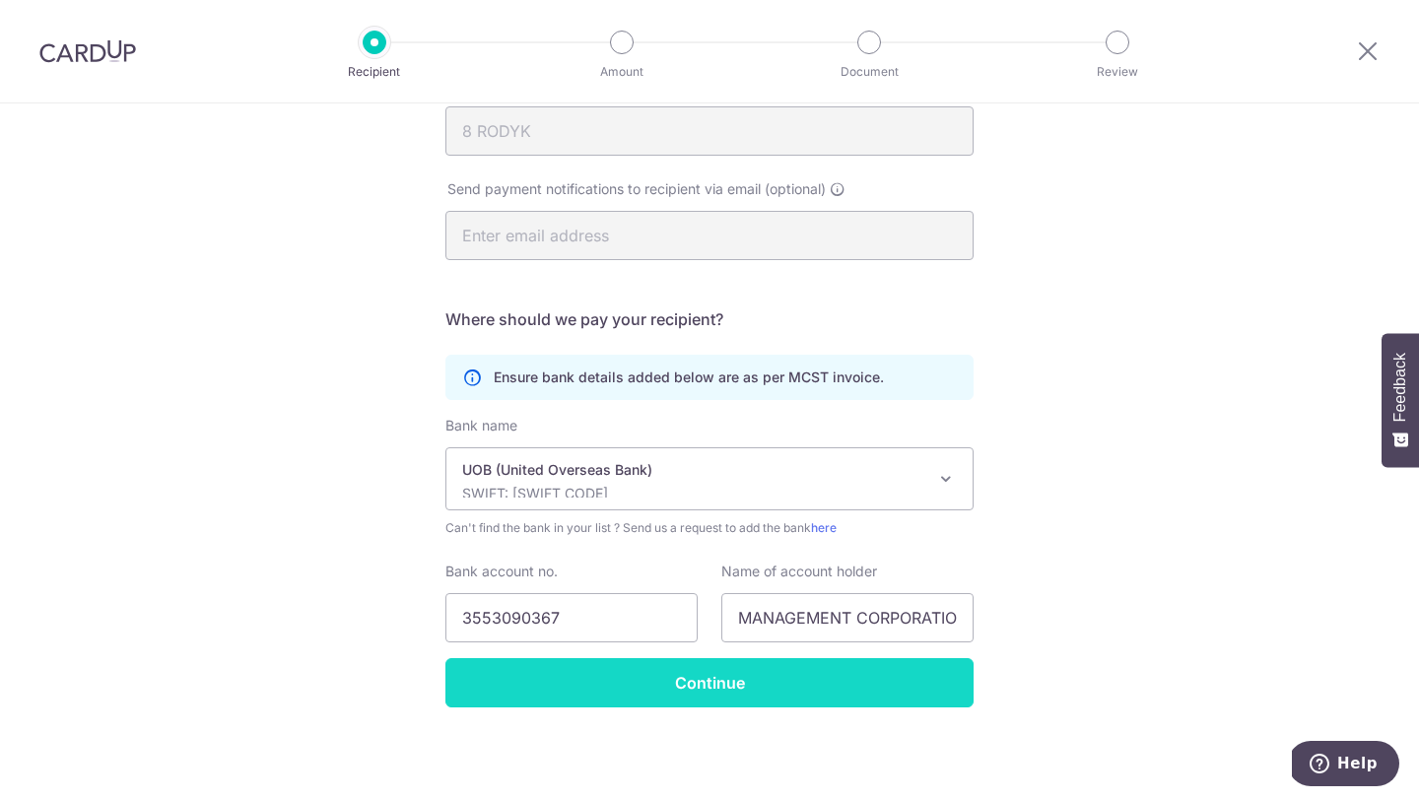
click at [877, 691] on input "Continue" at bounding box center [710, 682] width 528 height 49
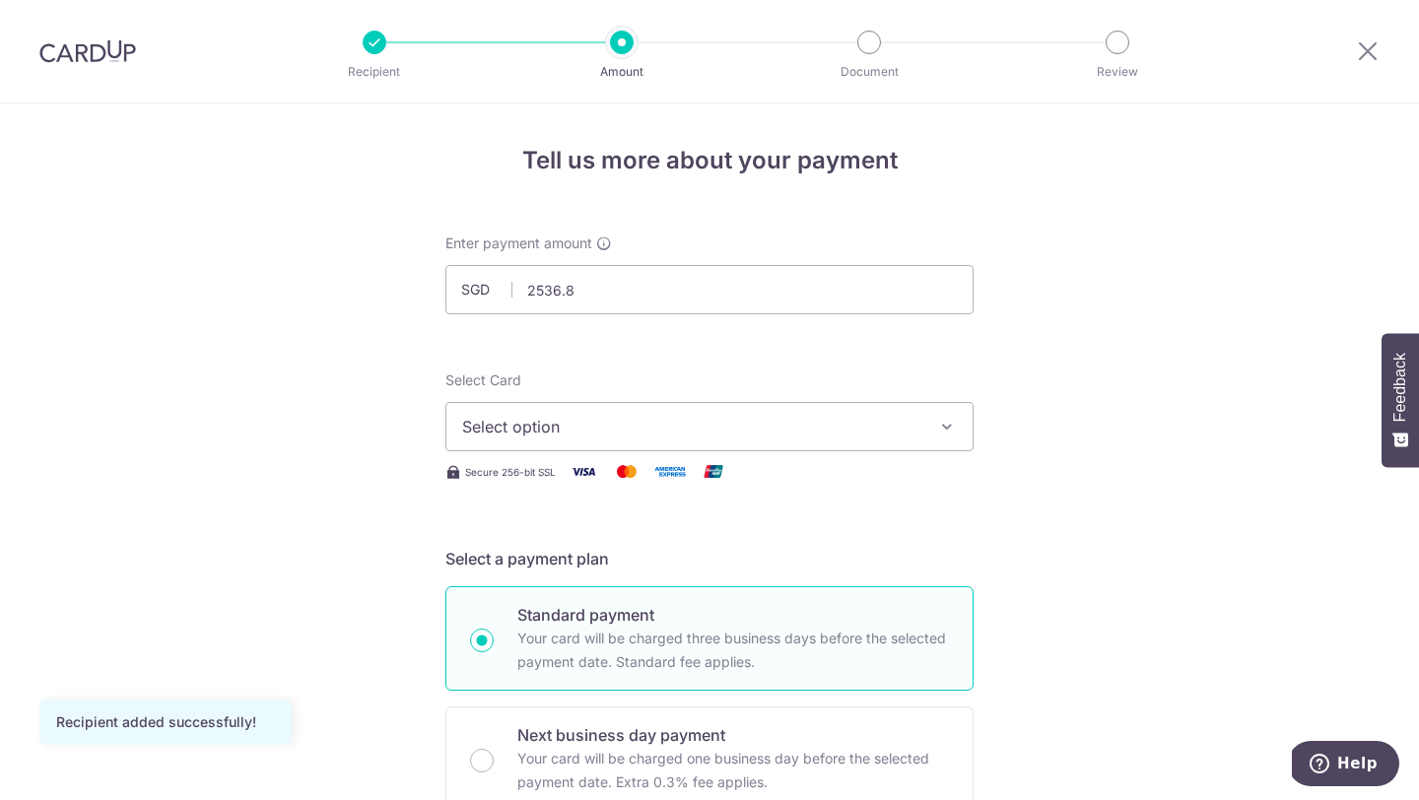
type input "2,536.80"
click at [1175, 79] on p "Review" at bounding box center [1118, 72] width 146 height 20
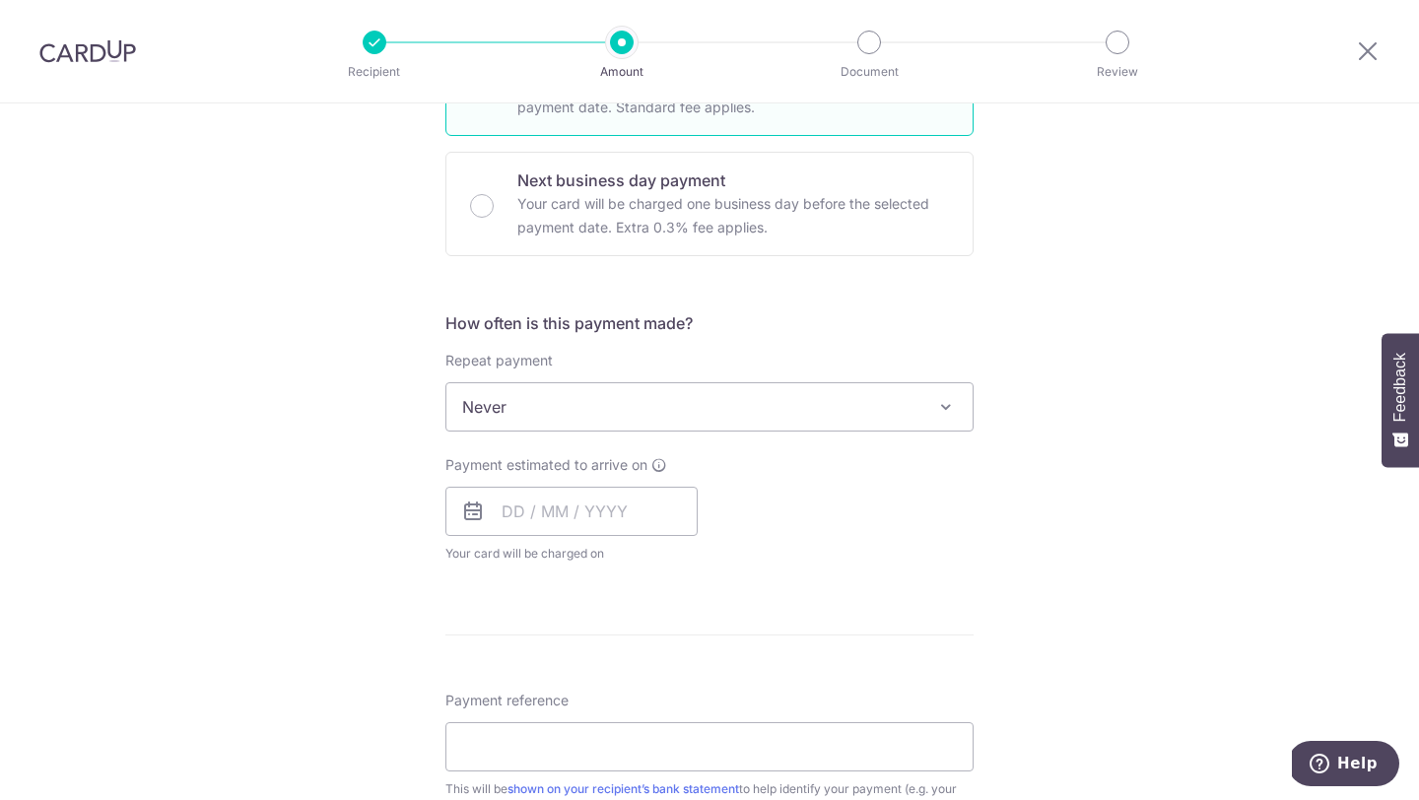
scroll to position [580, 0]
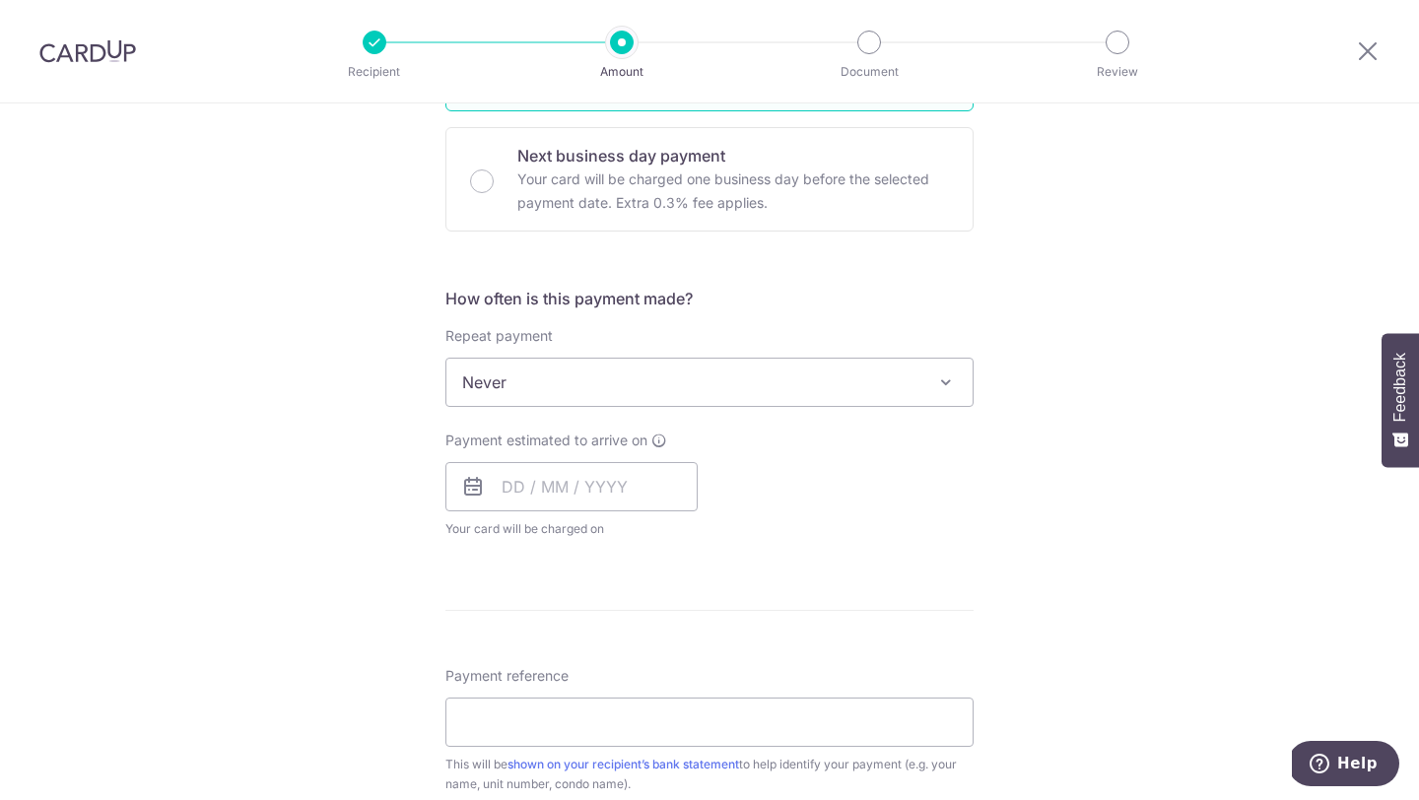
click at [721, 378] on span "Never" at bounding box center [709, 382] width 526 height 47
click at [722, 378] on span "Never" at bounding box center [709, 382] width 526 height 47
click at [516, 486] on input "text" at bounding box center [572, 486] width 252 height 49
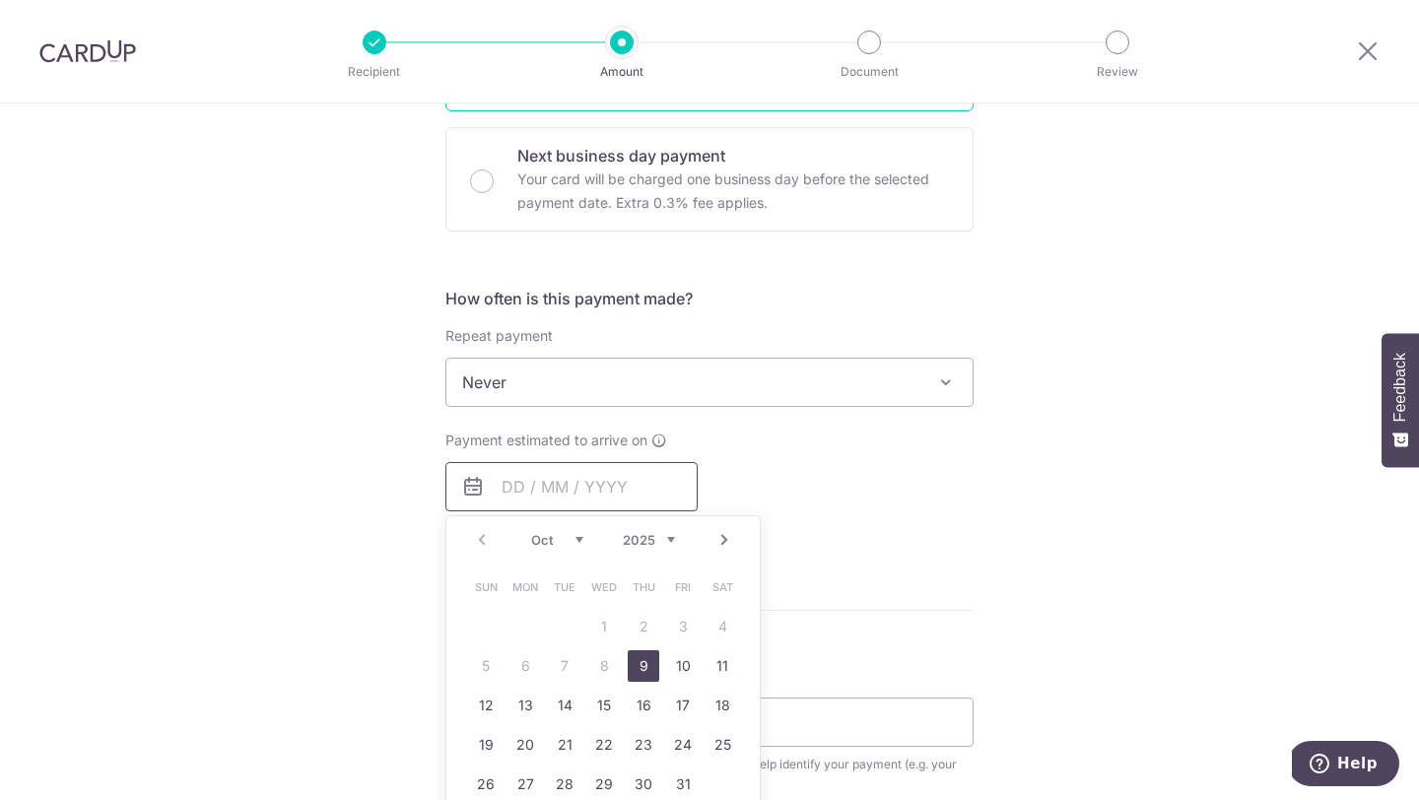
click at [520, 485] on input "text" at bounding box center [572, 486] width 252 height 49
click at [761, 430] on div "How often is this payment made? Repeat payment Never Every week Every month Eve…" at bounding box center [710, 421] width 528 height 268
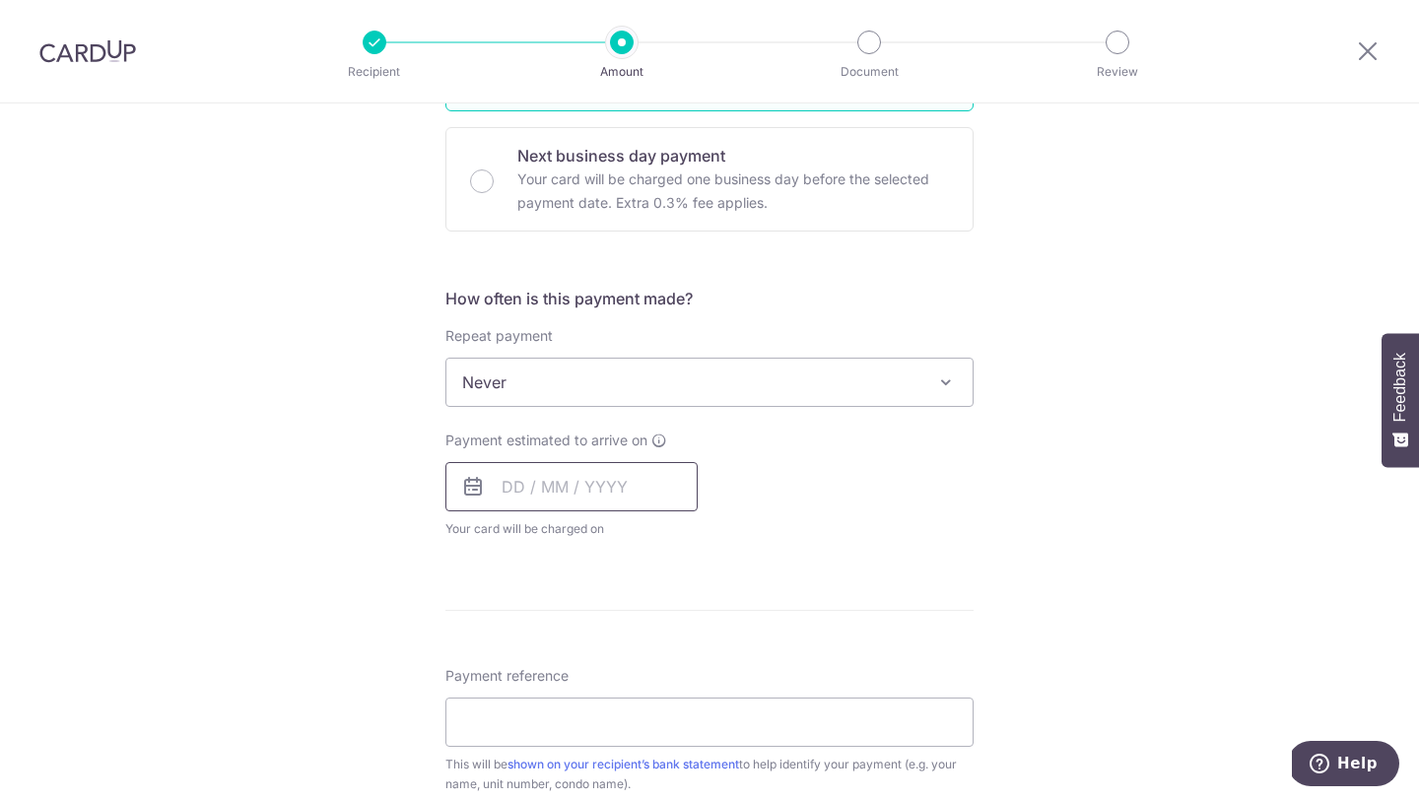
click at [502, 485] on input "text" at bounding box center [572, 486] width 252 height 49
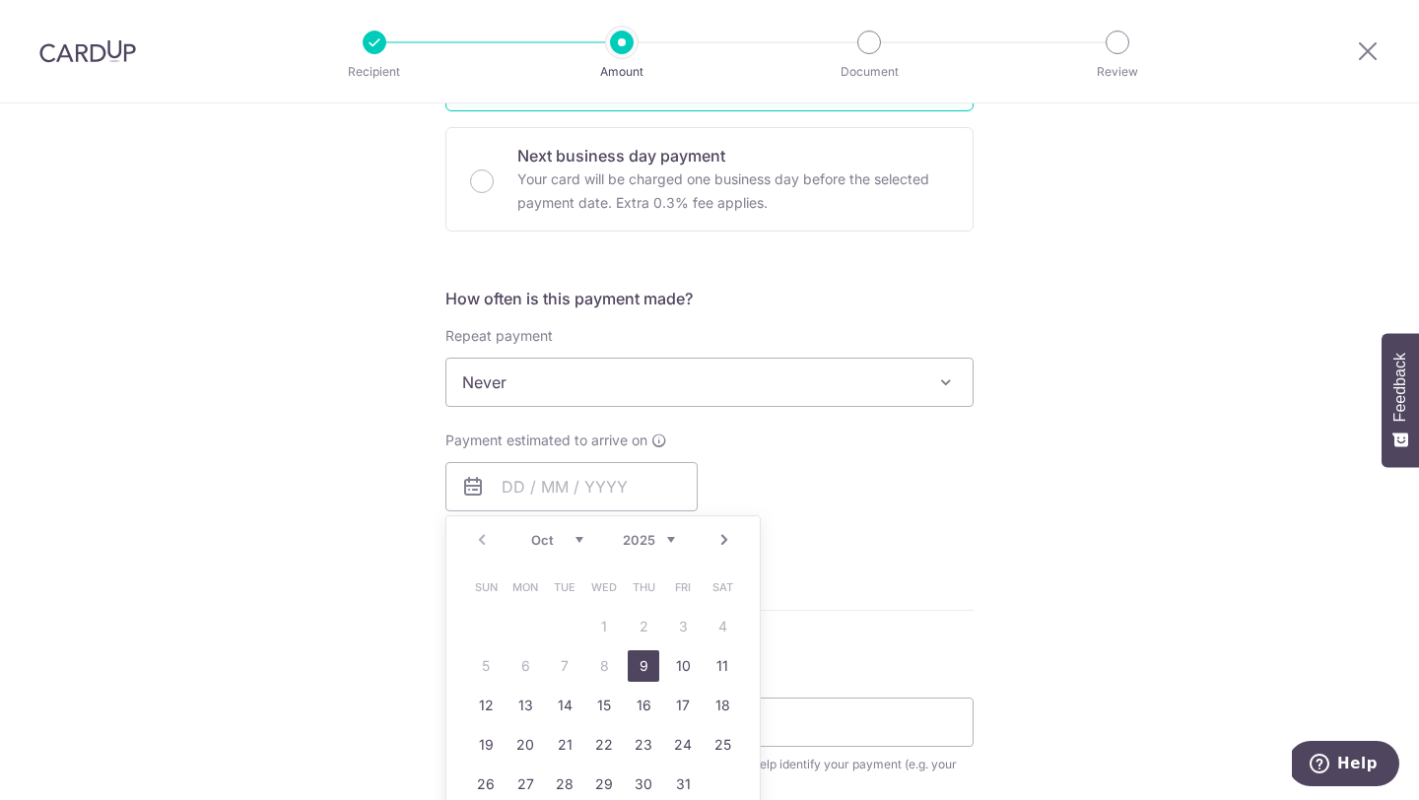
drag, startPoint x: 649, startPoint y: 675, endPoint x: 670, endPoint y: 566, distance: 111.5
click at [649, 675] on link "9" at bounding box center [644, 667] width 32 height 32
type input "[DATE]"
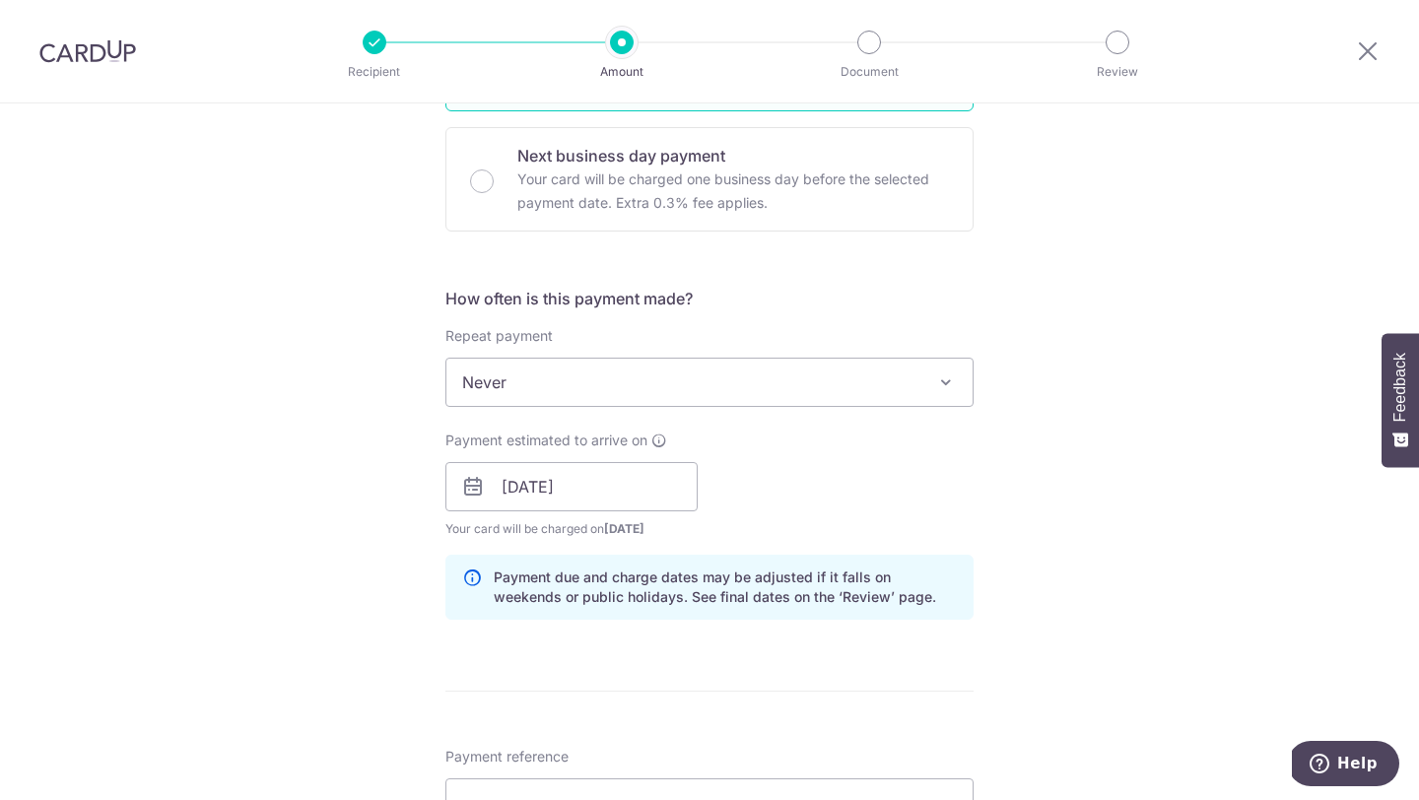
click at [769, 468] on div "Payment estimated to arrive on 09/10/2025 Prev Next Oct Nov Dec 2025 2026 2027 …" at bounding box center [710, 485] width 552 height 108
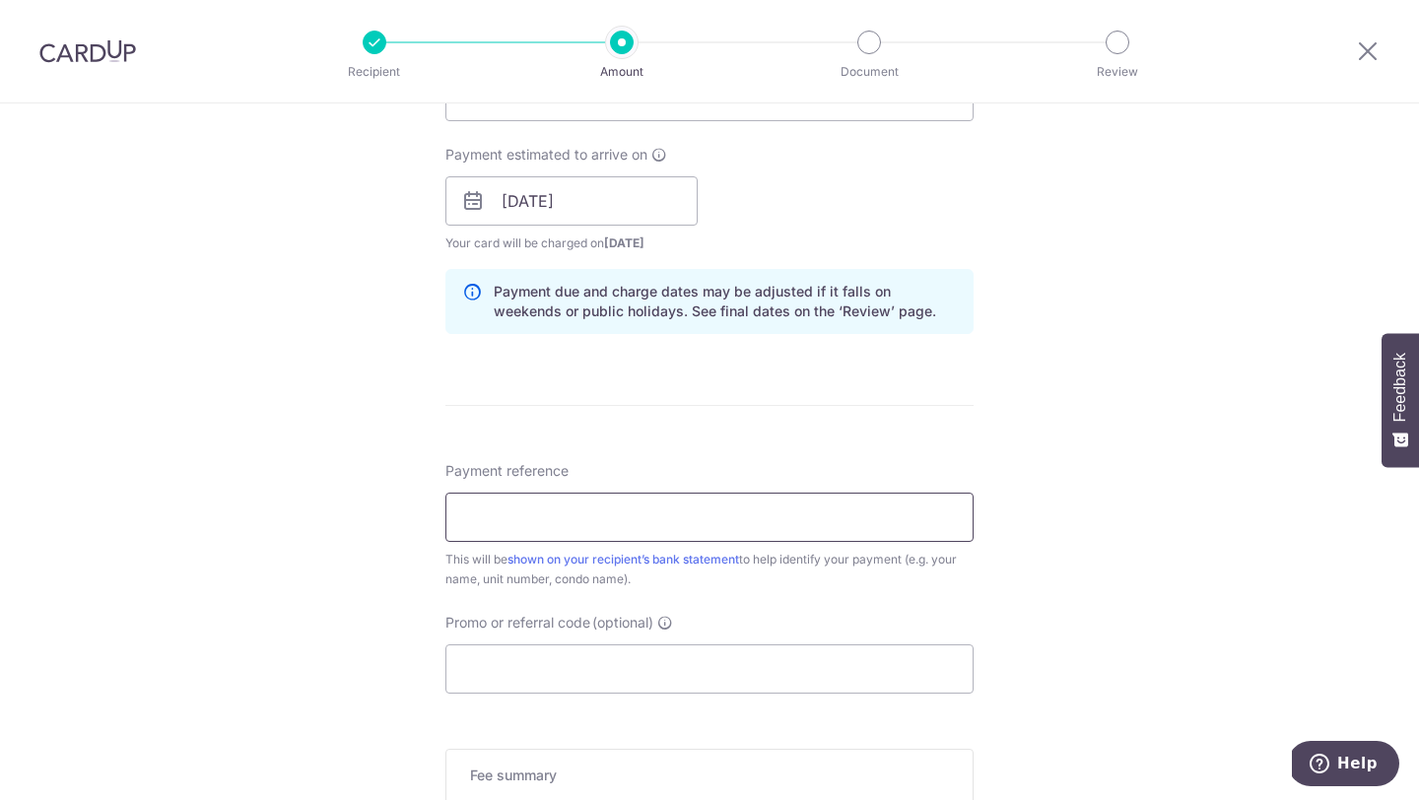
click at [711, 515] on input "Payment reference" at bounding box center [710, 517] width 528 height 49
type input "Joella Lum BLOCK 8 #06-03"
click at [601, 665] on input "Promo or referral code (optional)" at bounding box center [710, 669] width 528 height 49
paste input "MILELION"
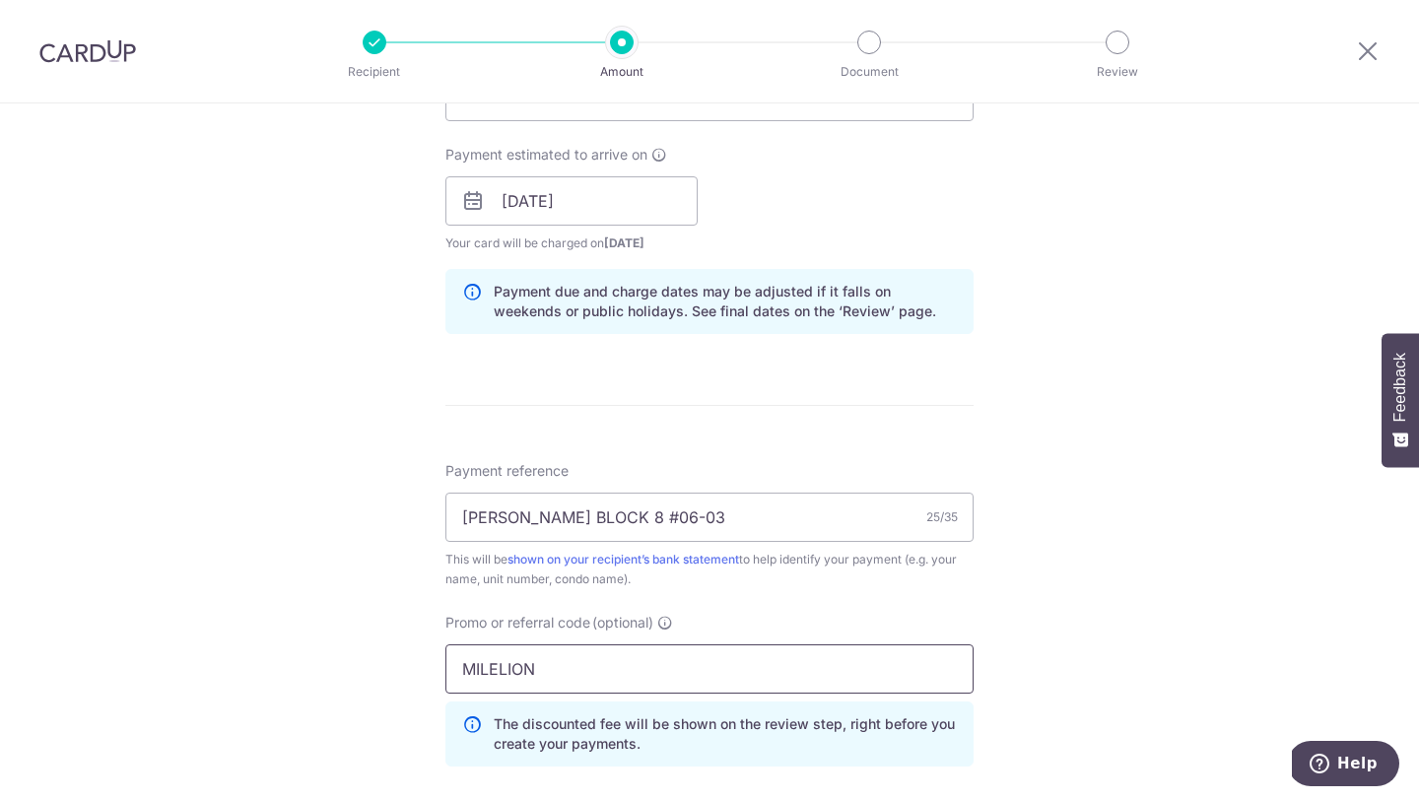
type input "MILELION"
click at [703, 586] on div "This will be shown on your recipient’s bank statement to help identify your pay…" at bounding box center [710, 569] width 528 height 39
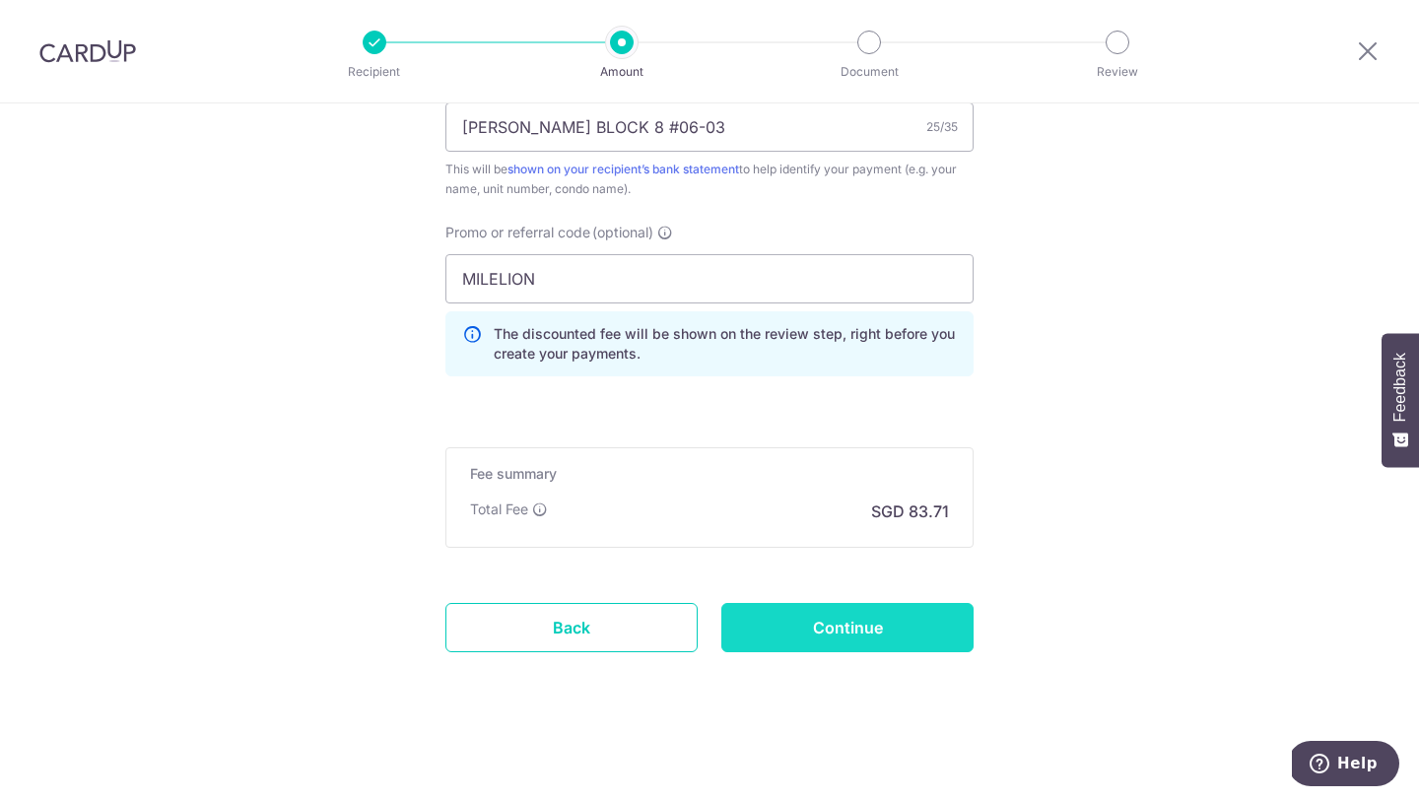
click at [888, 613] on input "Continue" at bounding box center [847, 627] width 252 height 49
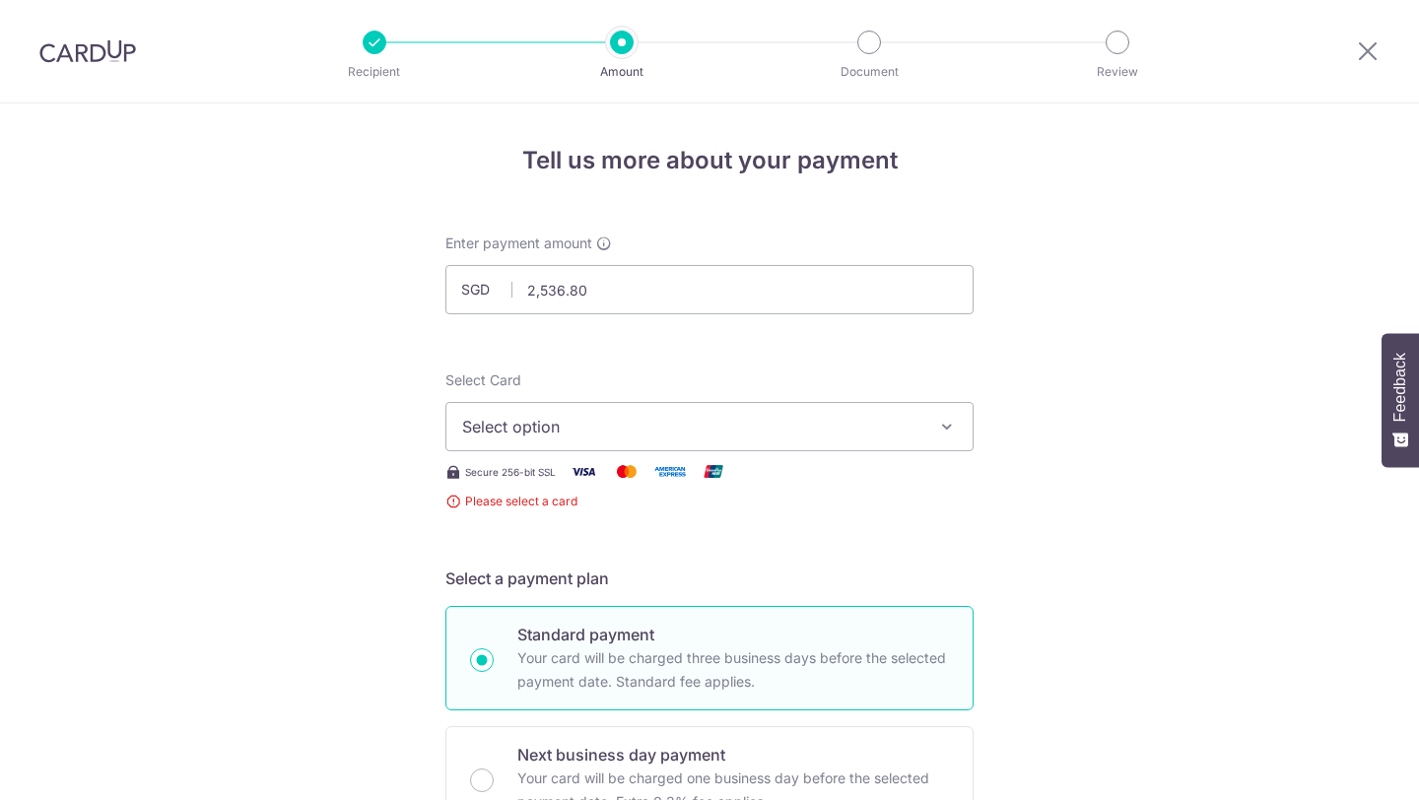
scroll to position [108, 0]
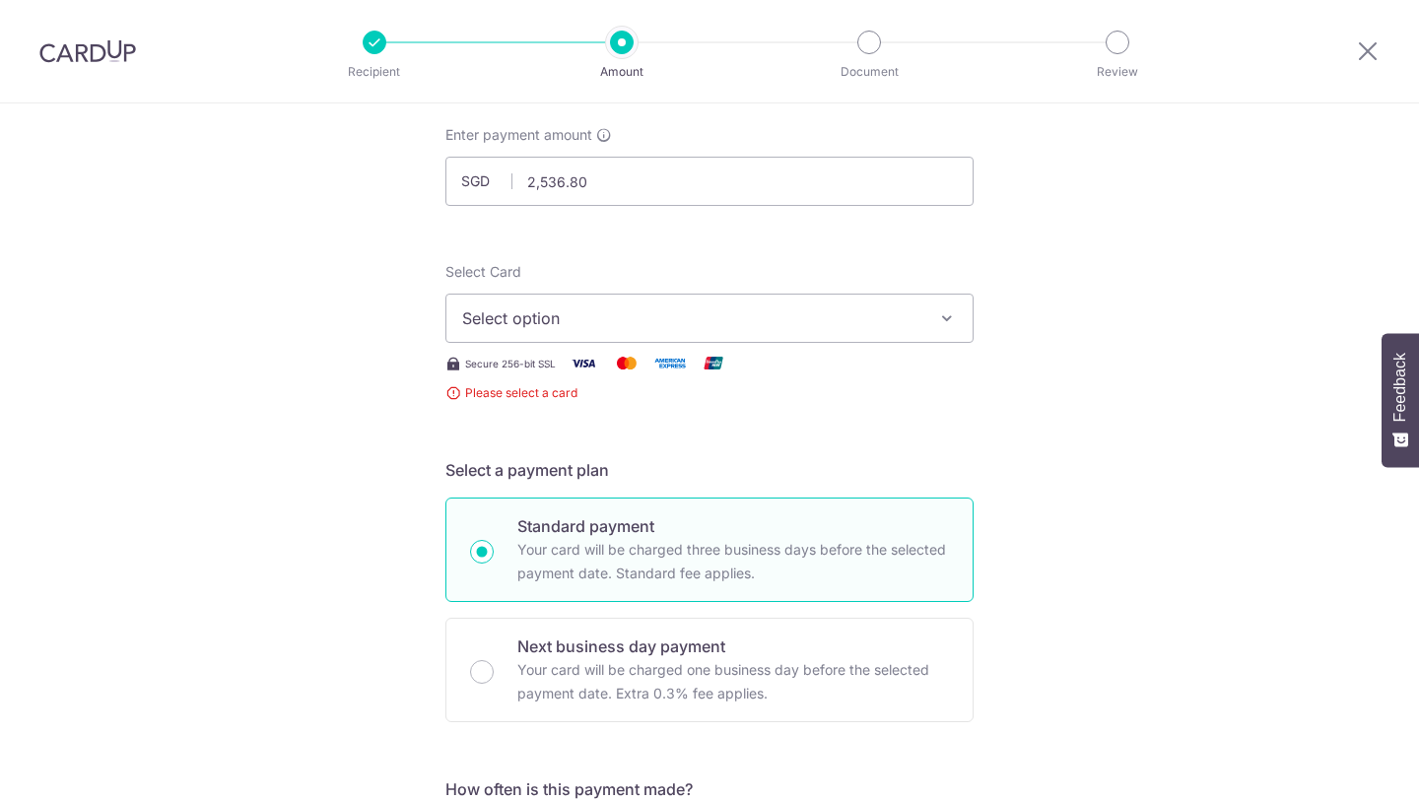
click at [796, 307] on span "Select option" at bounding box center [691, 319] width 459 height 24
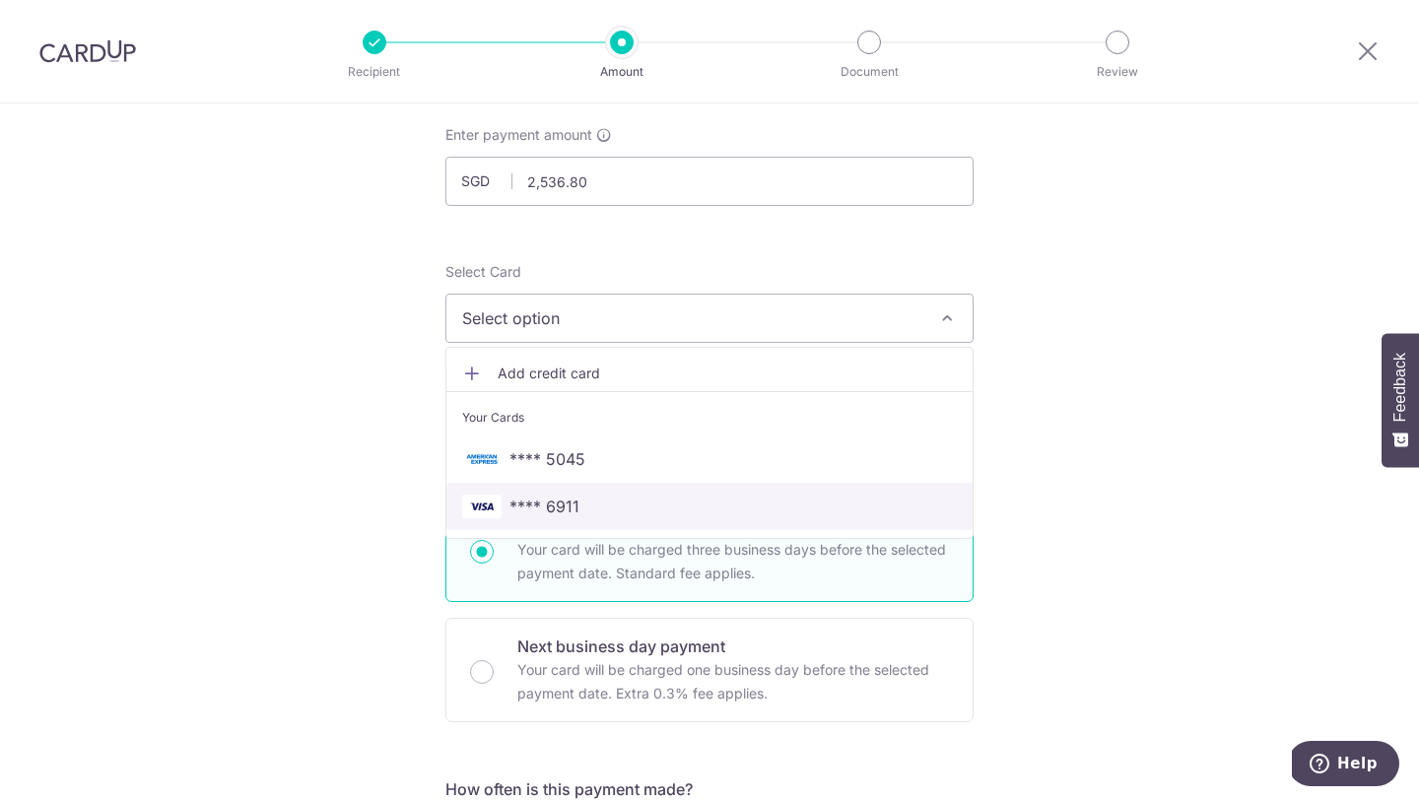
click at [655, 510] on span "**** 6911" at bounding box center [709, 507] width 495 height 24
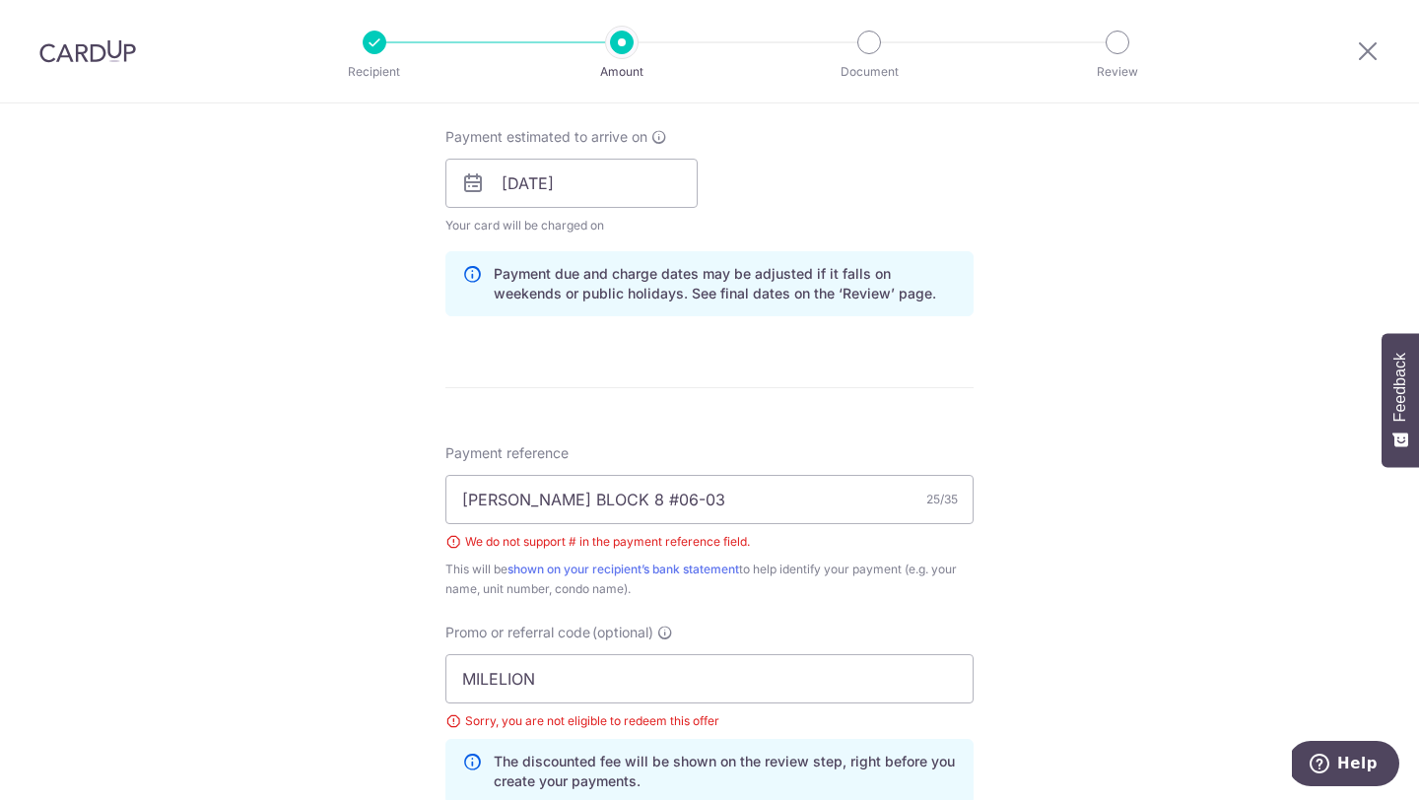
scroll to position [891, 0]
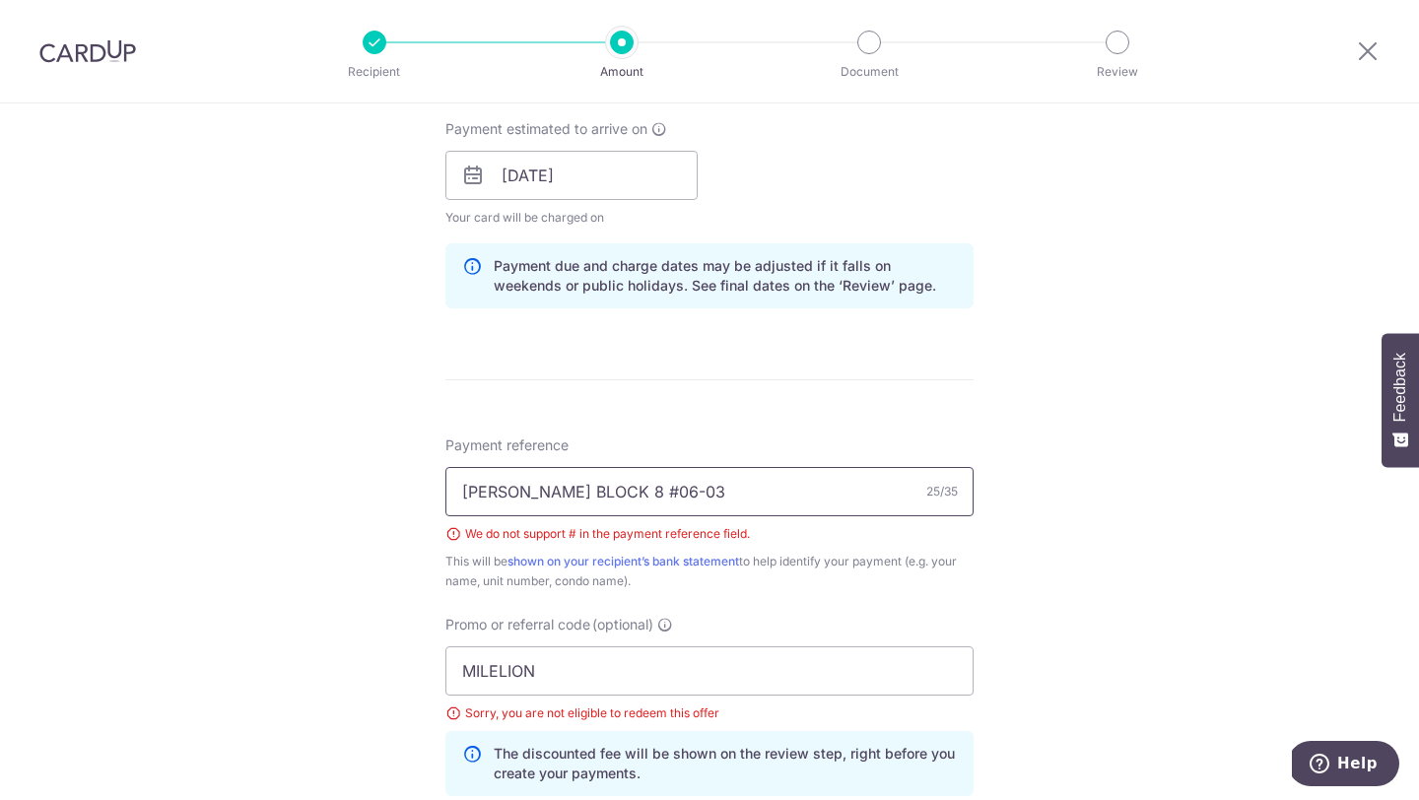
click at [628, 496] on input "[PERSON_NAME] BLOCK 8 #06-03" at bounding box center [710, 491] width 528 height 49
type input "[PERSON_NAME] BLOCK 8, 06-03"
click at [758, 389] on form "Enter payment amount SGD 2,536.80 2536.80 Select Card **** 6911 Add credit card…" at bounding box center [710, 235] width 528 height 1785
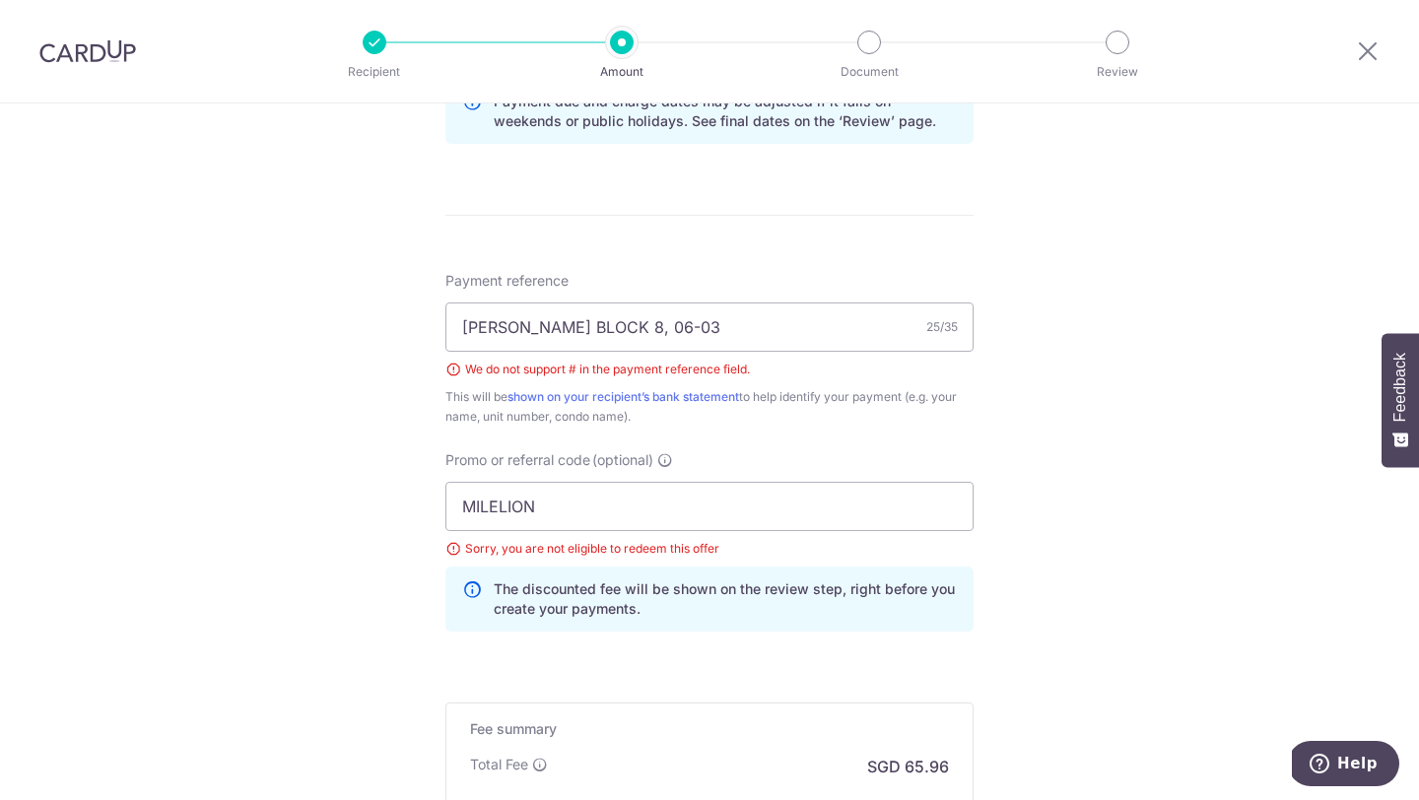
scroll to position [1311, 0]
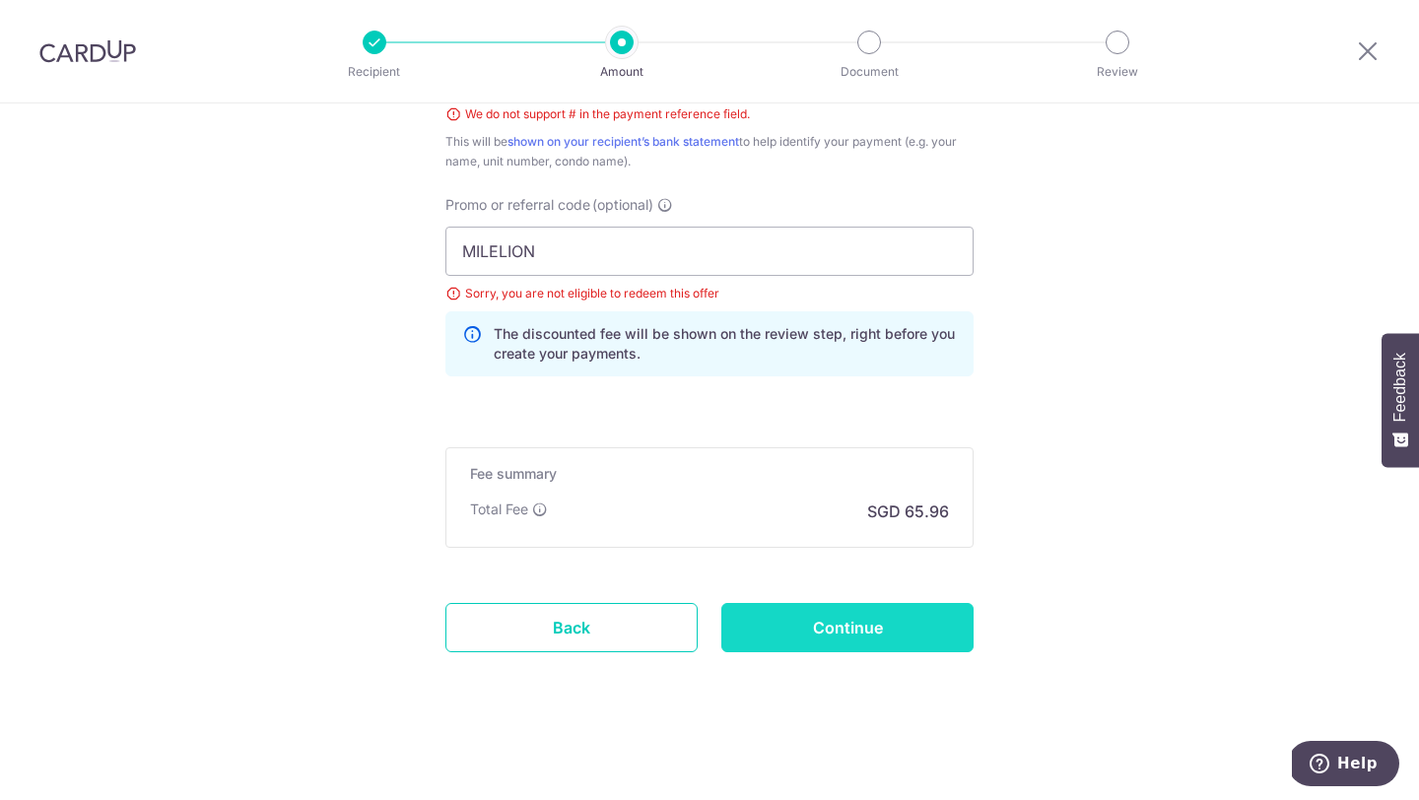
click at [807, 629] on input "Continue" at bounding box center [847, 627] width 252 height 49
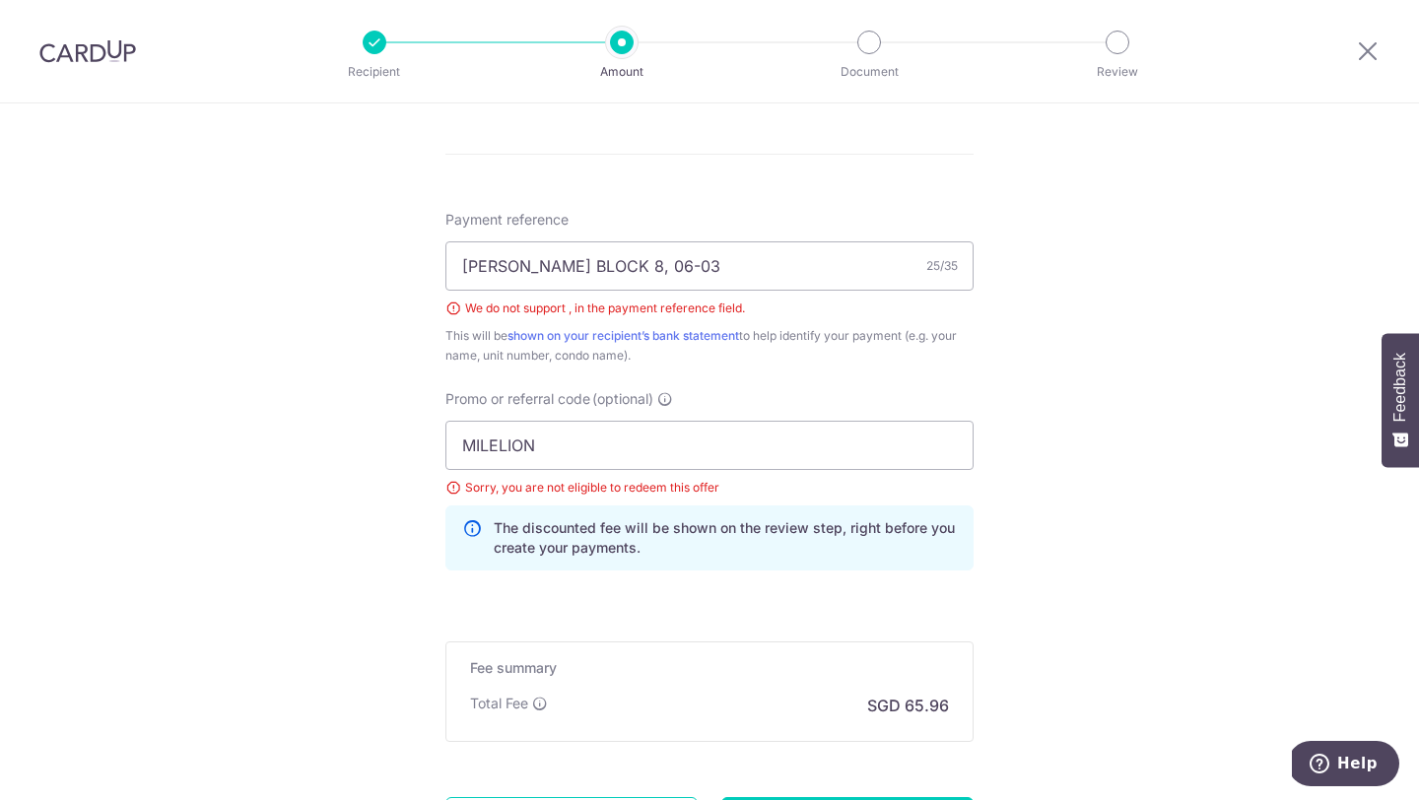
scroll to position [1116, 0]
click at [624, 268] on input "[PERSON_NAME] BLOCK 8, 06-03" at bounding box center [710, 266] width 528 height 49
click at [680, 254] on input "[PERSON_NAME] 06-03" at bounding box center [710, 266] width 528 height 49
click at [659, 280] on input "[PERSON_NAME] 06-03" at bounding box center [710, 266] width 528 height 49
type input "[PERSON_NAME] 06-03 BLOCK 8"
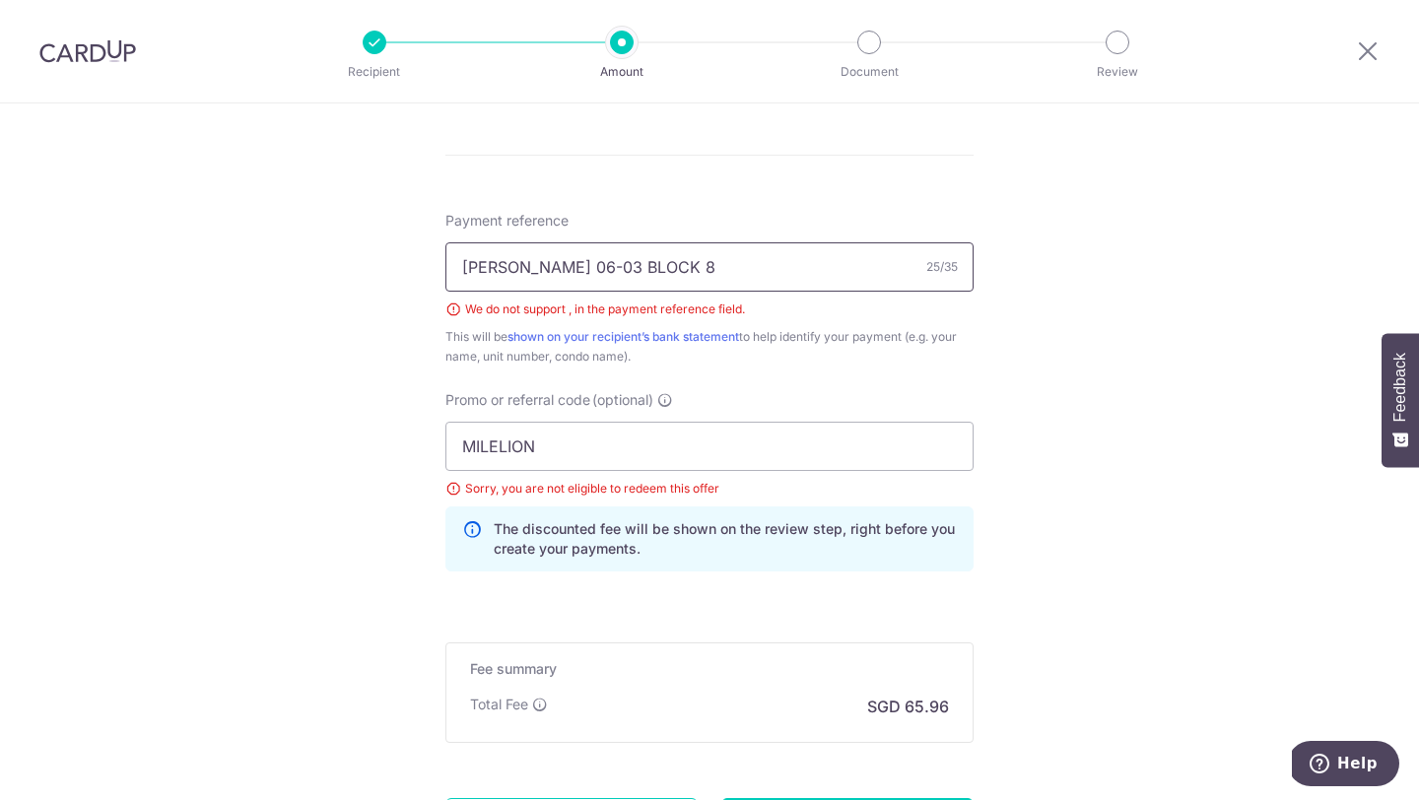
scroll to position [1142, 0]
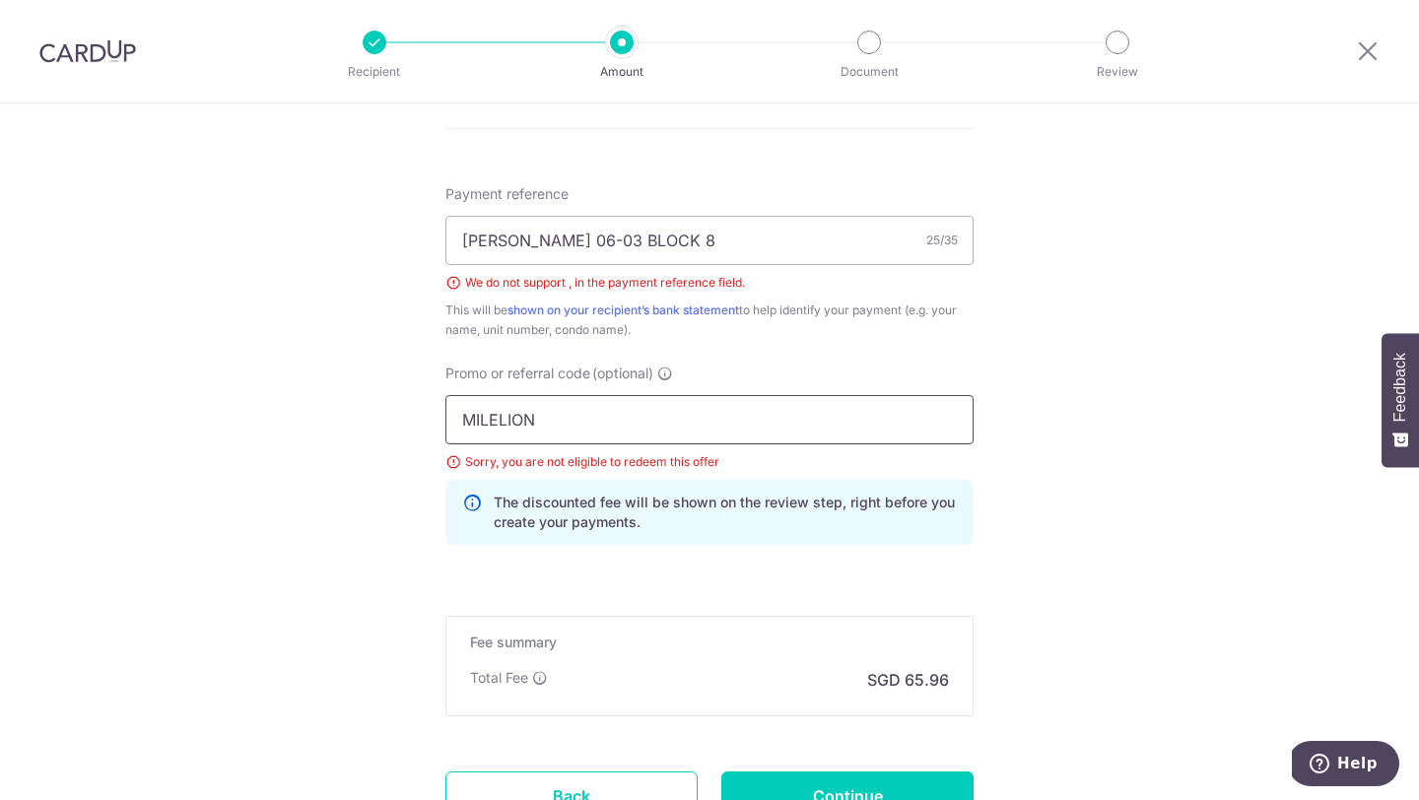
click at [591, 416] on input "MILELION" at bounding box center [710, 419] width 528 height 49
click at [591, 415] on input "MILELION" at bounding box center [710, 419] width 528 height 49
paste input "3HOME25R"
type input "3HOME25R"
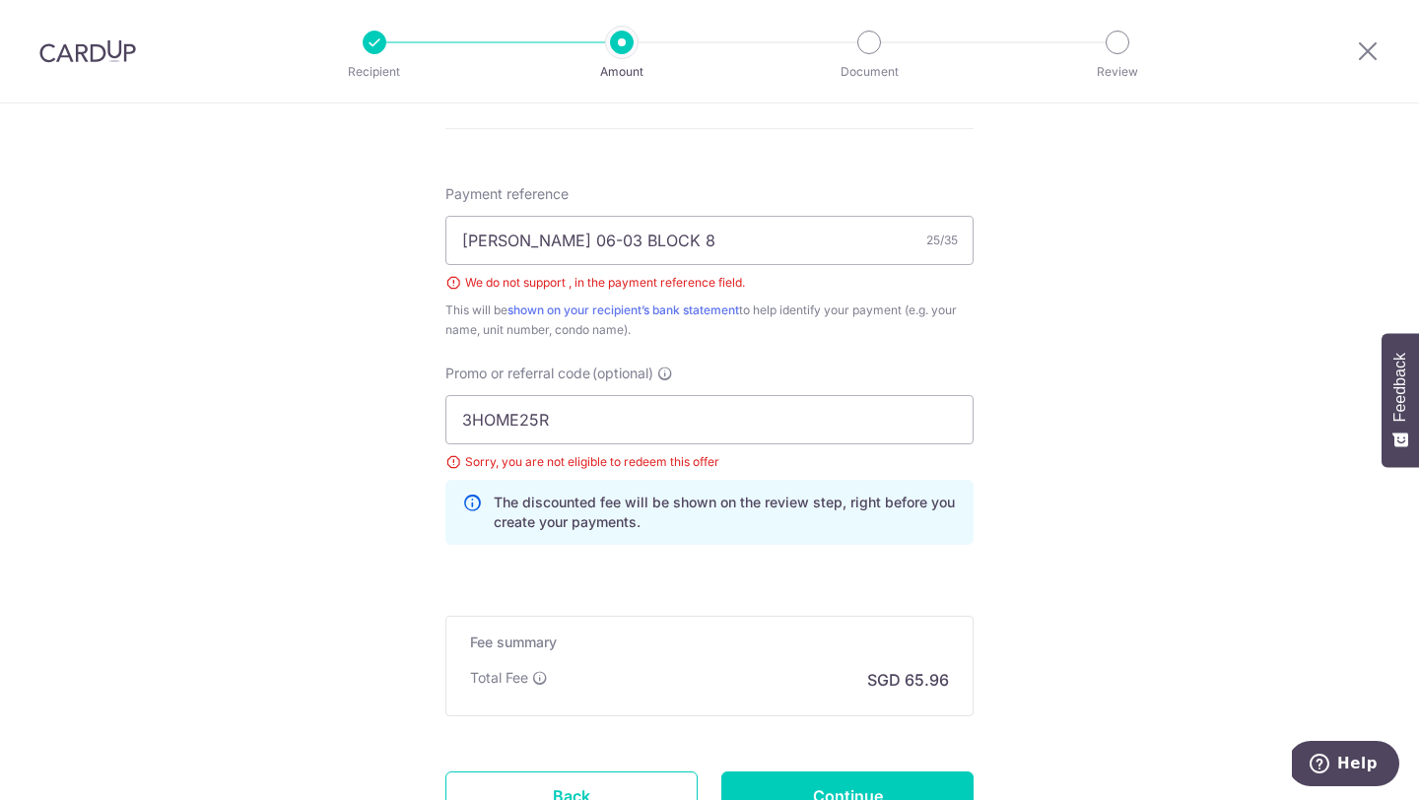
click at [726, 542] on div "The discounted fee will be shown on the review step, right before you create yo…" at bounding box center [710, 512] width 528 height 65
click at [874, 786] on input "Continue" at bounding box center [847, 796] width 252 height 49
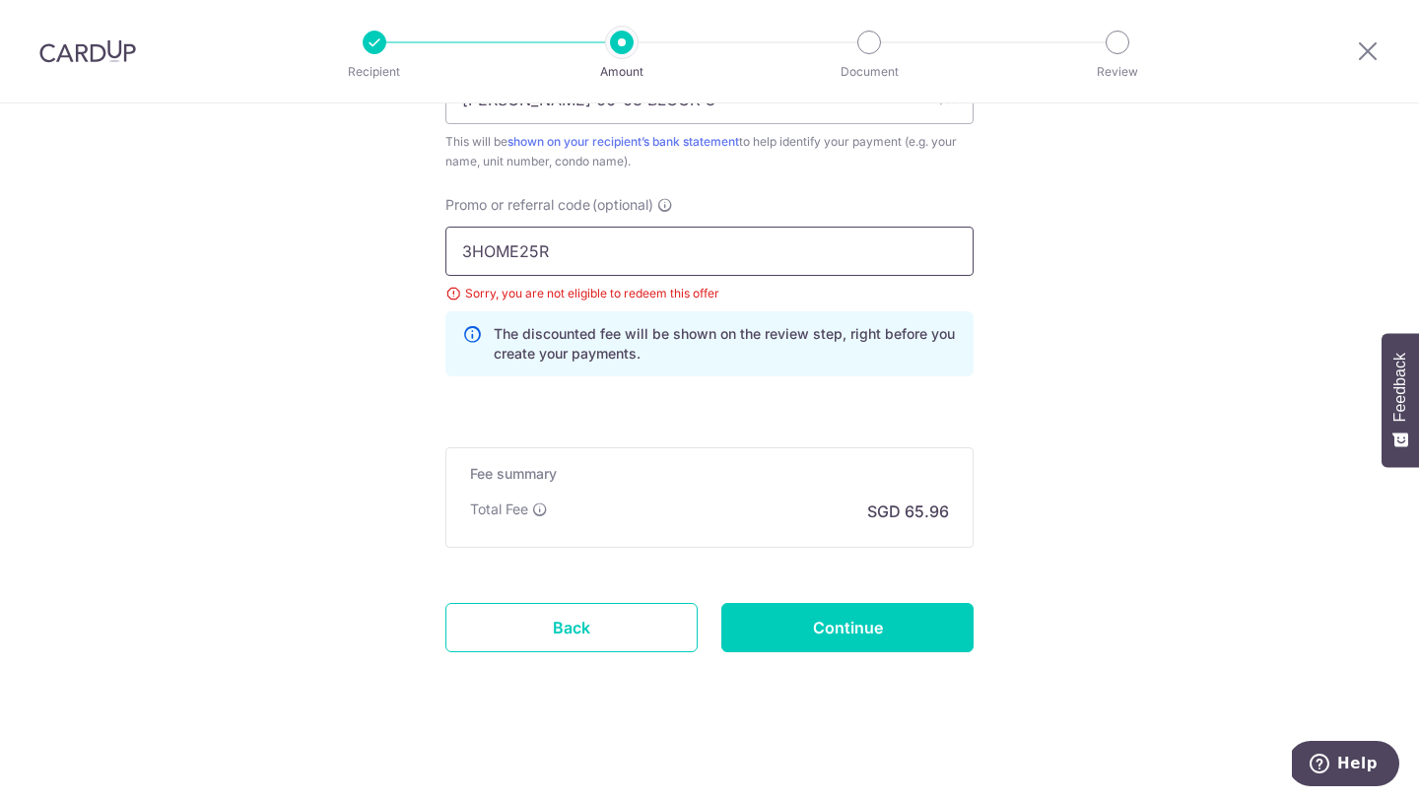
click at [591, 258] on input "3HOME25R" at bounding box center [710, 251] width 528 height 49
paste input "VISAFREE"
type input "VISAFREE"
click at [690, 334] on p "The discounted fee will be shown on the review step, right before you create yo…" at bounding box center [725, 343] width 463 height 39
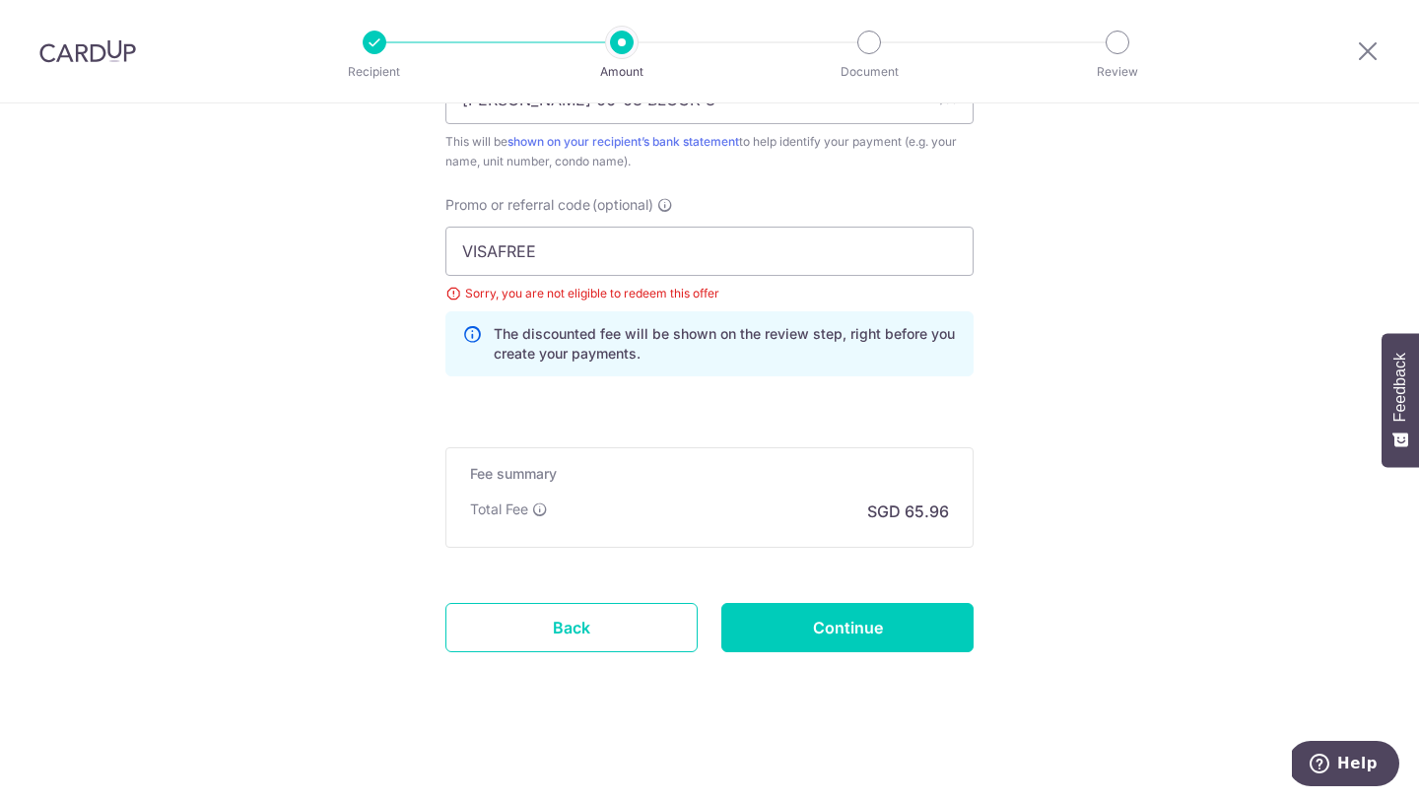
click at [802, 645] on input "Continue" at bounding box center [847, 627] width 252 height 49
click at [590, 259] on input "VISAFREE" at bounding box center [710, 251] width 528 height 49
paste input "OFF225"
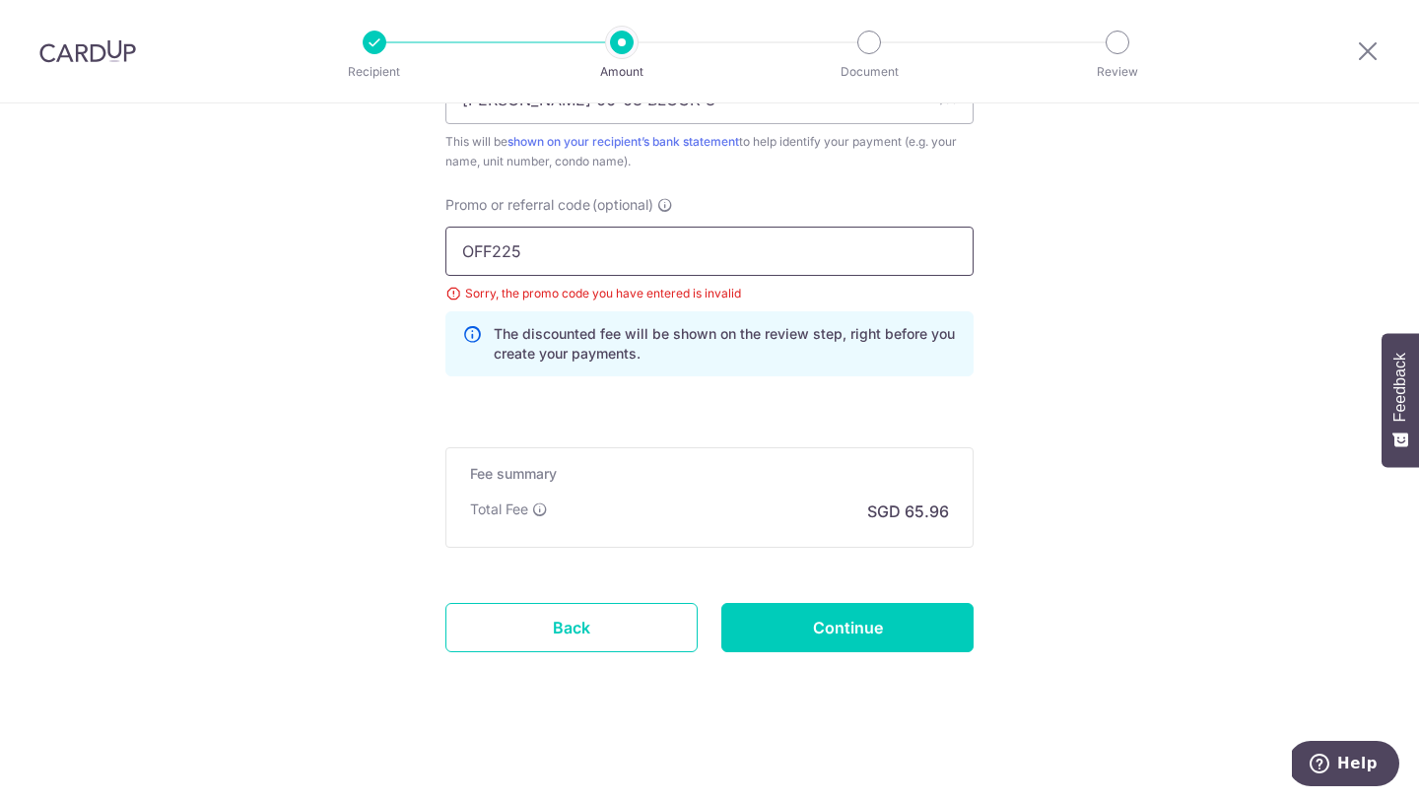
type input "OFF225"
click at [874, 628] on input "Continue" at bounding box center [847, 627] width 252 height 49
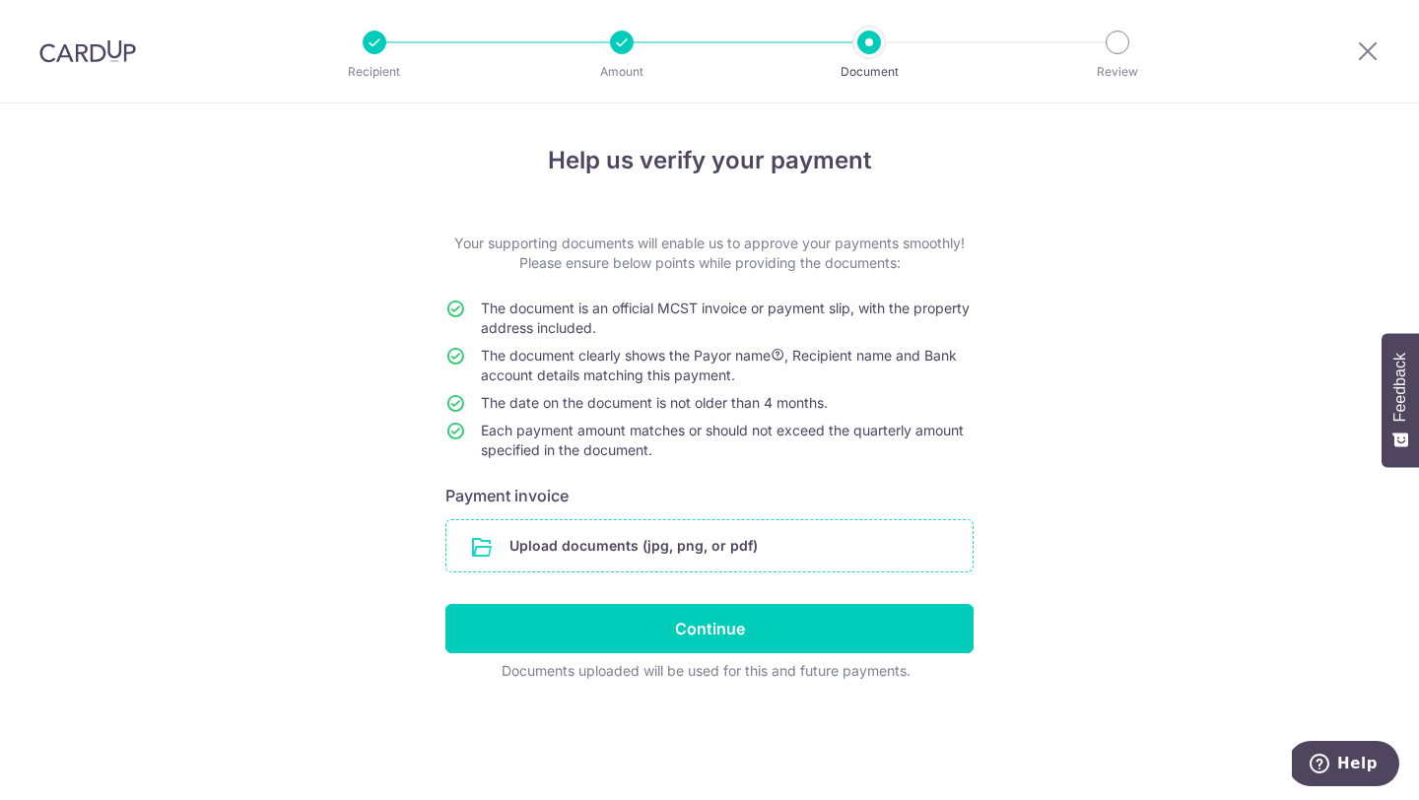
click at [641, 544] on input "file" at bounding box center [709, 545] width 526 height 51
click at [606, 550] on input "file" at bounding box center [709, 545] width 526 height 51
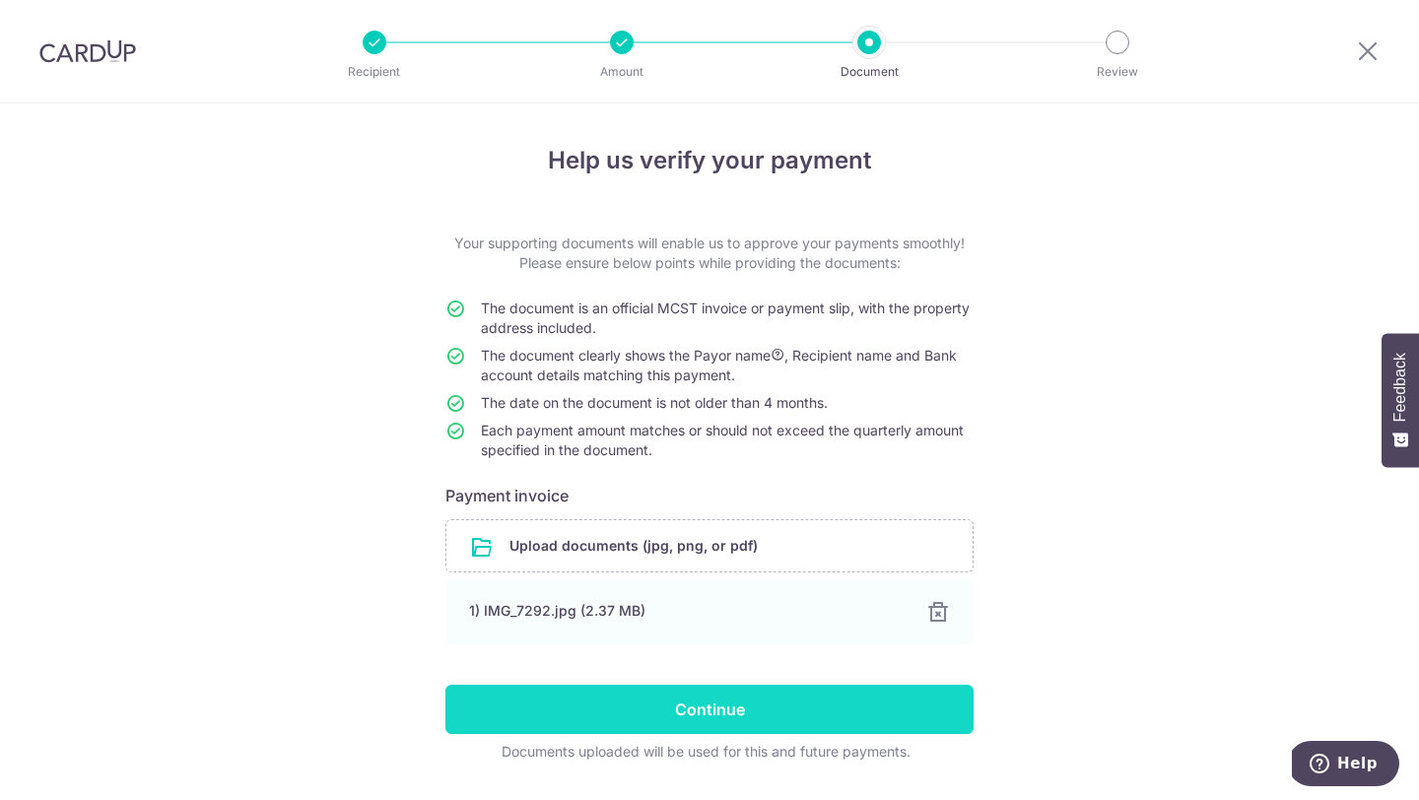
click at [735, 712] on input "Continue" at bounding box center [710, 709] width 528 height 49
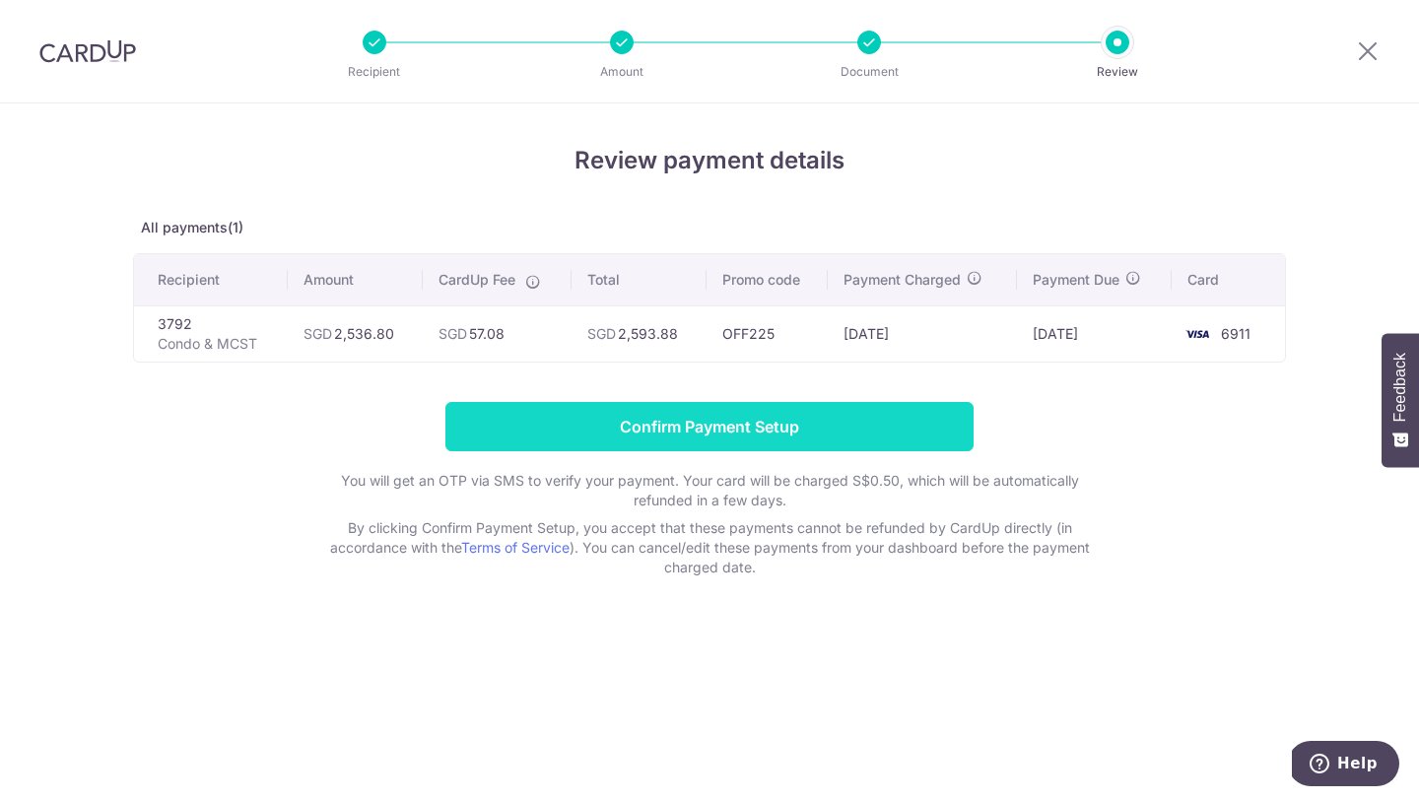
click at [897, 431] on input "Confirm Payment Setup" at bounding box center [710, 426] width 528 height 49
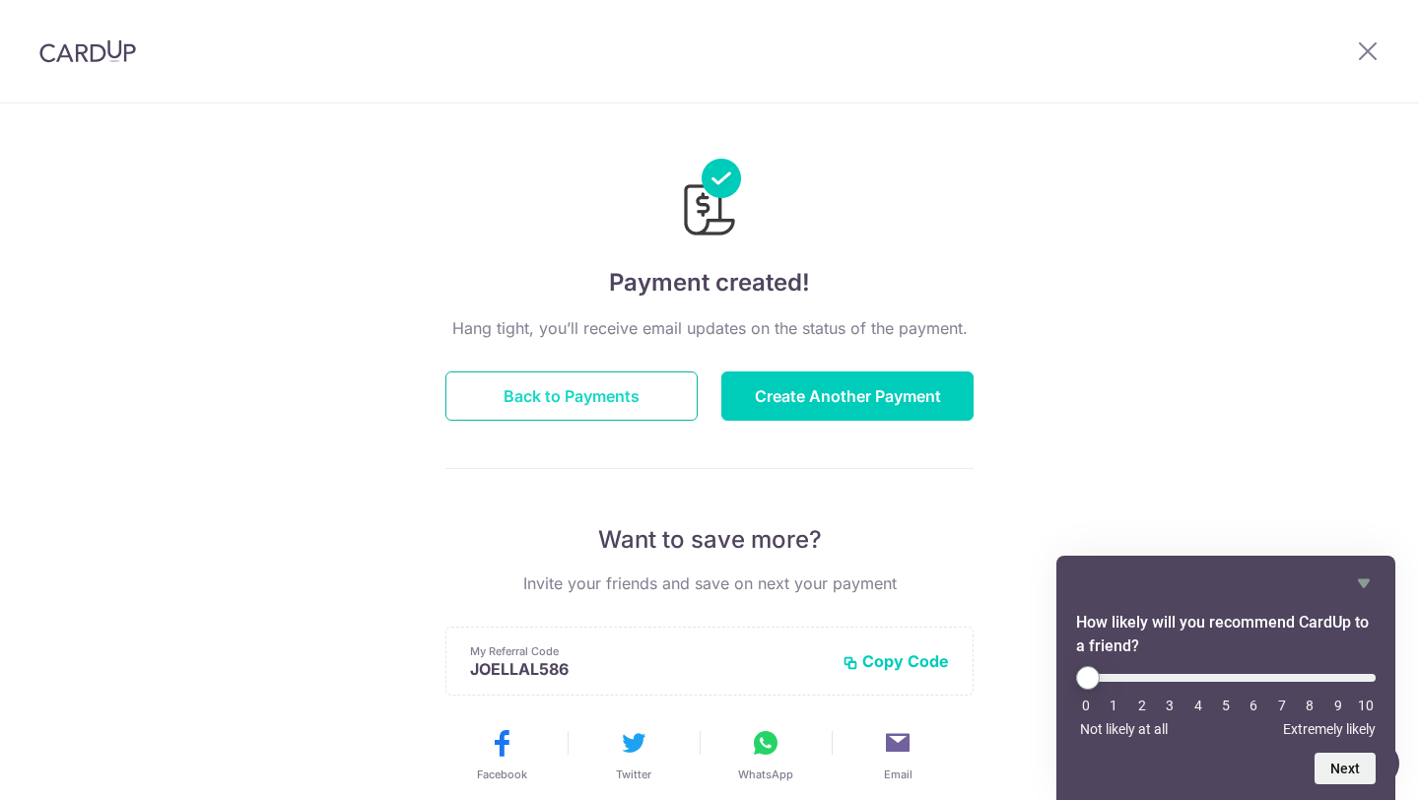
click at [600, 395] on button "Back to Payments" at bounding box center [572, 396] width 252 height 49
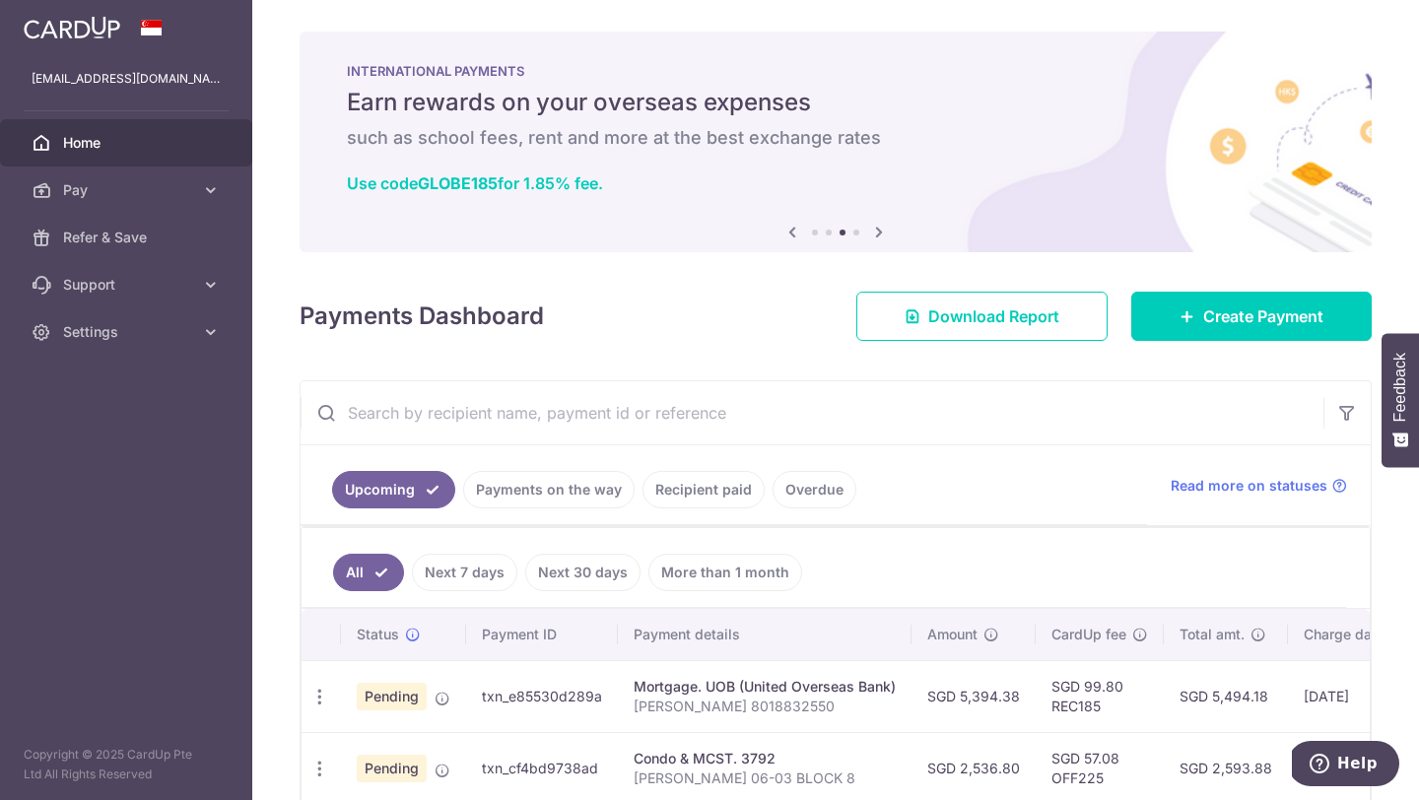
click at [874, 229] on icon at bounding box center [879, 232] width 24 height 25
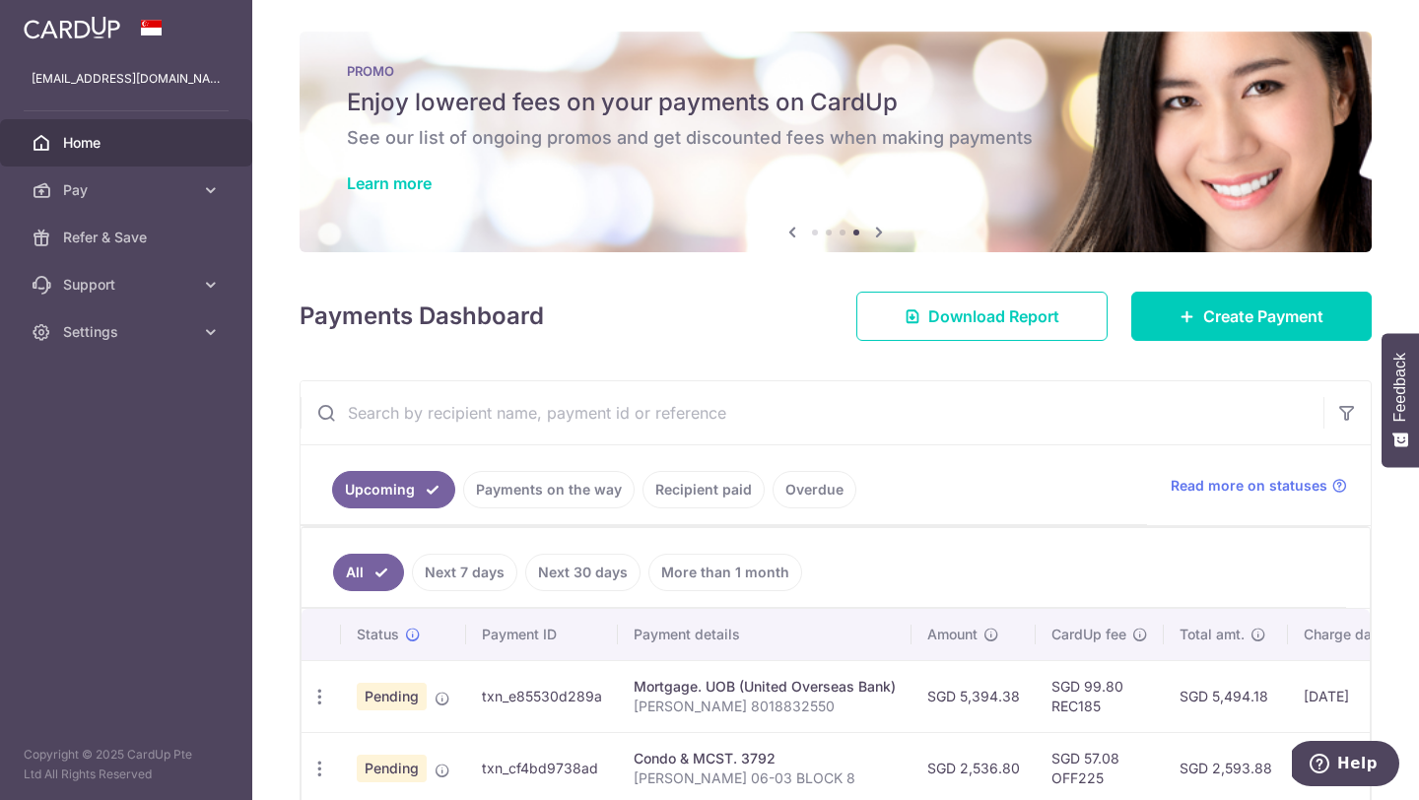
click at [875, 230] on icon at bounding box center [879, 232] width 24 height 25
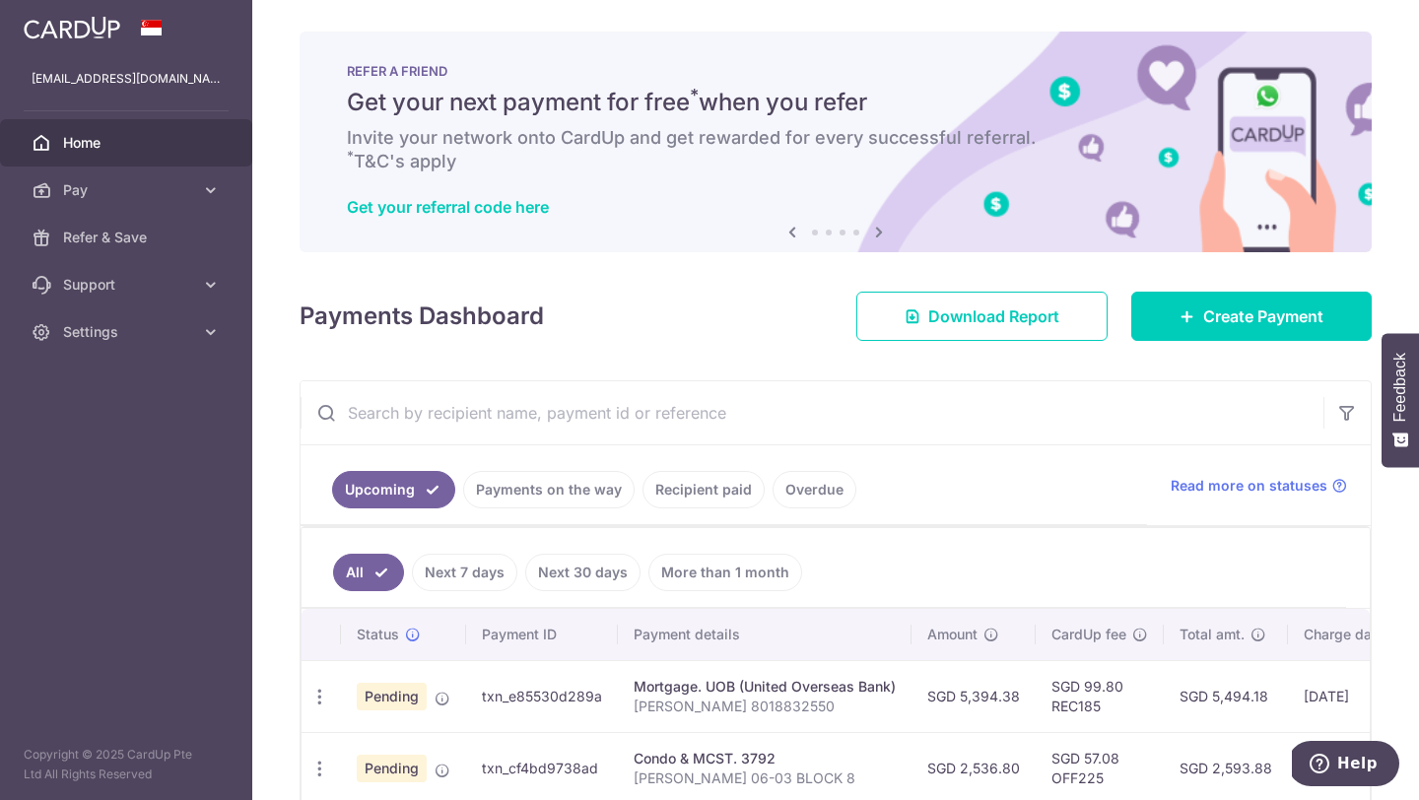
click at [881, 236] on icon at bounding box center [879, 232] width 24 height 25
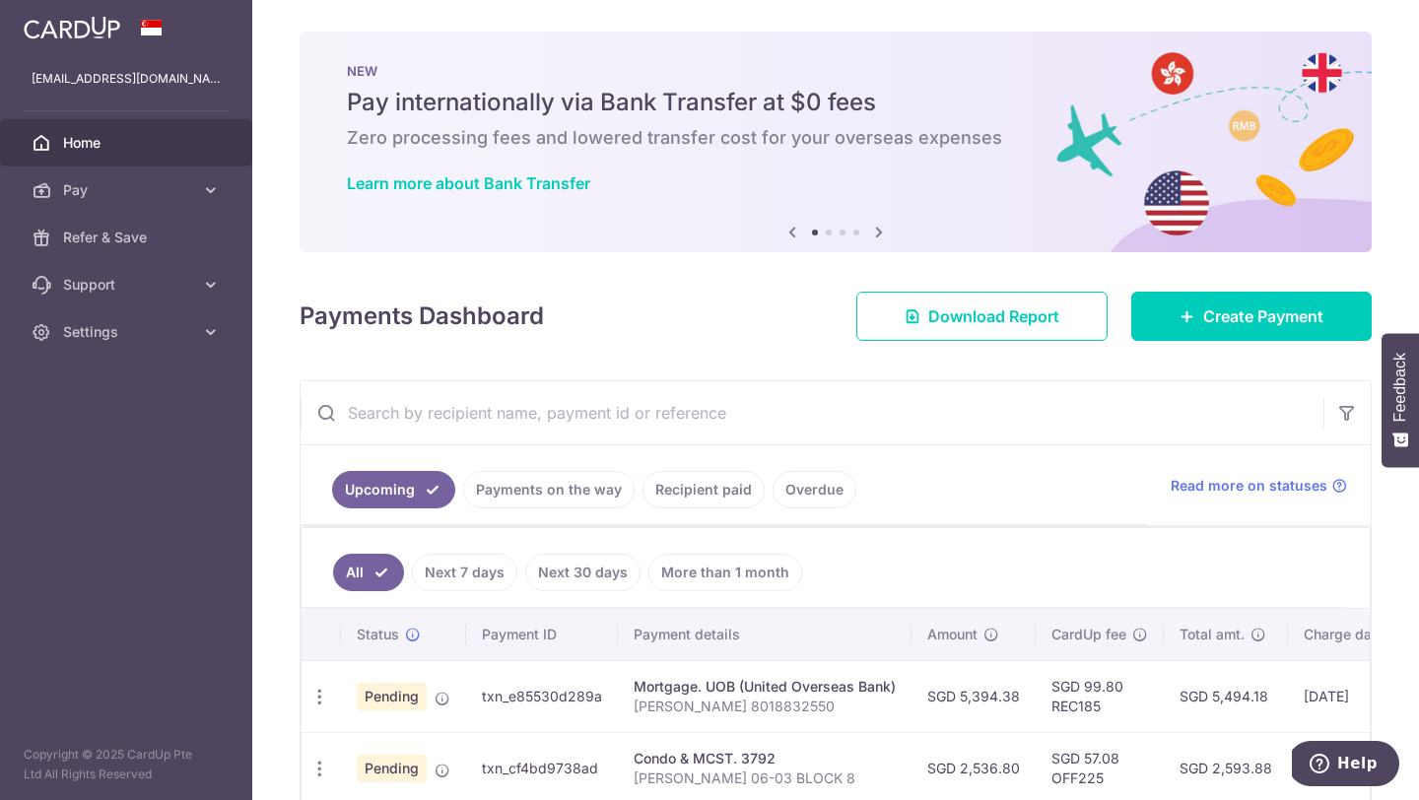
click at [879, 234] on icon at bounding box center [879, 232] width 24 height 25
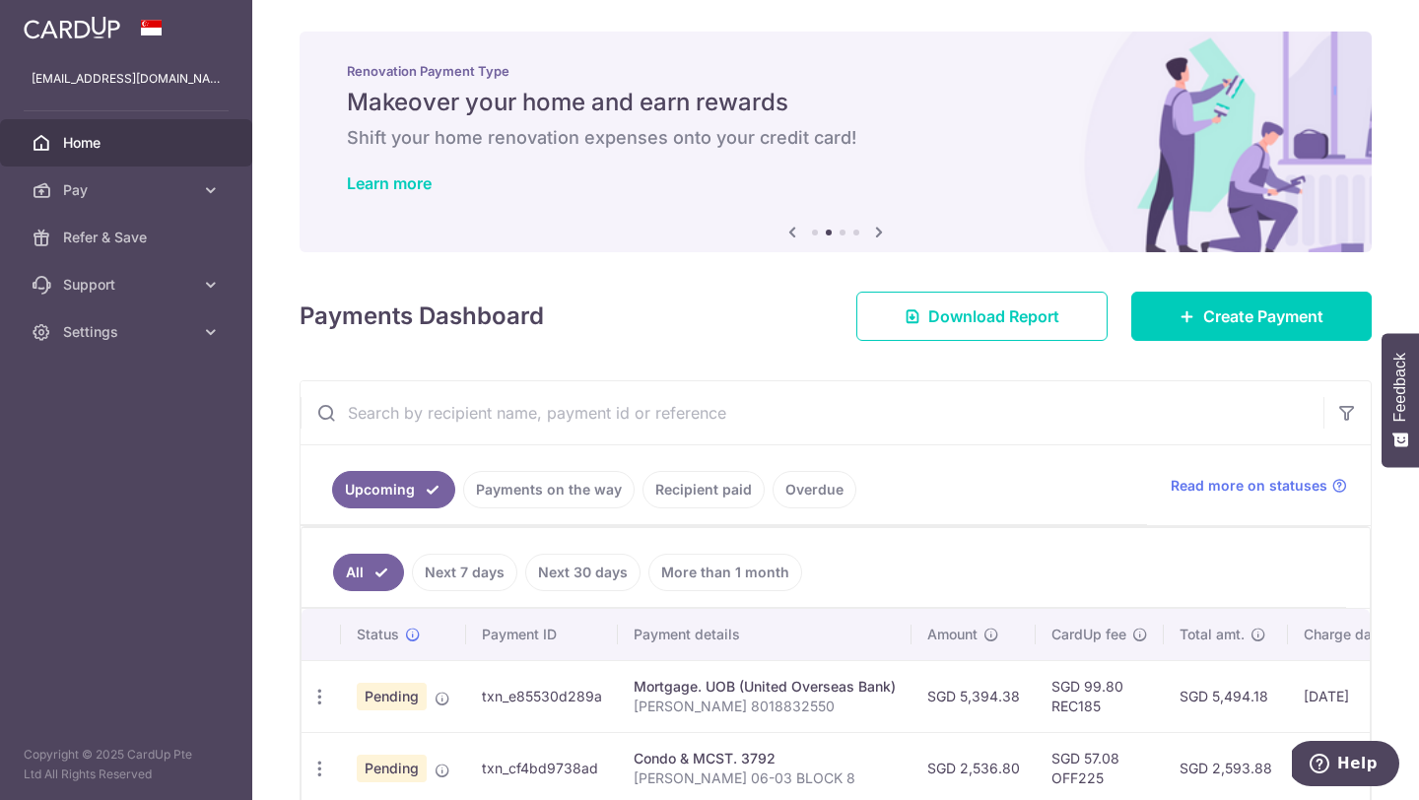
click at [874, 232] on icon at bounding box center [879, 232] width 24 height 25
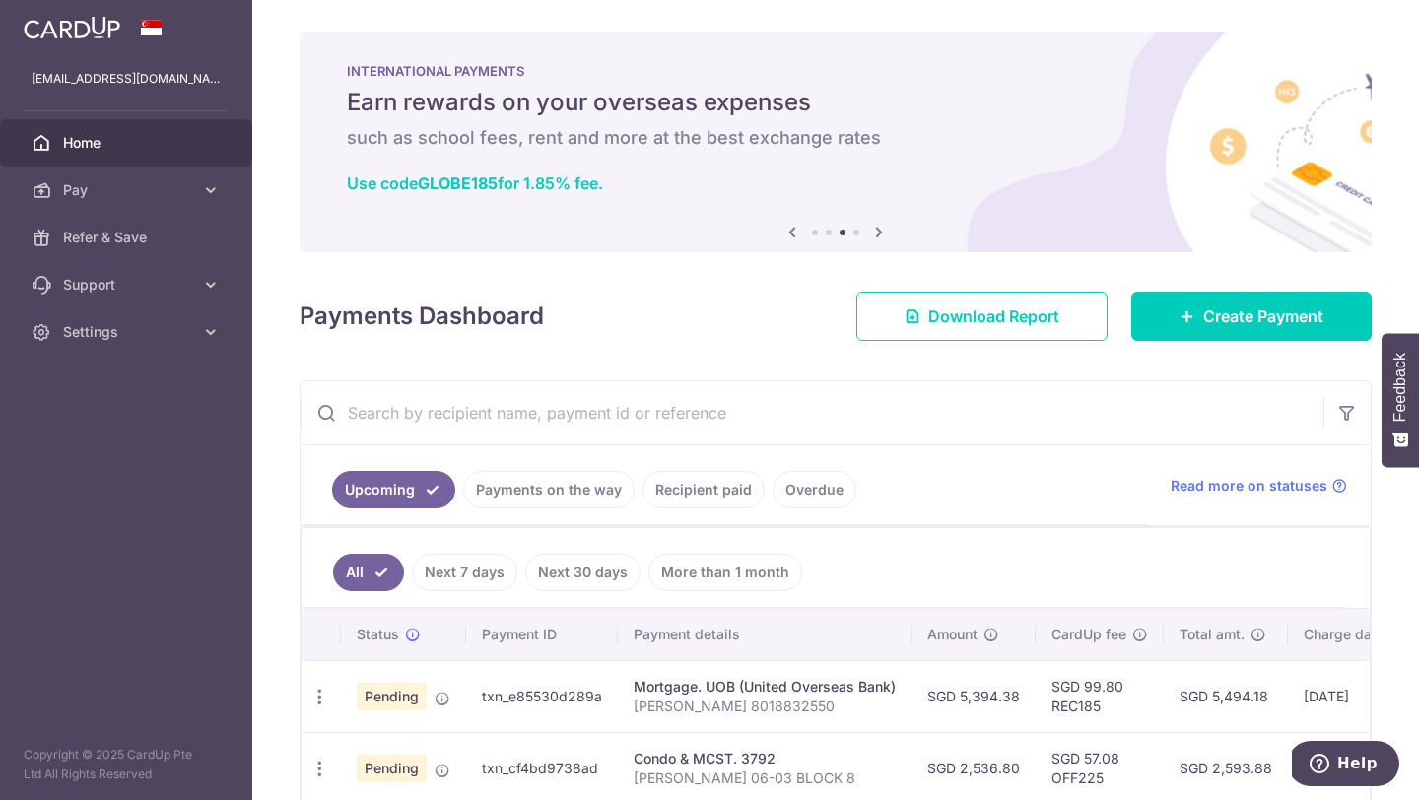
click at [876, 228] on icon at bounding box center [879, 232] width 24 height 25
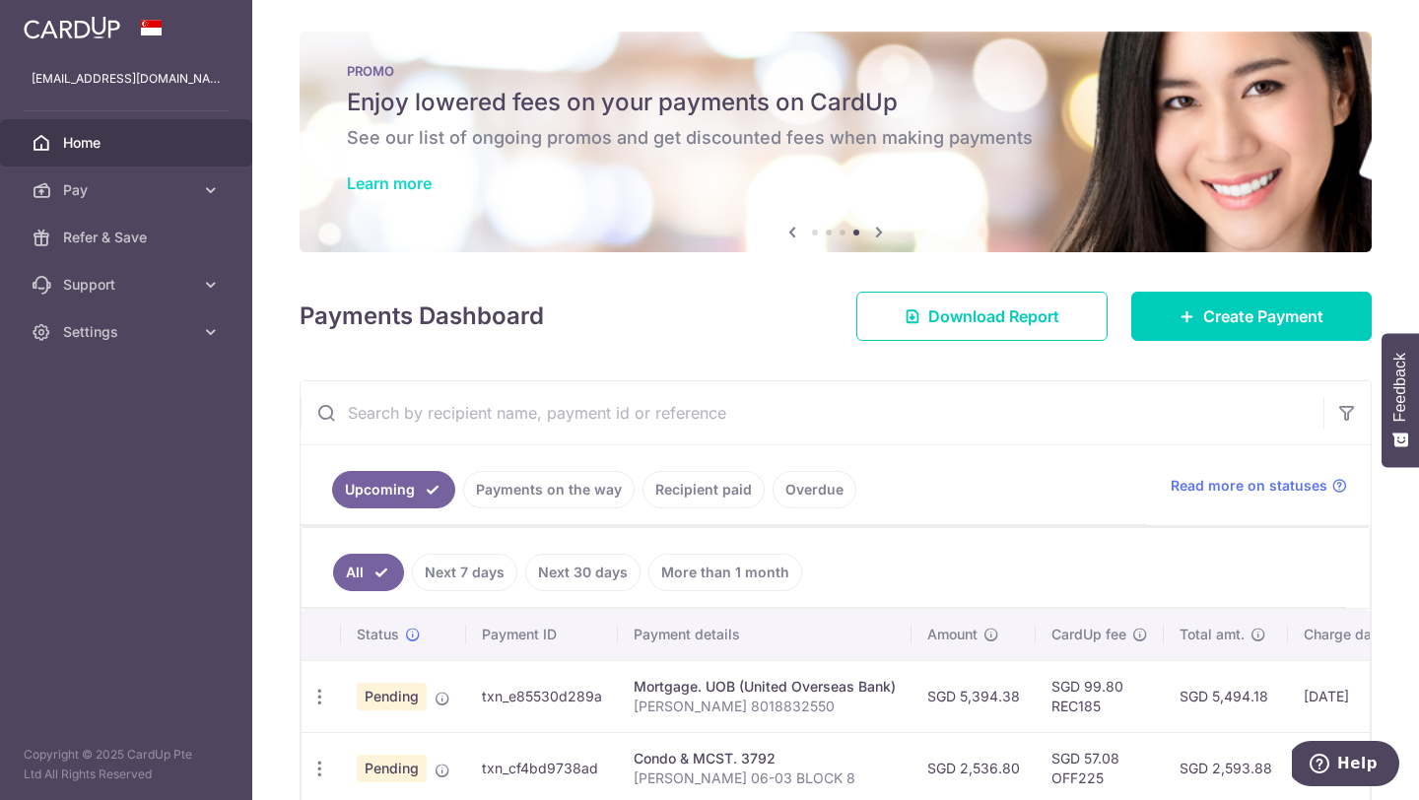
click at [374, 174] on link "Learn more" at bounding box center [389, 183] width 85 height 20
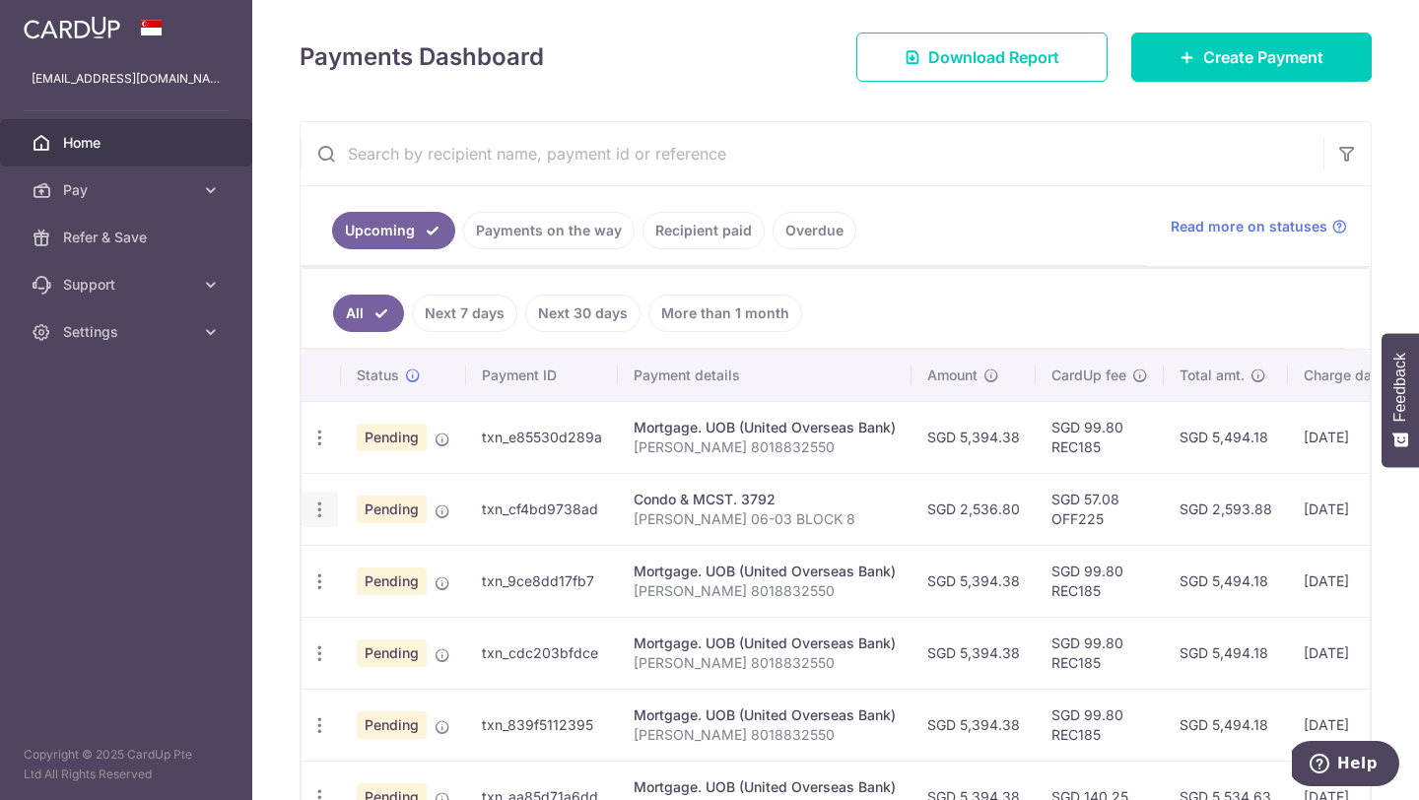
click at [322, 512] on icon "button" at bounding box center [319, 510] width 21 height 21
click at [321, 509] on icon "button" at bounding box center [319, 510] width 21 height 21
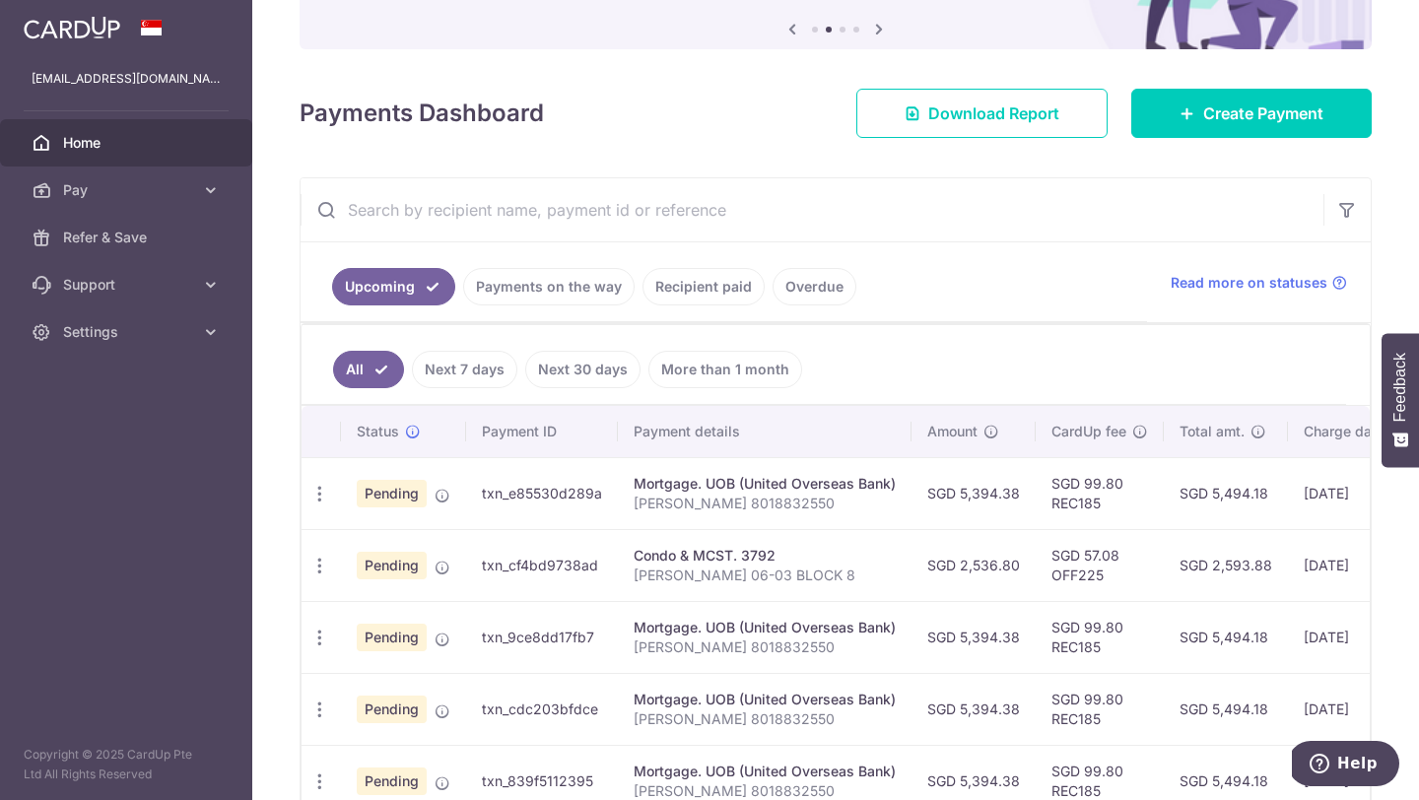
click at [524, 283] on link "Payments on the way" at bounding box center [549, 286] width 172 height 37
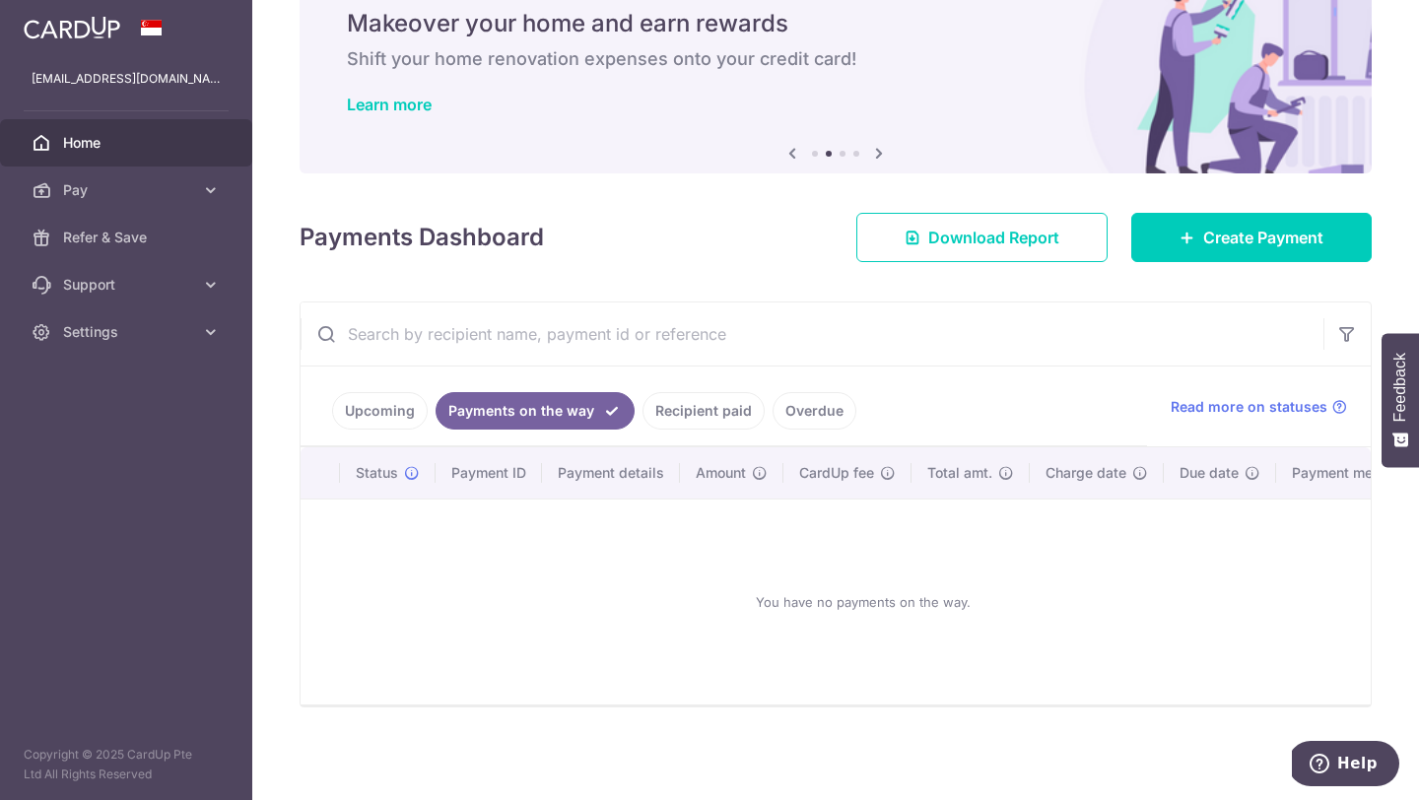
click at [823, 423] on link "Overdue" at bounding box center [815, 410] width 84 height 37
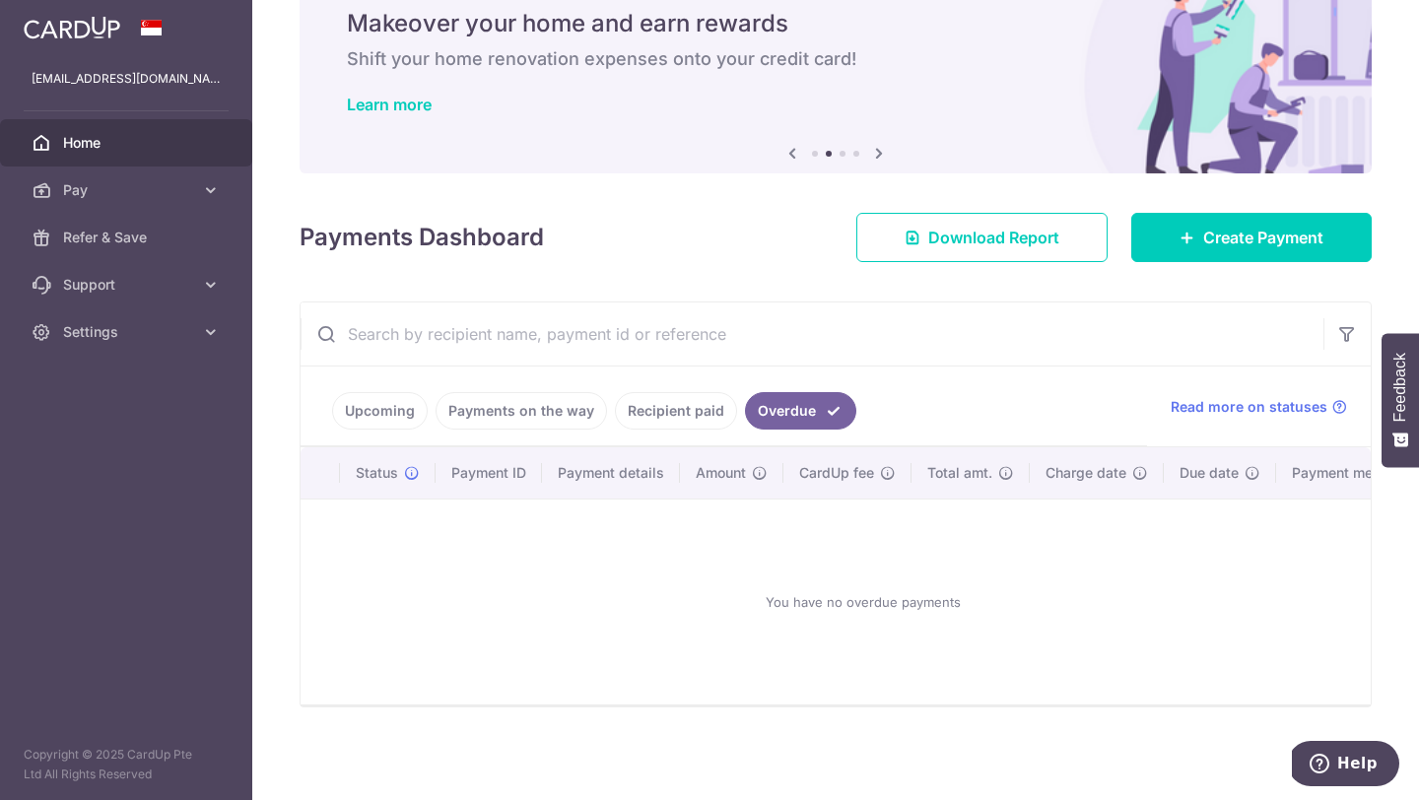
click at [415, 398] on link "Upcoming" at bounding box center [380, 410] width 96 height 37
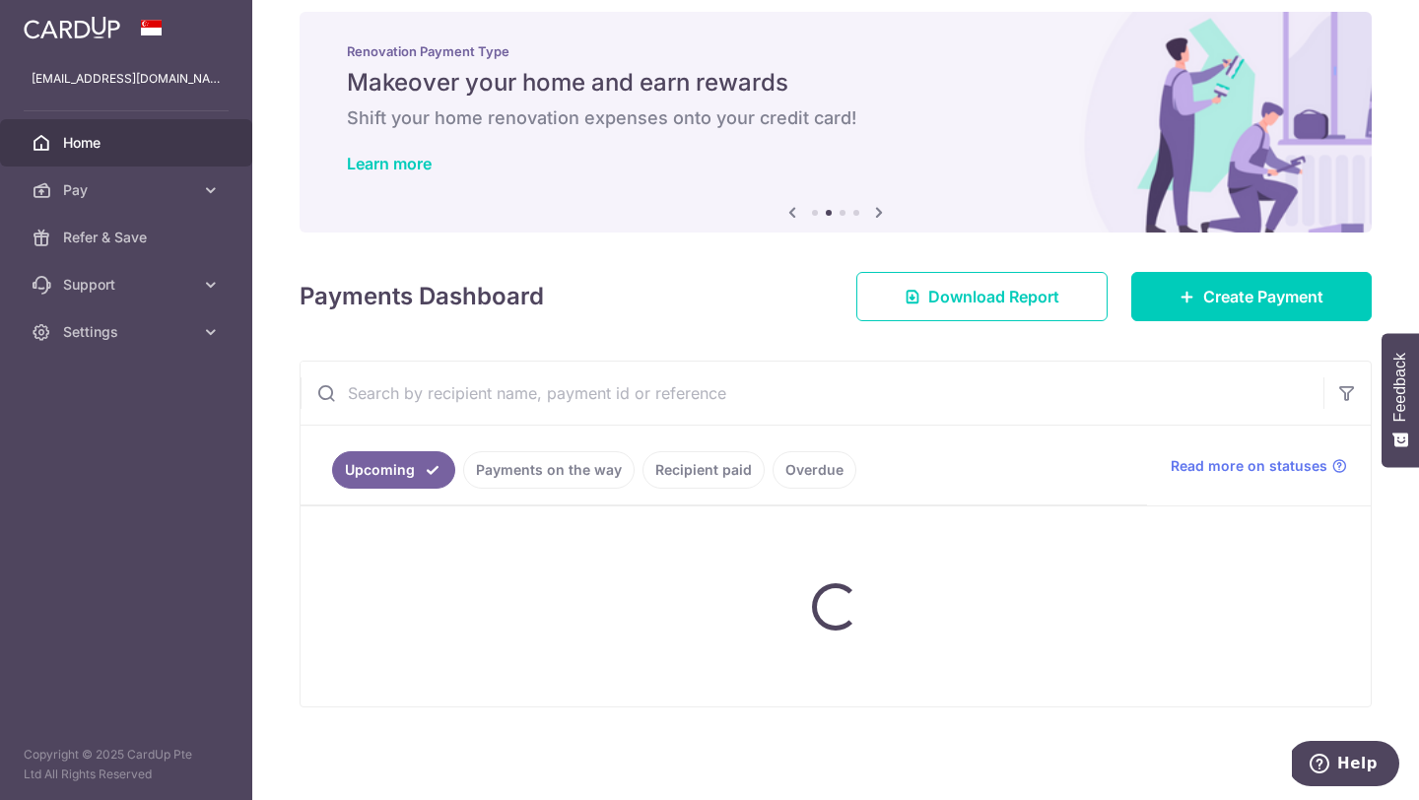
scroll to position [203, 0]
